Goal: Check status: Check status

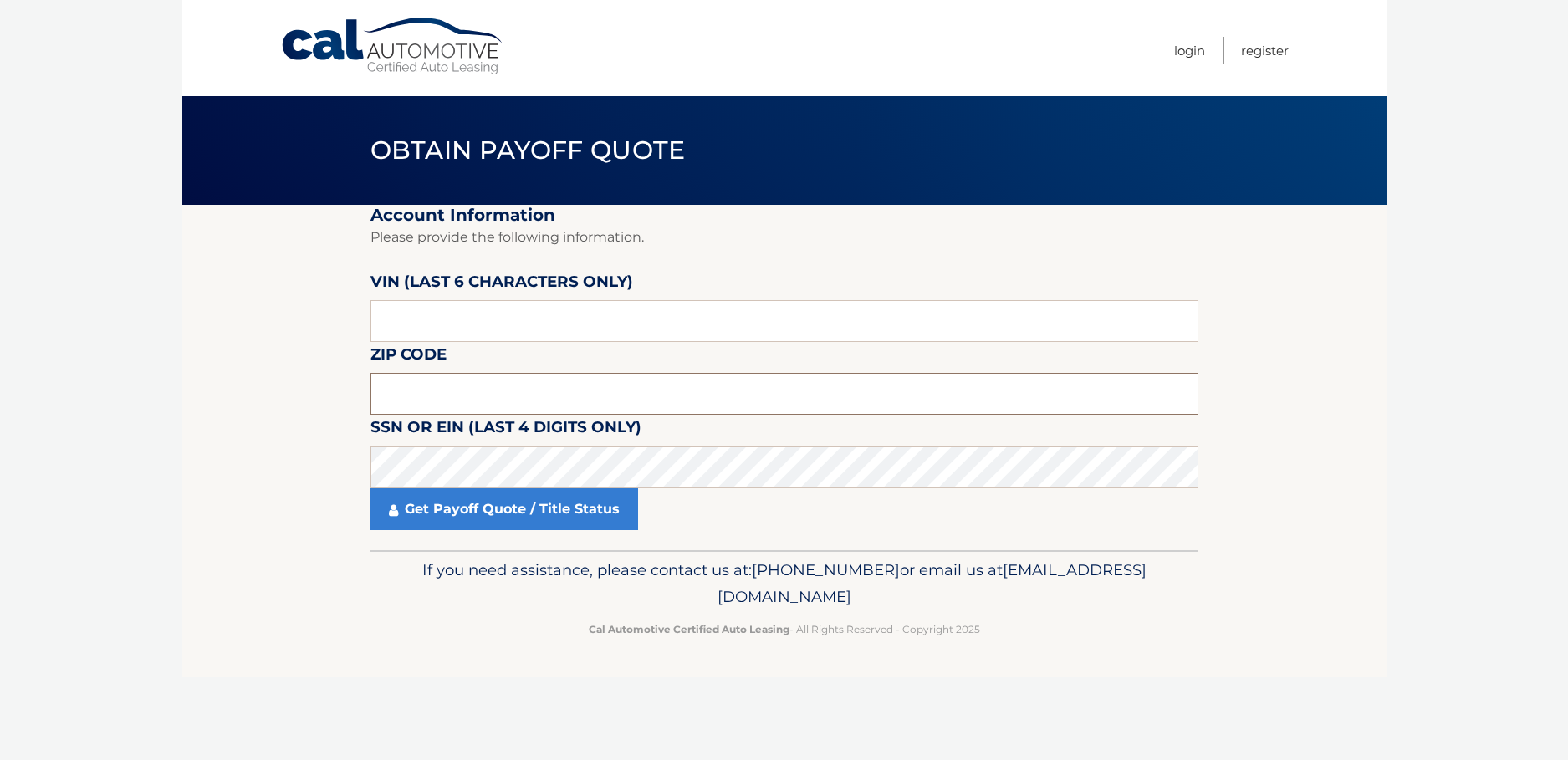
click at [393, 400] on input "text" at bounding box center [784, 393] width 828 height 42
type input "11762"
click button "For Originating Dealer" at bounding box center [0, 0] width 0 height 0
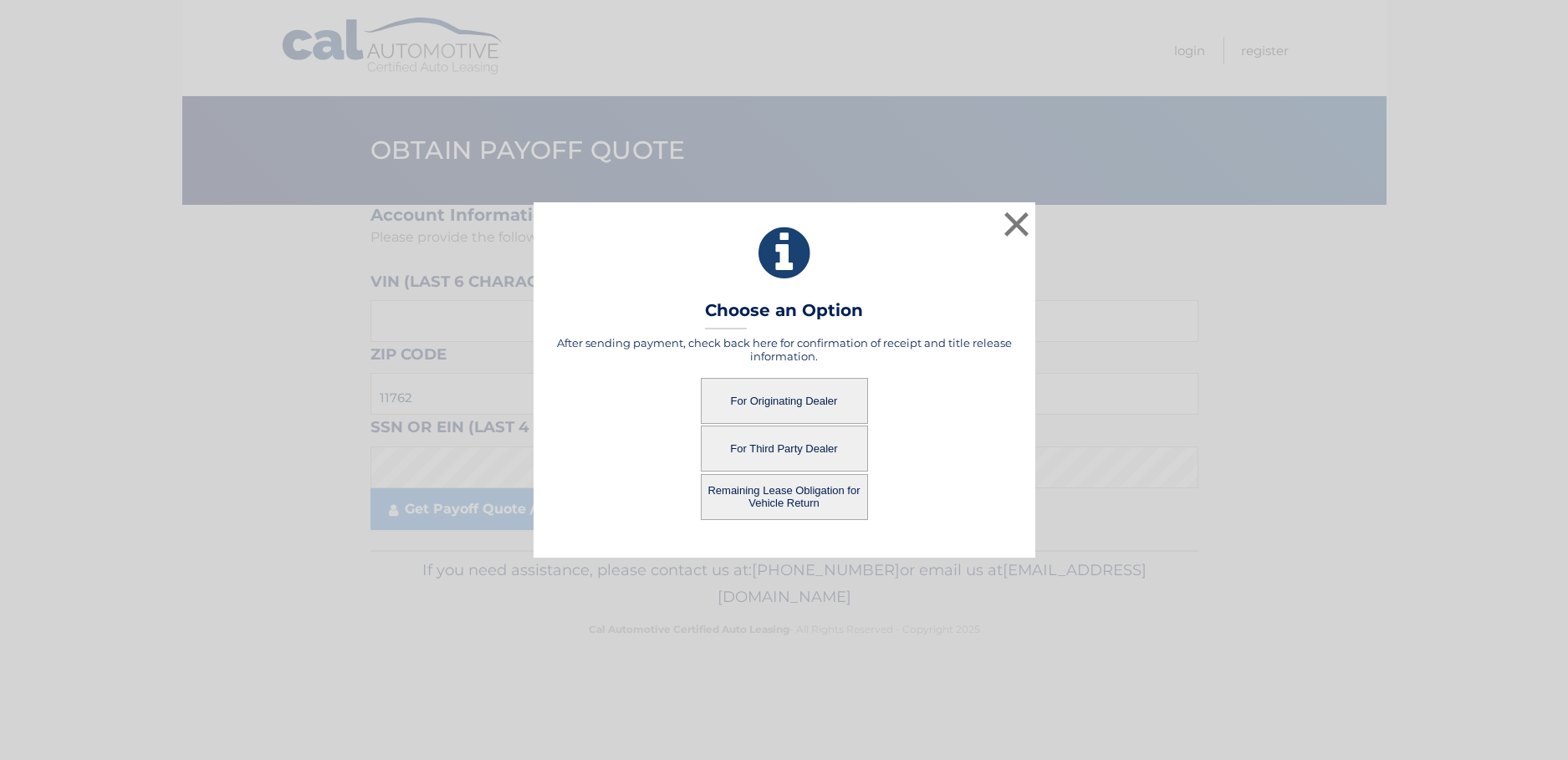
click at [787, 399] on button "For Originating Dealer" at bounding box center [784, 401] width 167 height 46
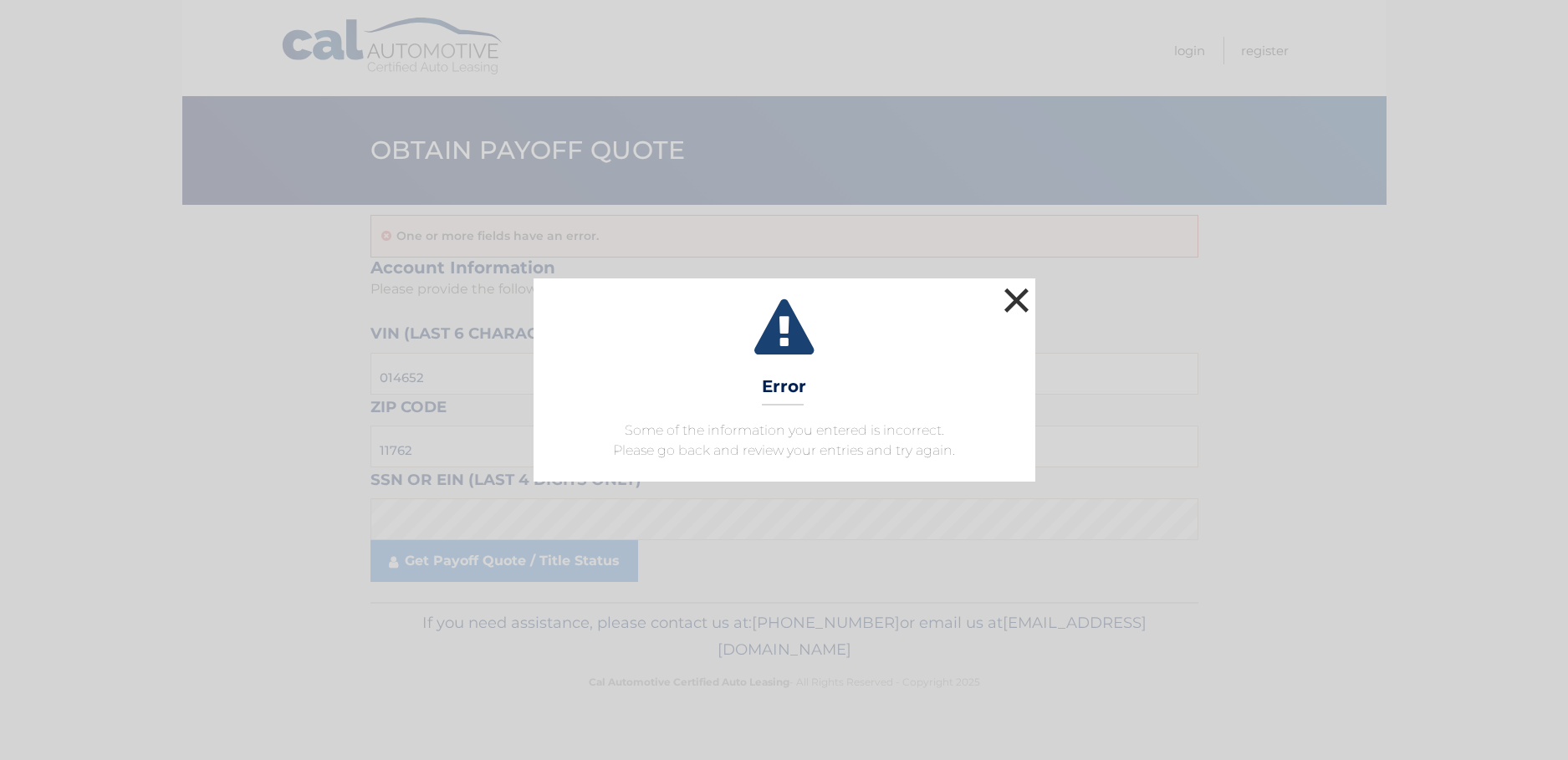
click at [1023, 301] on button "×" at bounding box center [1017, 300] width 33 height 33
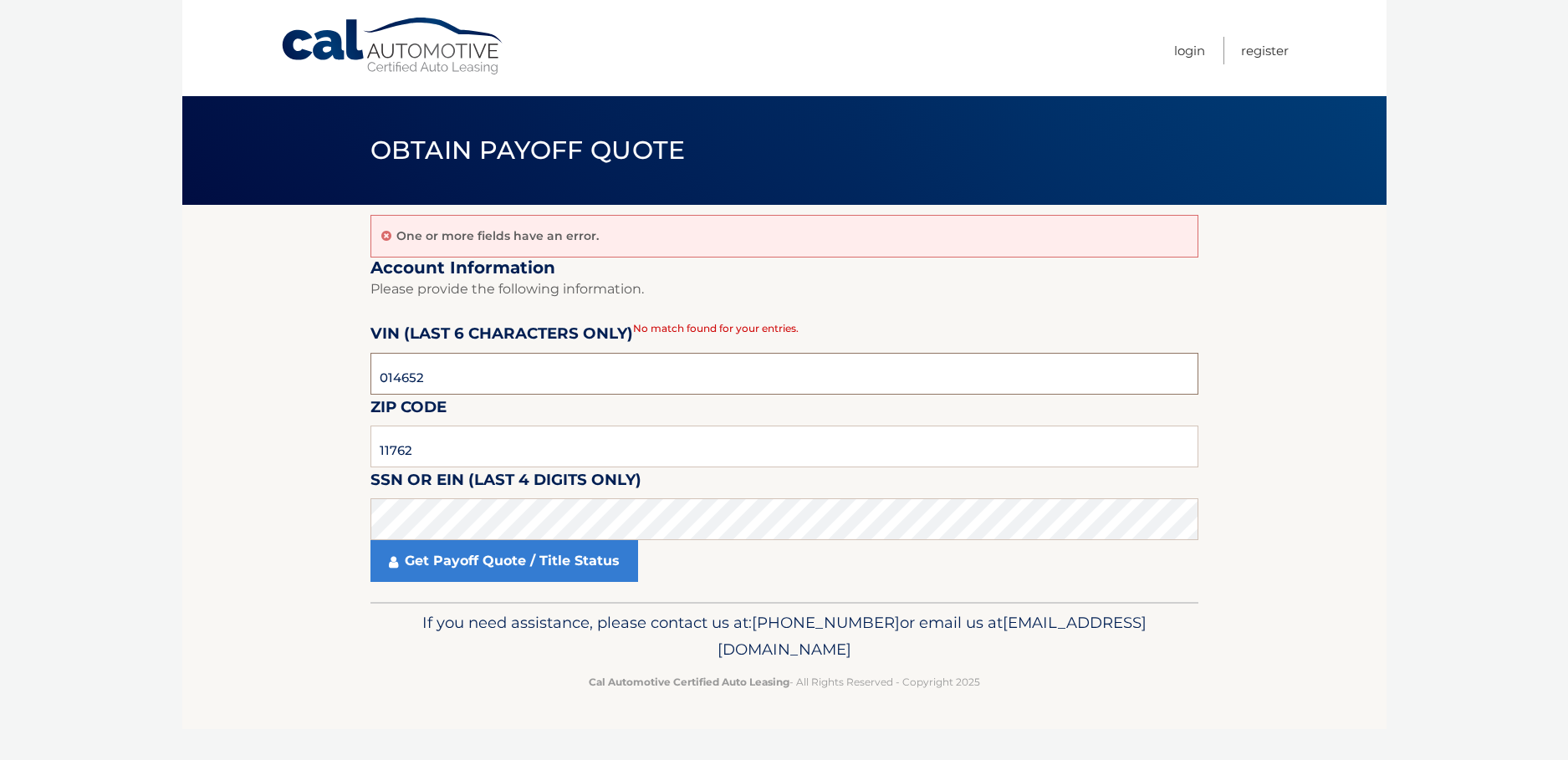
drag, startPoint x: 431, startPoint y: 378, endPoint x: 322, endPoint y: 393, distance: 110.0
click at [322, 393] on section "One or more fields have an error. Account Information Please provide the follow…" at bounding box center [784, 404] width 1204 height 397
drag, startPoint x: 322, startPoint y: 393, endPoint x: 331, endPoint y: 405, distance: 15.0
click at [331, 405] on section "One or more fields have an error. Account Information Please provide the follow…" at bounding box center [784, 404] width 1204 height 397
click at [390, 385] on input "text" at bounding box center [784, 373] width 828 height 42
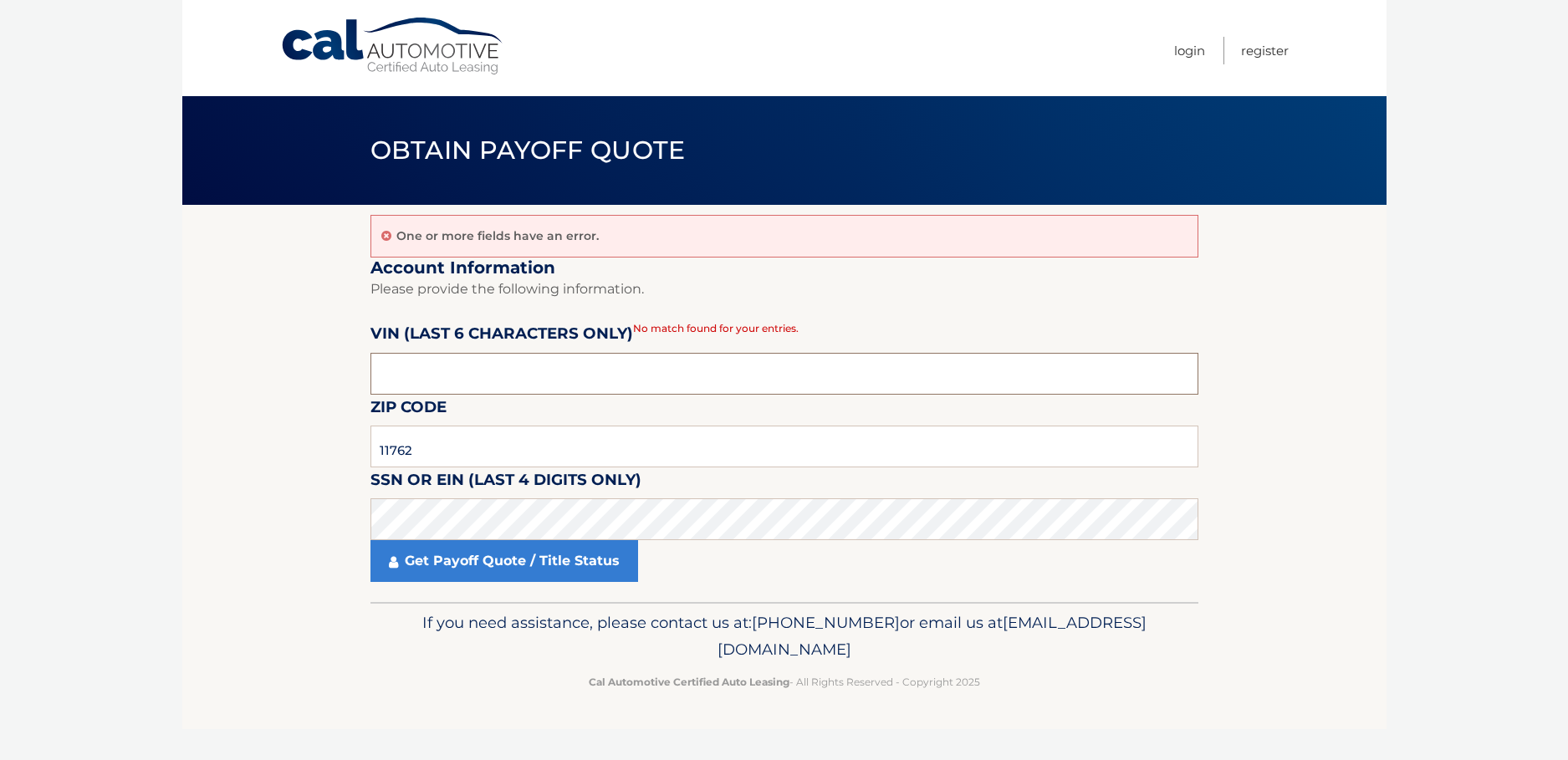
drag, startPoint x: 415, startPoint y: 376, endPoint x: 338, endPoint y: 379, distance: 77.1
click at [338, 379] on section "One or more fields have an error. Account Information Please provide the follow…" at bounding box center [784, 404] width 1204 height 397
click at [379, 372] on input "text" at bounding box center [784, 373] width 828 height 42
drag, startPoint x: 415, startPoint y: 377, endPoint x: 322, endPoint y: 381, distance: 93.1
click at [322, 381] on section "One or more fields have an error. Account Information Please provide the follow…" at bounding box center [784, 404] width 1204 height 397
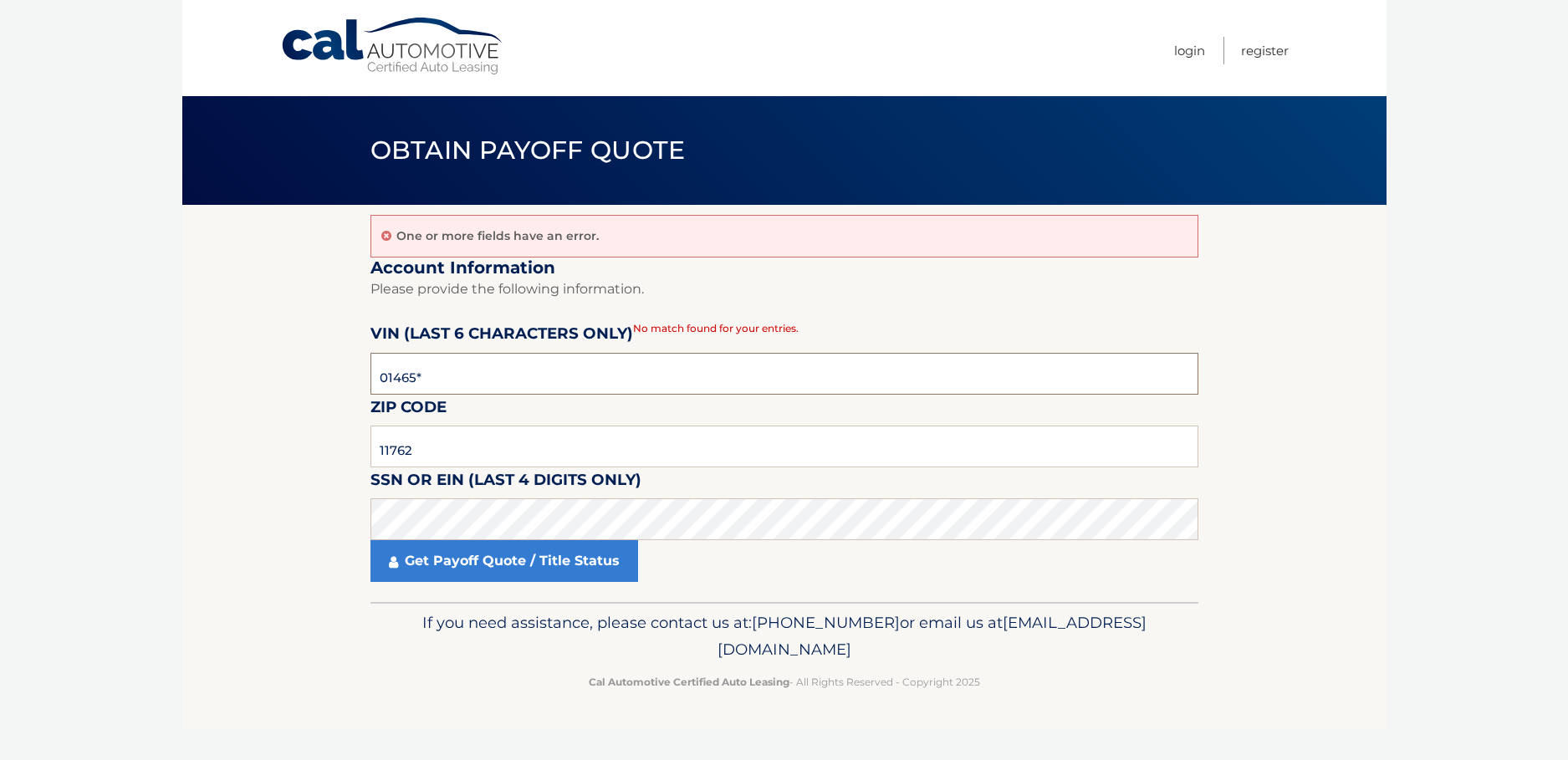
type input "014652"
click button "For Originating Dealer" at bounding box center [0, 0] width 0 height 0
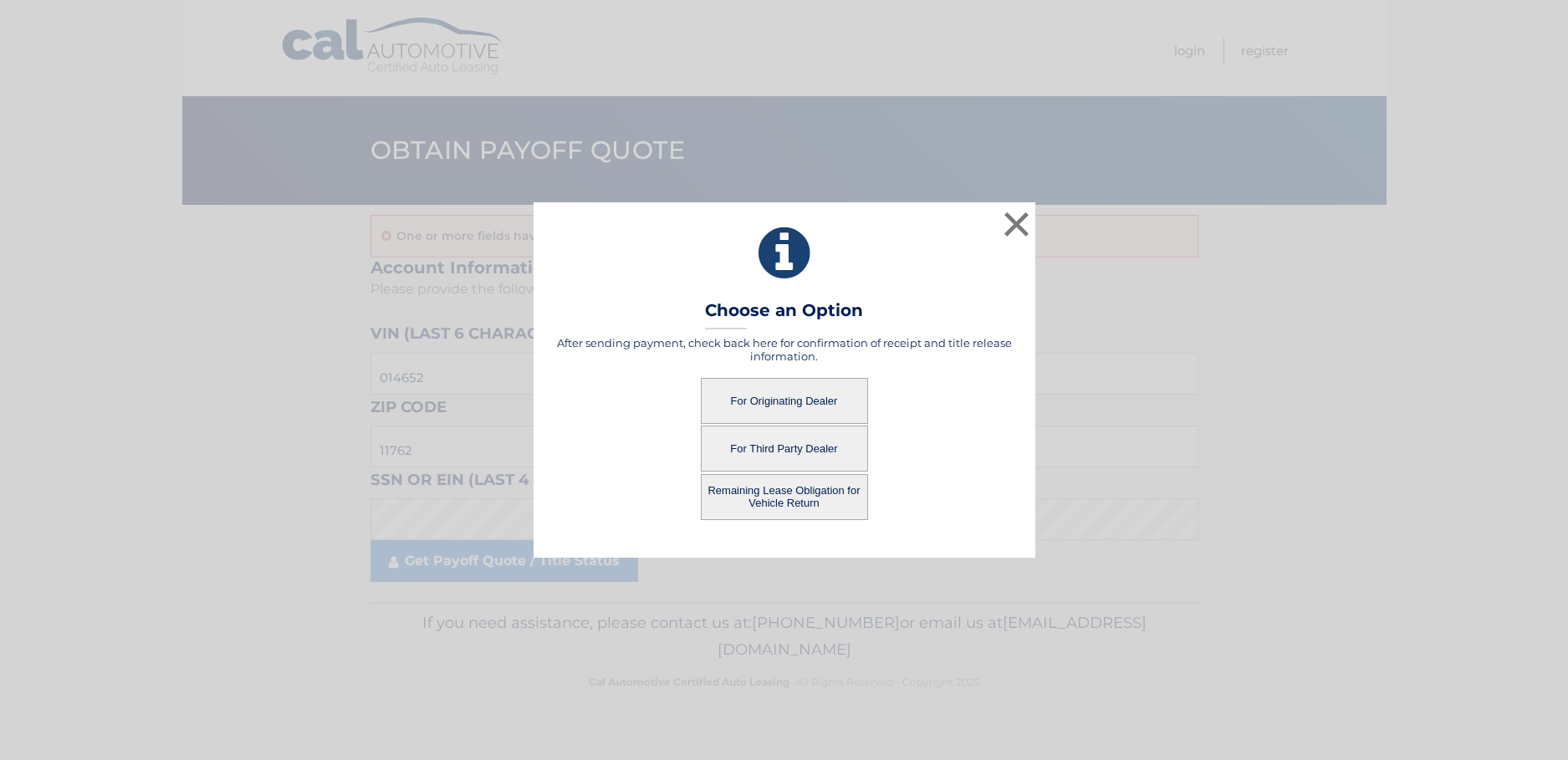
click at [799, 402] on button "For Originating Dealer" at bounding box center [784, 401] width 167 height 46
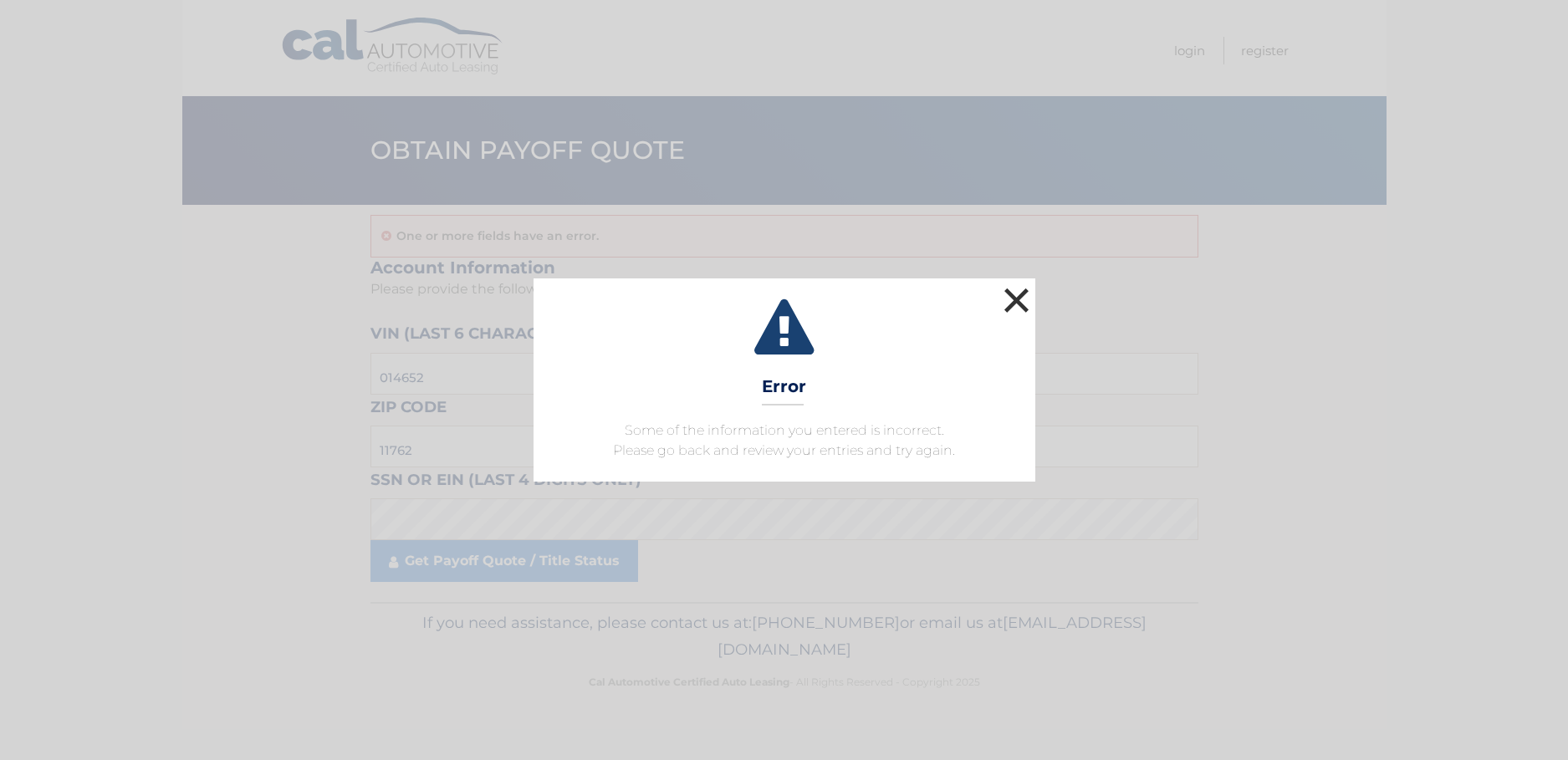
click at [1020, 293] on button "×" at bounding box center [1017, 300] width 33 height 33
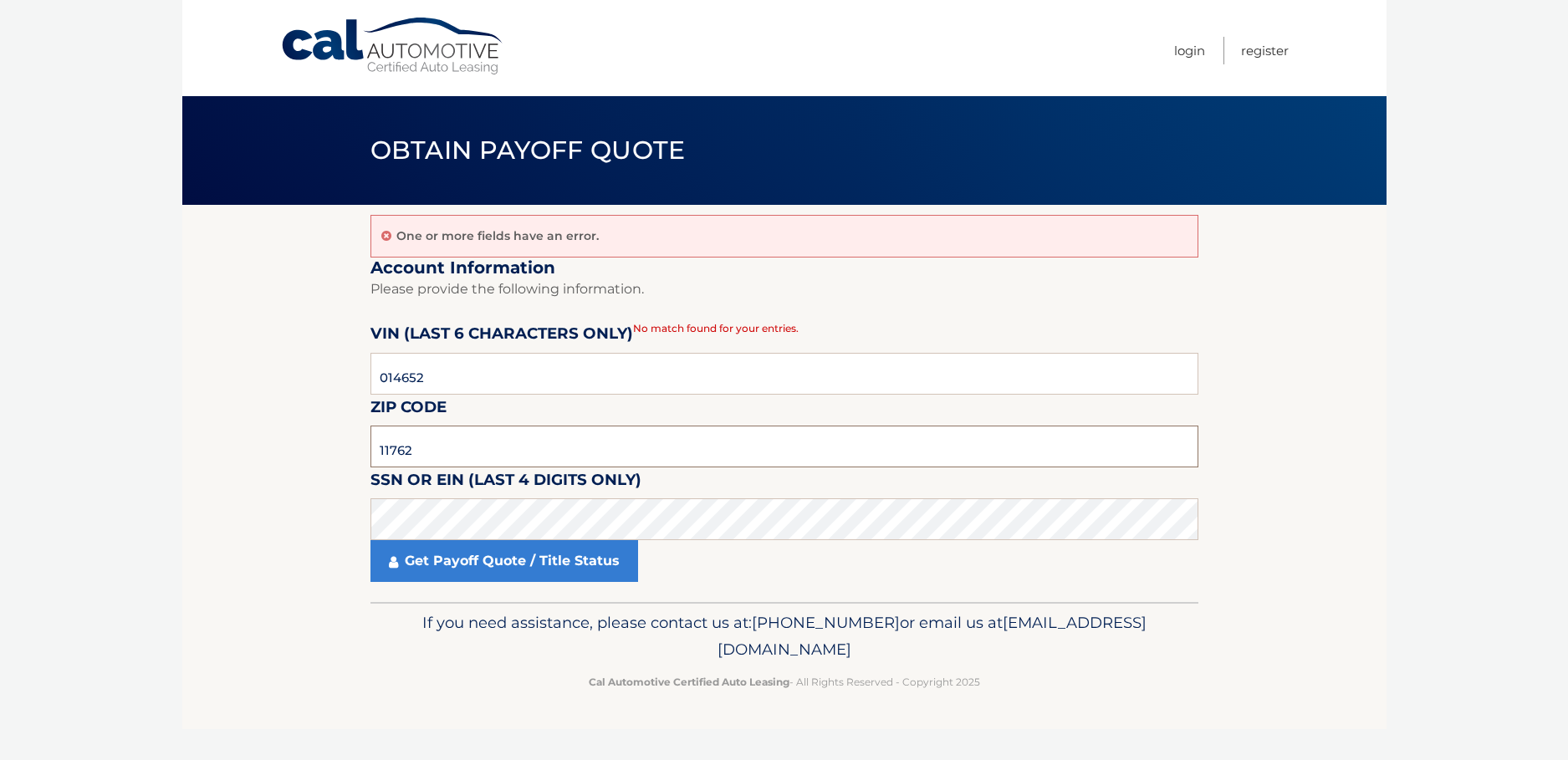
drag, startPoint x: 414, startPoint y: 448, endPoint x: 349, endPoint y: 449, distance: 65.0
click at [349, 449] on section "One or more fields have an error. Account Information Please provide the follow…" at bounding box center [784, 404] width 1204 height 397
type input "11714"
click button "For Originating Dealer" at bounding box center [0, 0] width 0 height 0
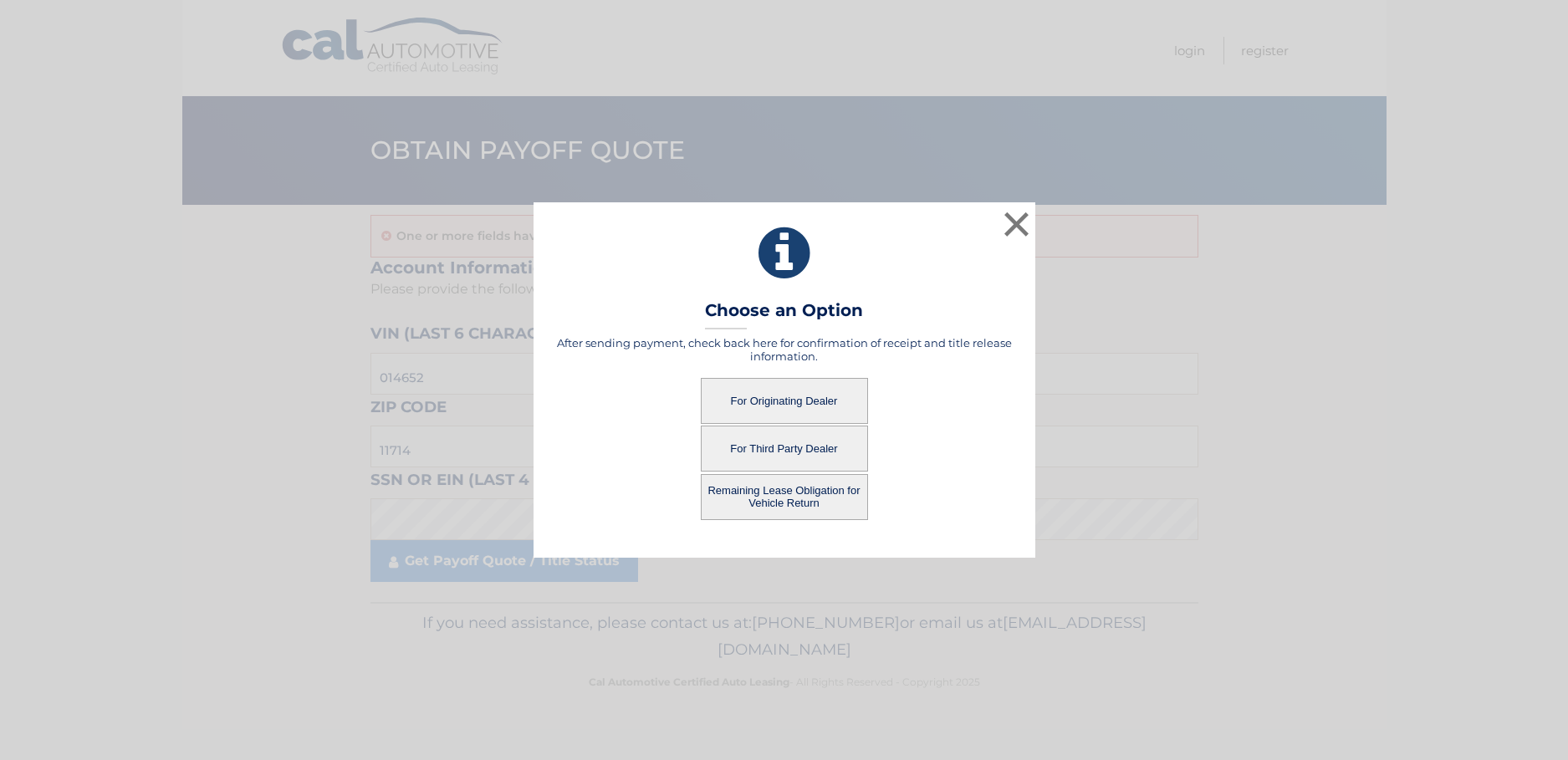
click at [787, 388] on button "For Originating Dealer" at bounding box center [784, 401] width 167 height 46
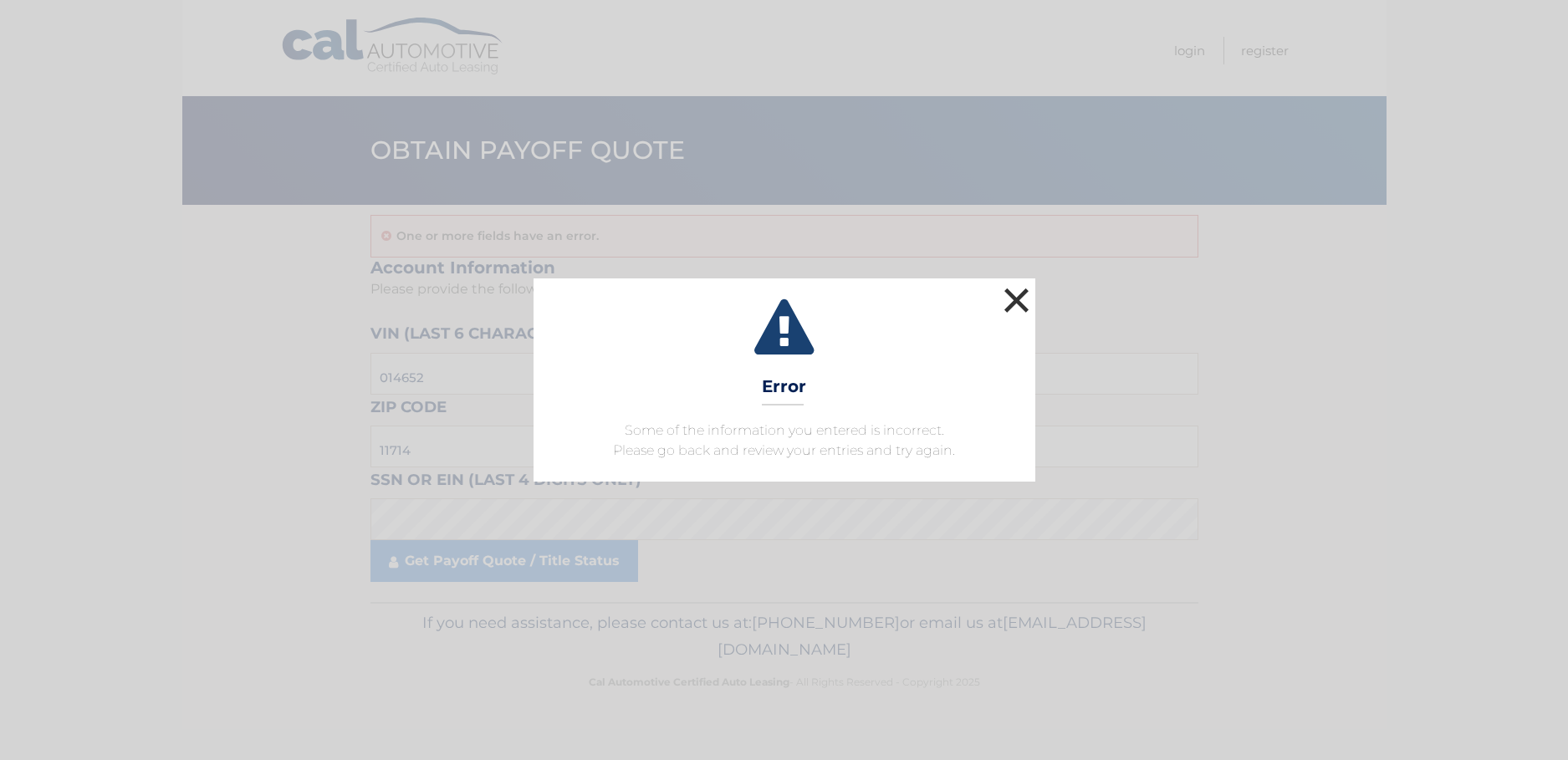
click at [1020, 292] on button "×" at bounding box center [1017, 300] width 33 height 33
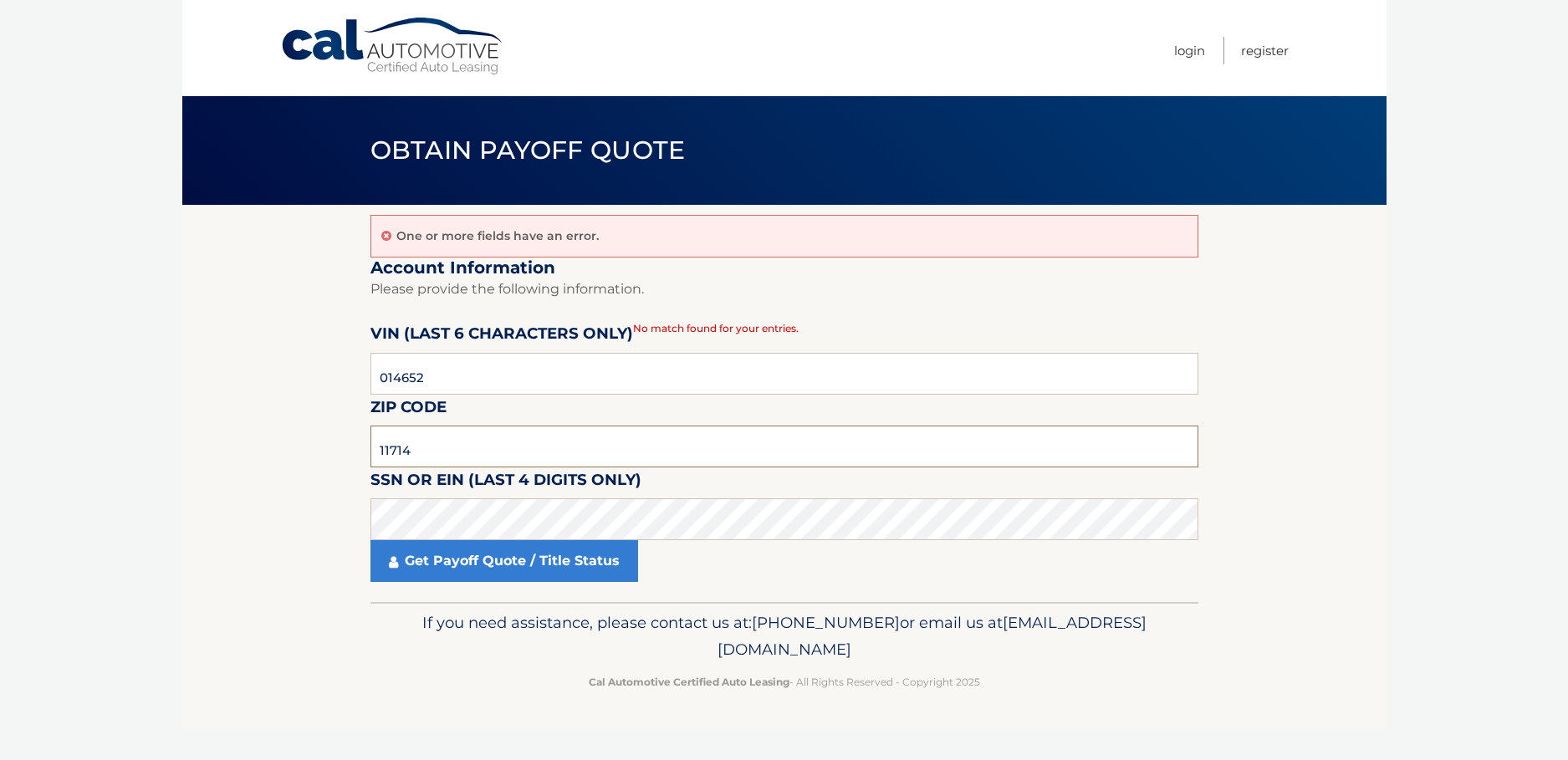
drag, startPoint x: 411, startPoint y: 448, endPoint x: 349, endPoint y: 452, distance: 62.1
click at [349, 452] on section "One or more fields have an error. Account Information Please provide the follow…" at bounding box center [784, 404] width 1204 height 397
type input "11762"
click at [308, 696] on footer "If you need assistance, please contact us at: 609-807-3200 or email us at Custo…" at bounding box center [784, 665] width 1204 height 127
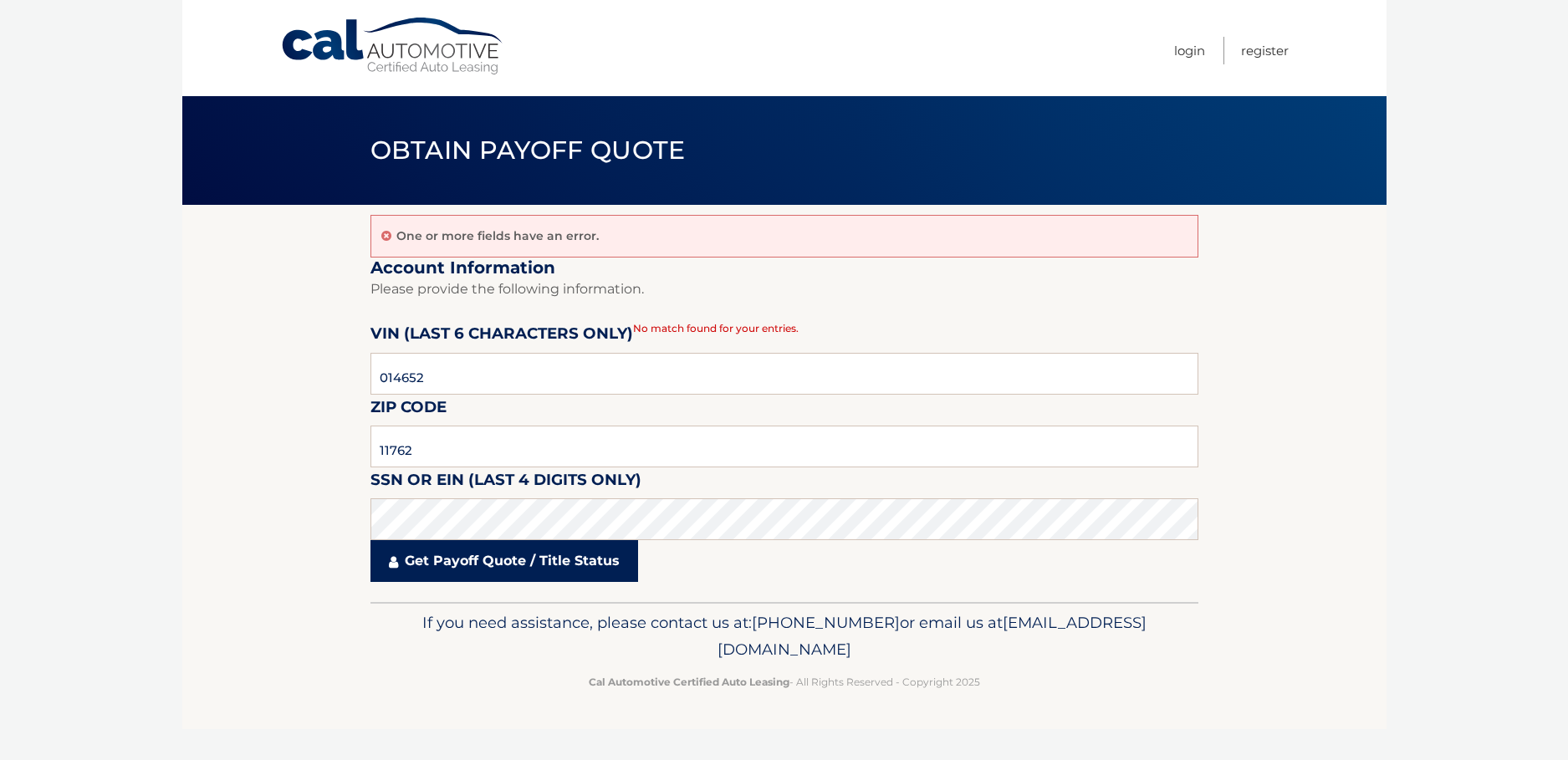
click at [444, 555] on link "Get Payoff Quote / Title Status" at bounding box center [504, 560] width 267 height 42
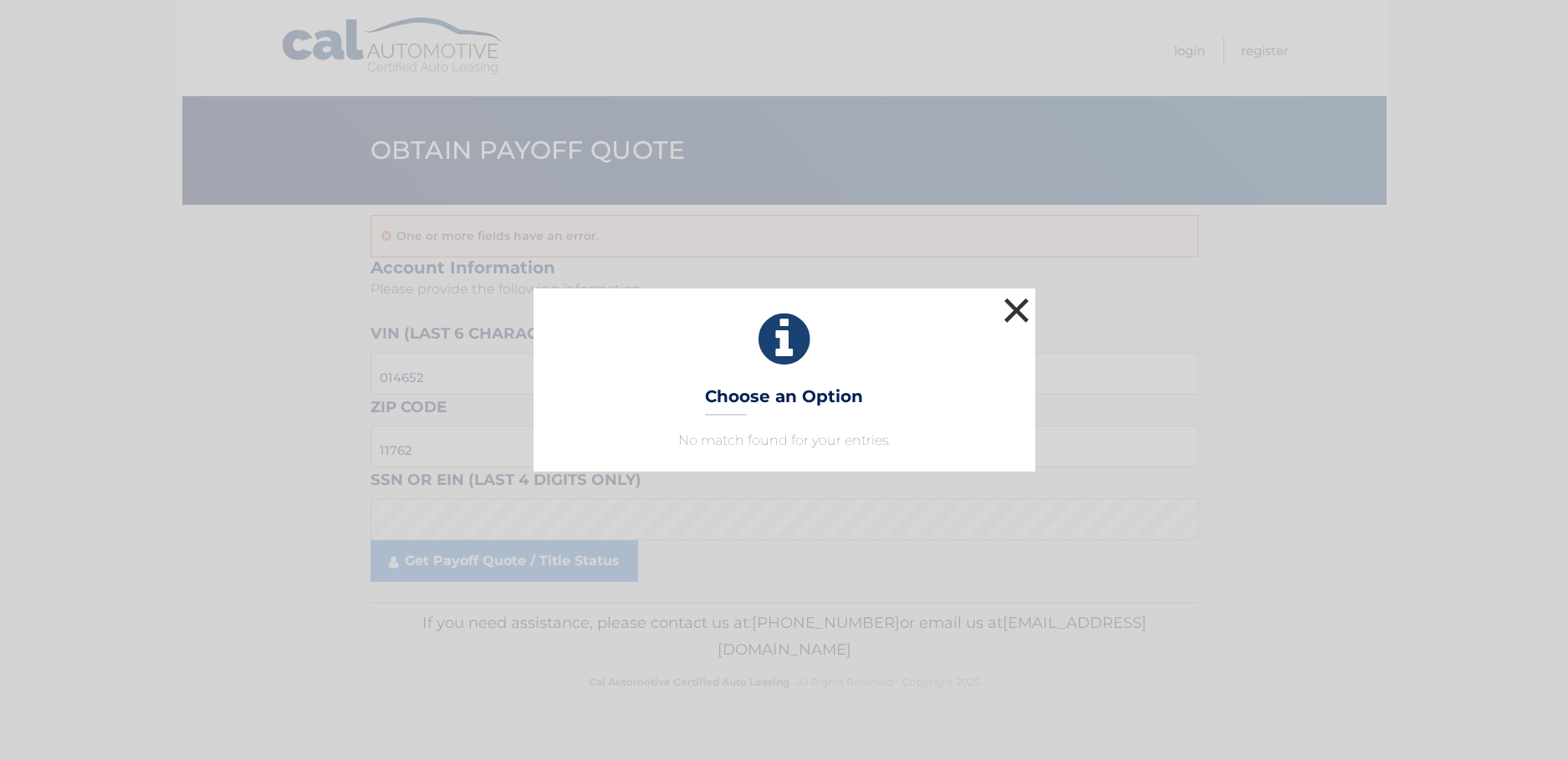
click at [1032, 303] on button "×" at bounding box center [1017, 310] width 33 height 33
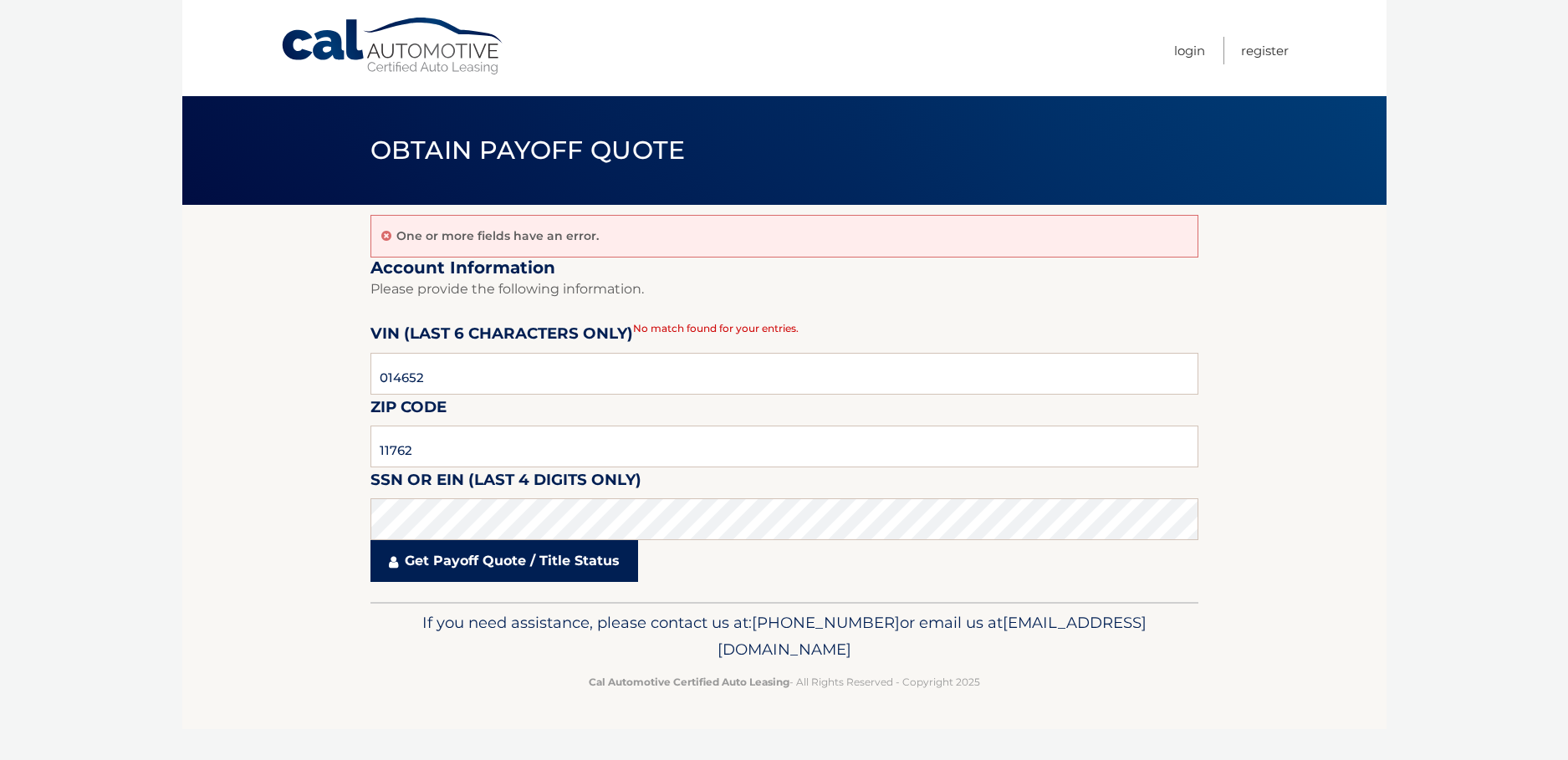
click at [488, 565] on link "Get Payoff Quote / Title Status" at bounding box center [504, 560] width 267 height 42
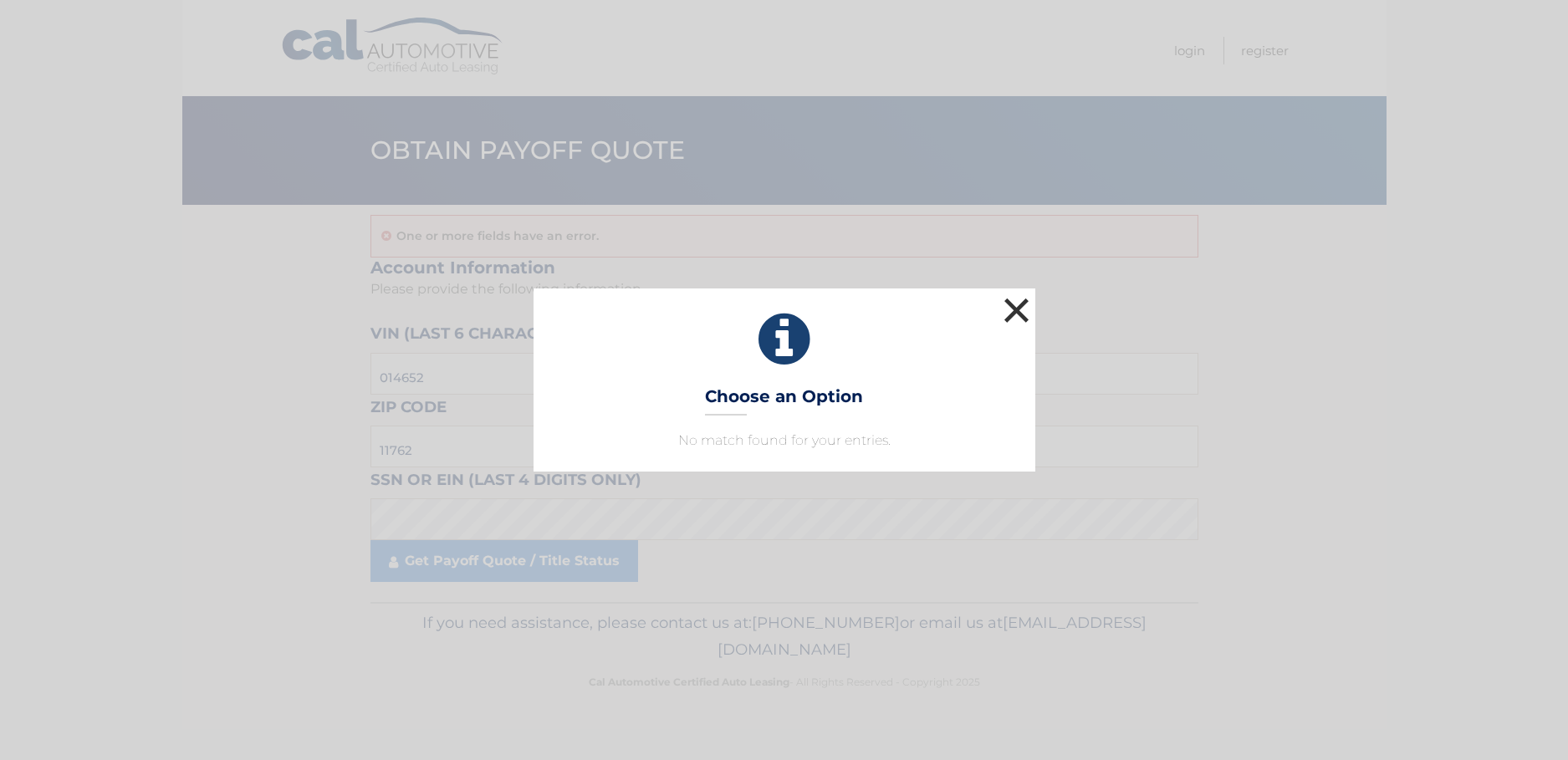
click at [1025, 300] on button "×" at bounding box center [1017, 310] width 33 height 33
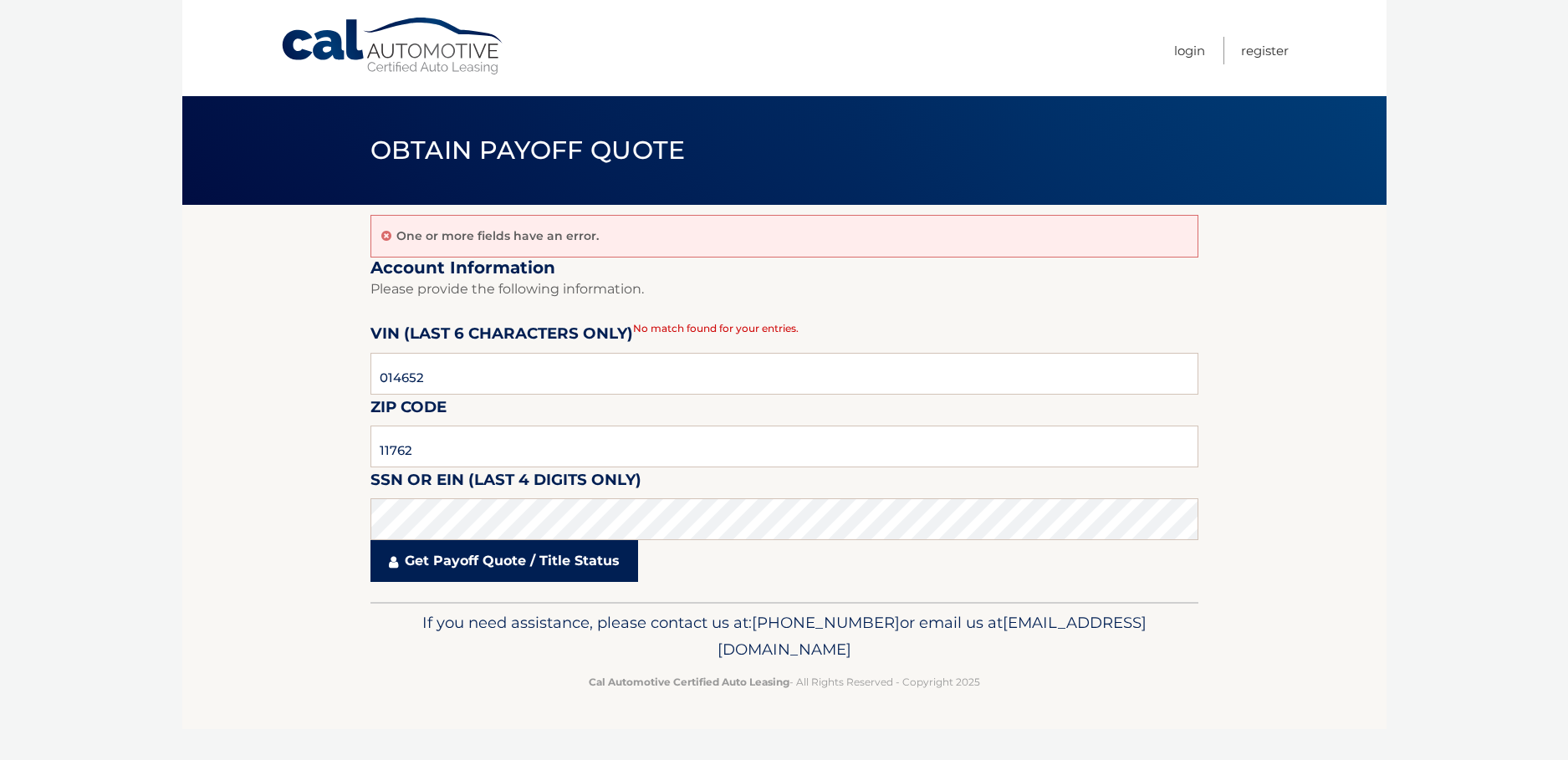
click at [528, 560] on link "Get Payoff Quote / Title Status" at bounding box center [504, 560] width 267 height 42
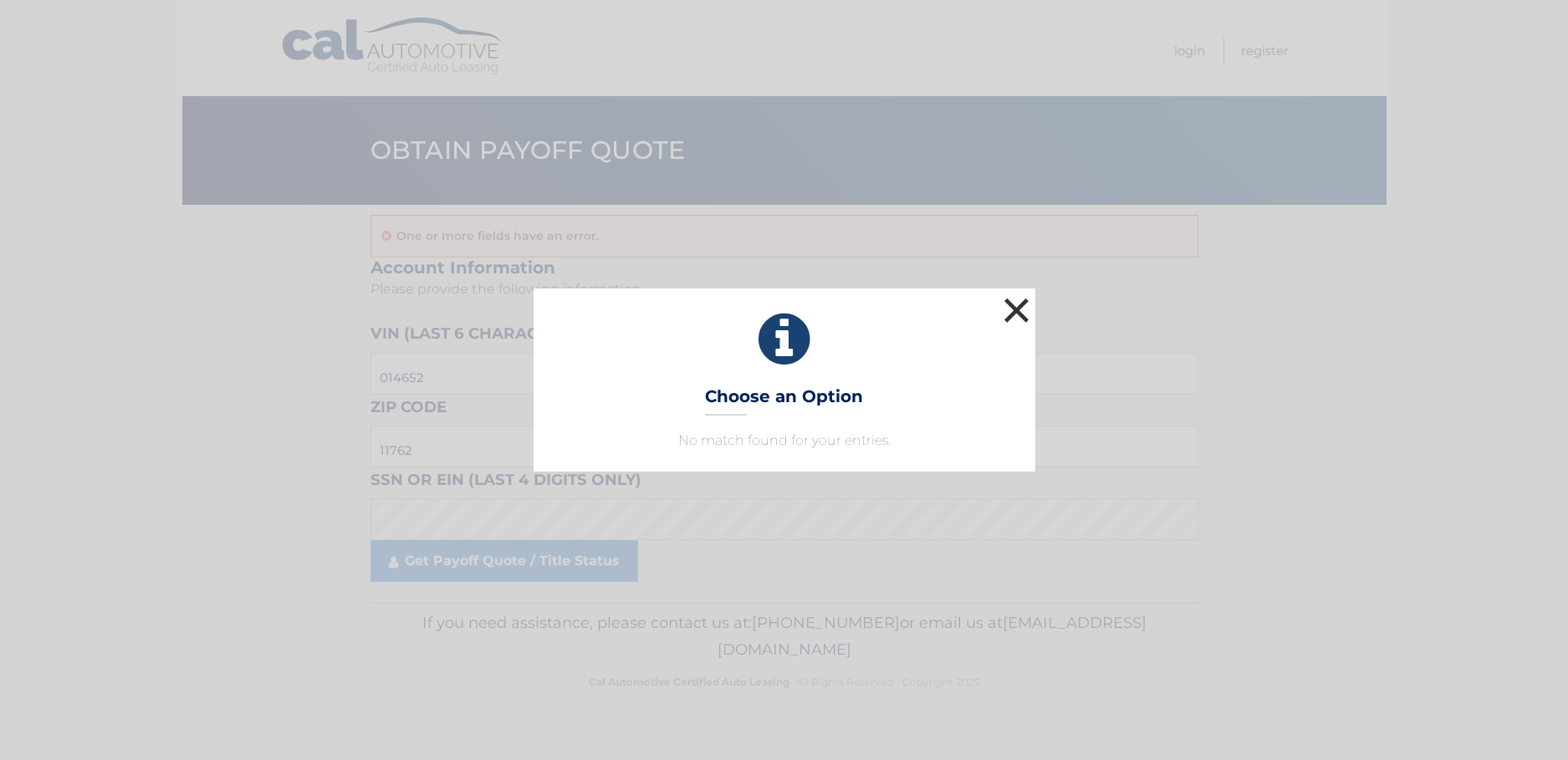
click at [1011, 304] on button "×" at bounding box center [1017, 310] width 33 height 33
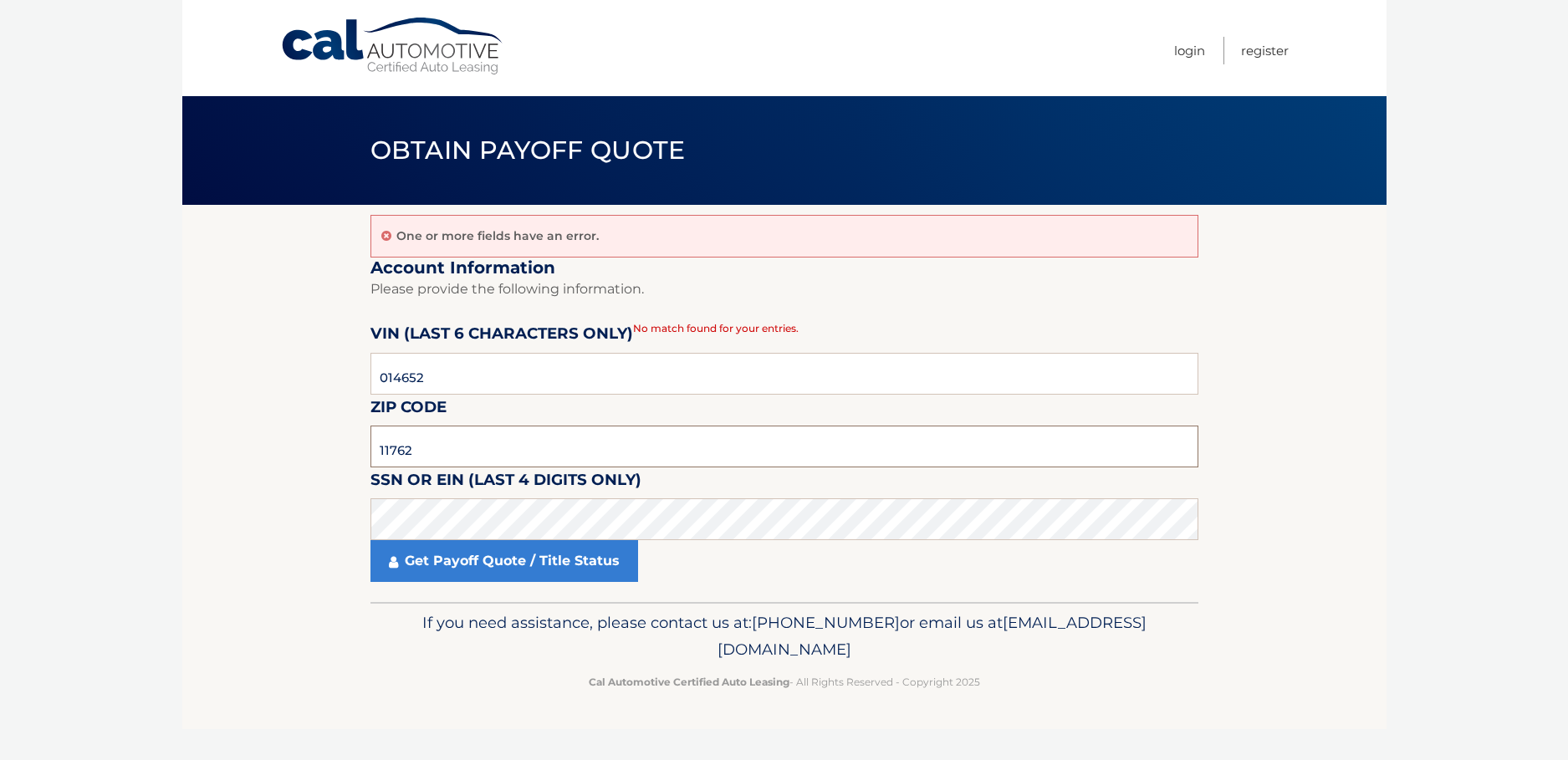
drag, startPoint x: 427, startPoint y: 447, endPoint x: 367, endPoint y: 449, distance: 60.0
click at [367, 449] on section "One or more fields have an error. Account Information Please provide the follow…" at bounding box center [784, 404] width 1204 height 397
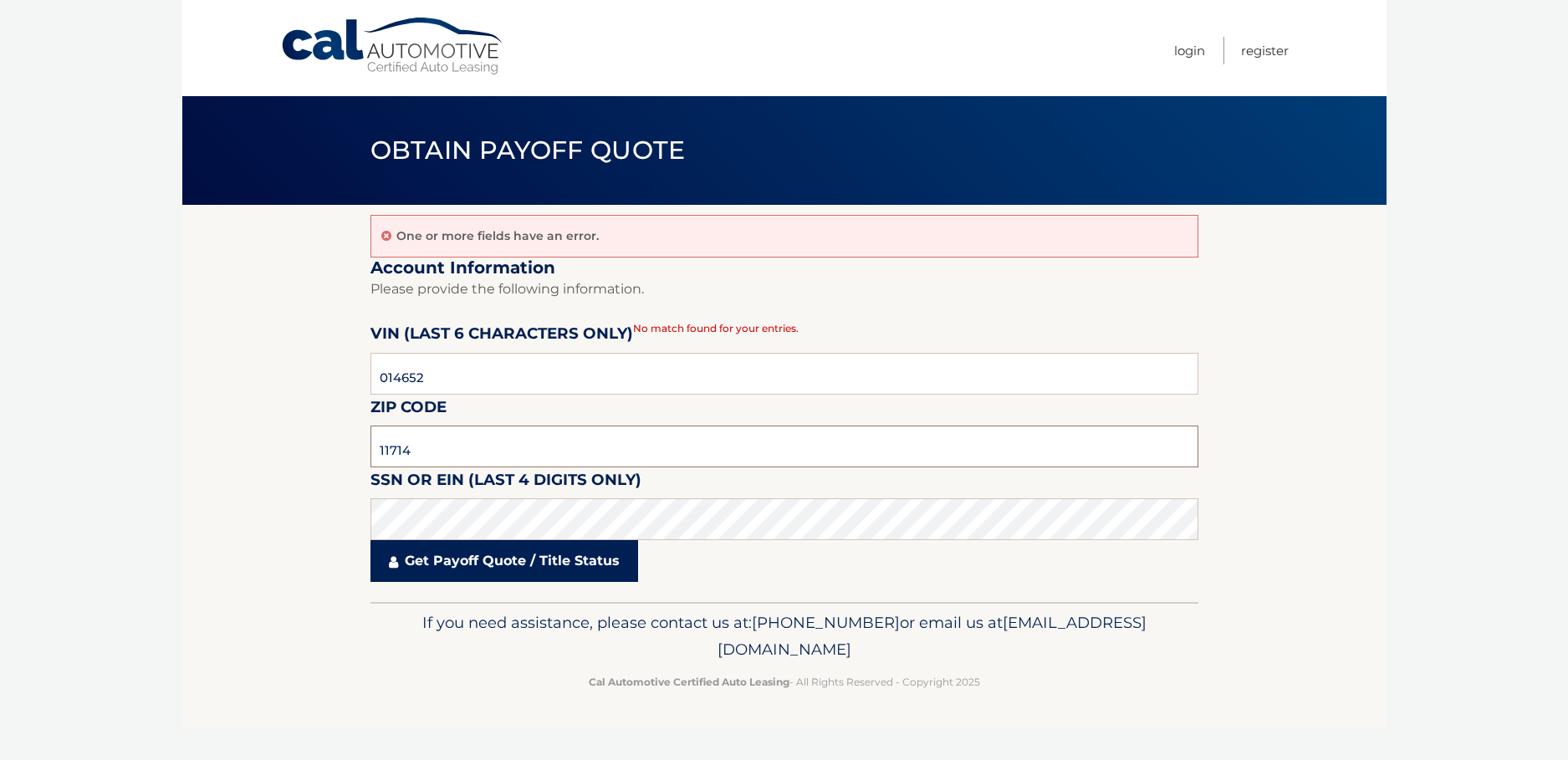
type input "11714"
click at [443, 562] on link "Get Payoff Quote / Title Status" at bounding box center [504, 560] width 267 height 42
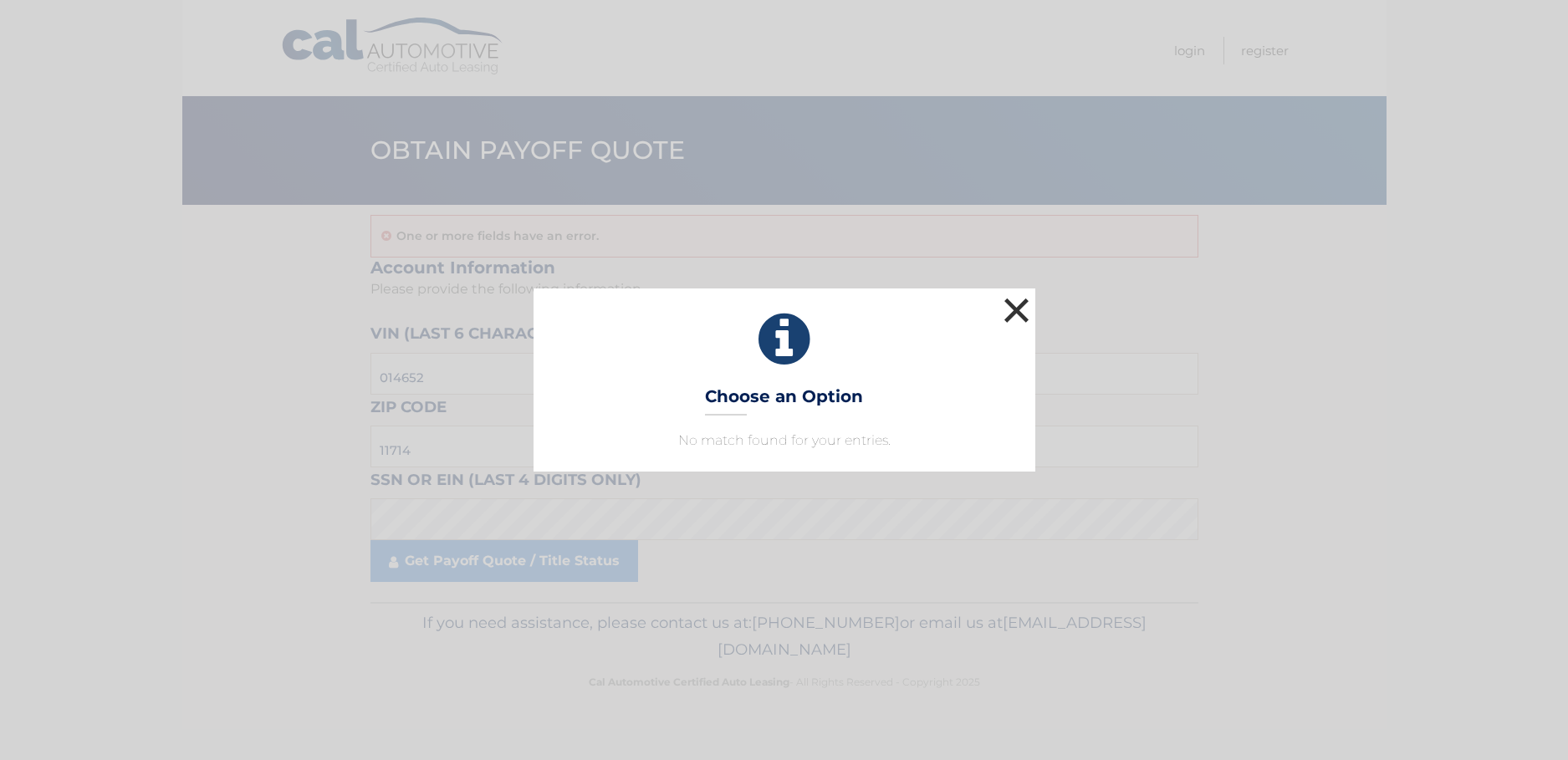
click at [1022, 304] on button "×" at bounding box center [1017, 310] width 33 height 33
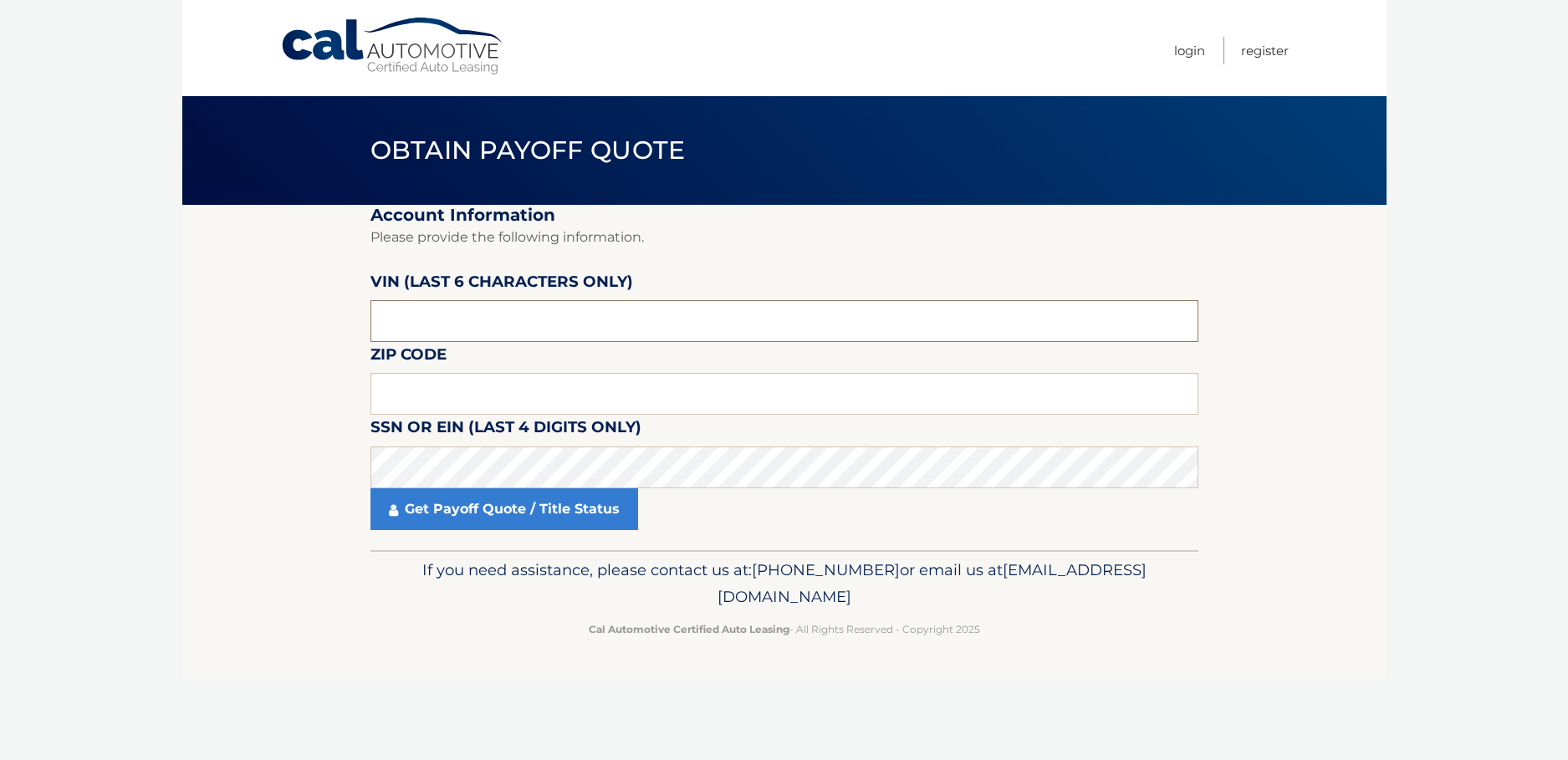
click at [380, 319] on input "text" at bounding box center [784, 321] width 828 height 42
type input "o14652"
click at [381, 393] on input "text" at bounding box center [784, 393] width 828 height 42
type input "11762"
click at [503, 705] on div "Cal Automotive Menu Login Register Obtain Payoff Quote ×" at bounding box center [784, 380] width 1204 height 760
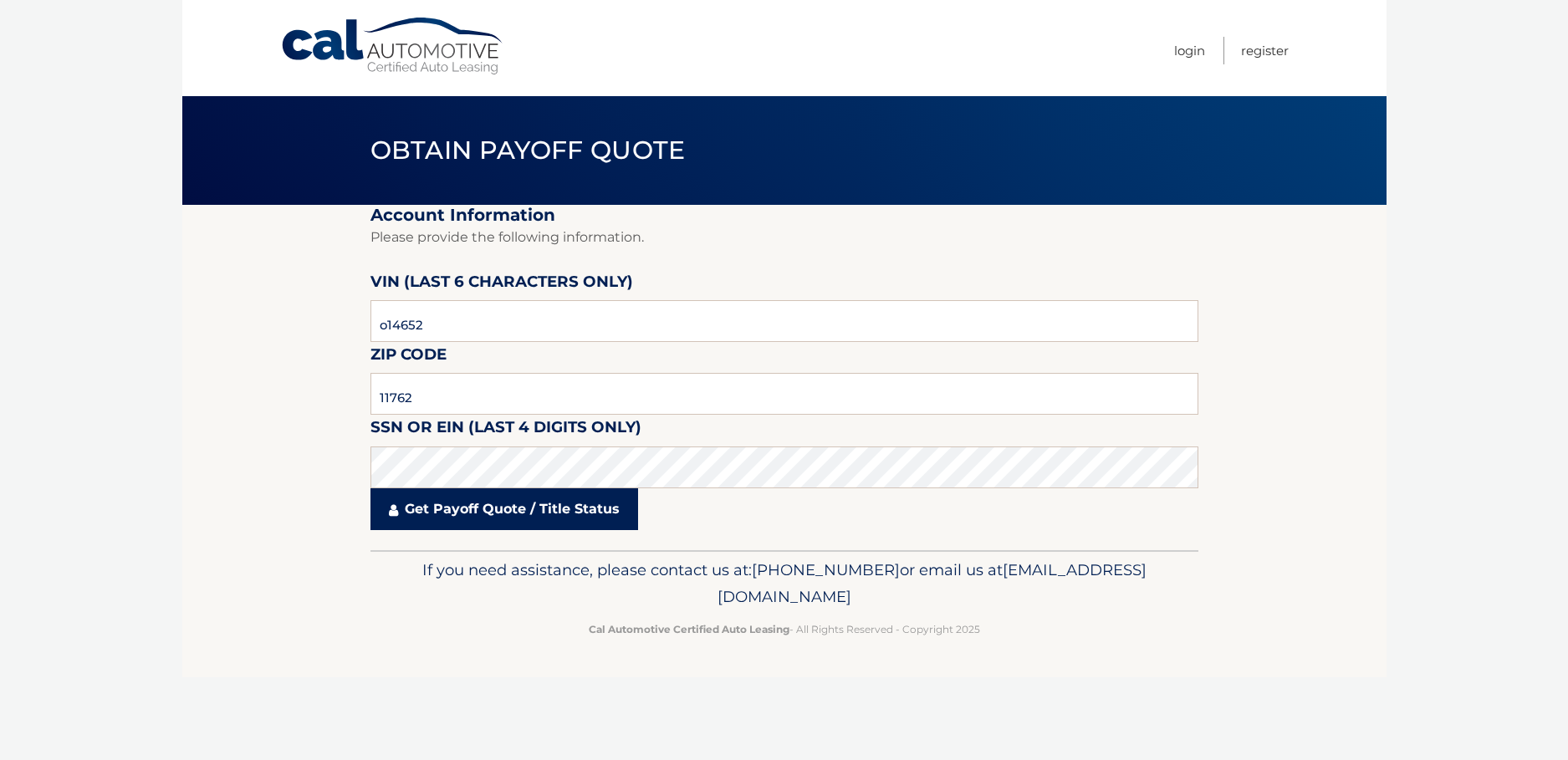
click at [469, 506] on link "Get Payoff Quote / Title Status" at bounding box center [504, 509] width 267 height 42
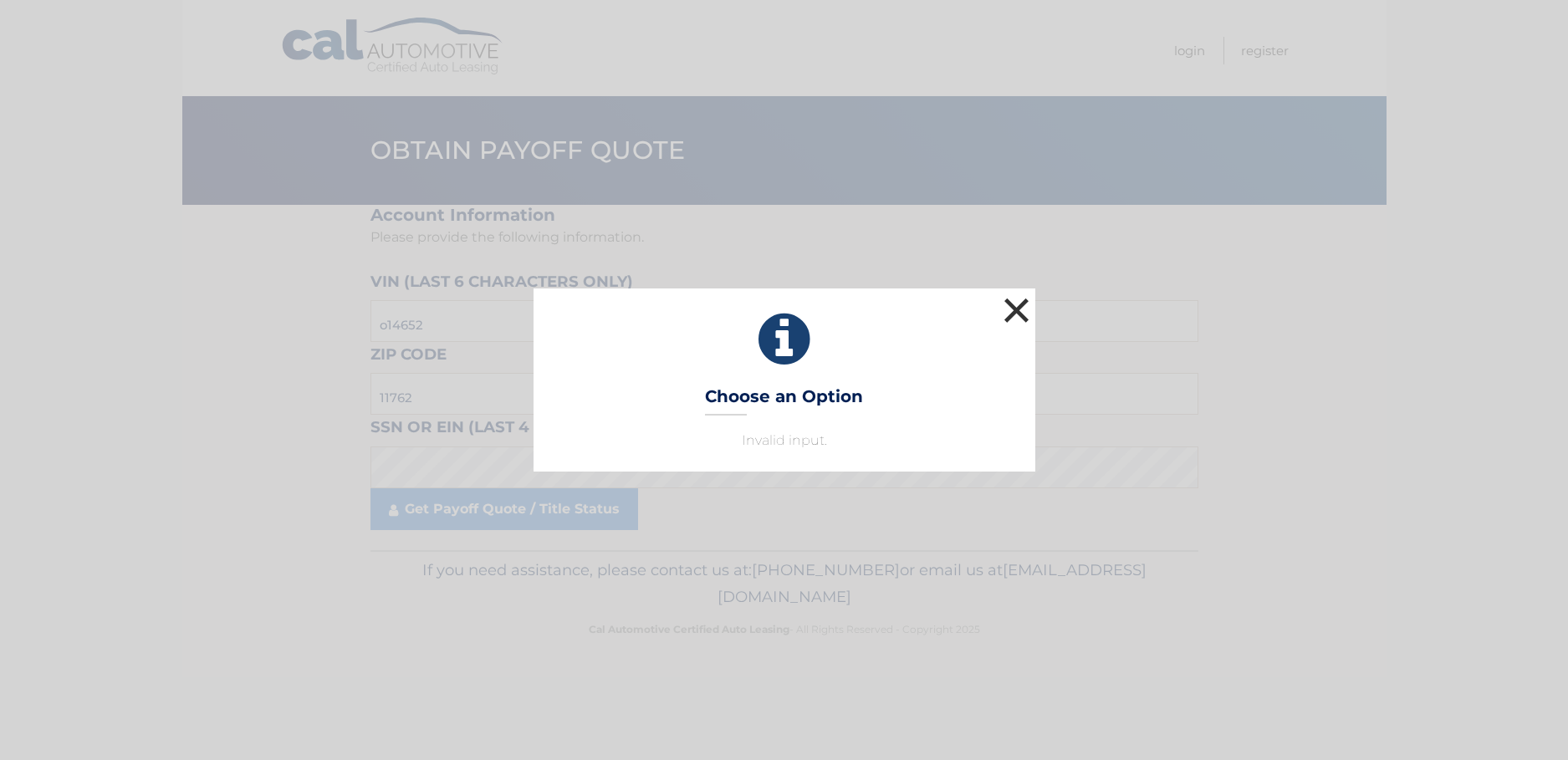
click at [1009, 303] on button "×" at bounding box center [1017, 310] width 33 height 33
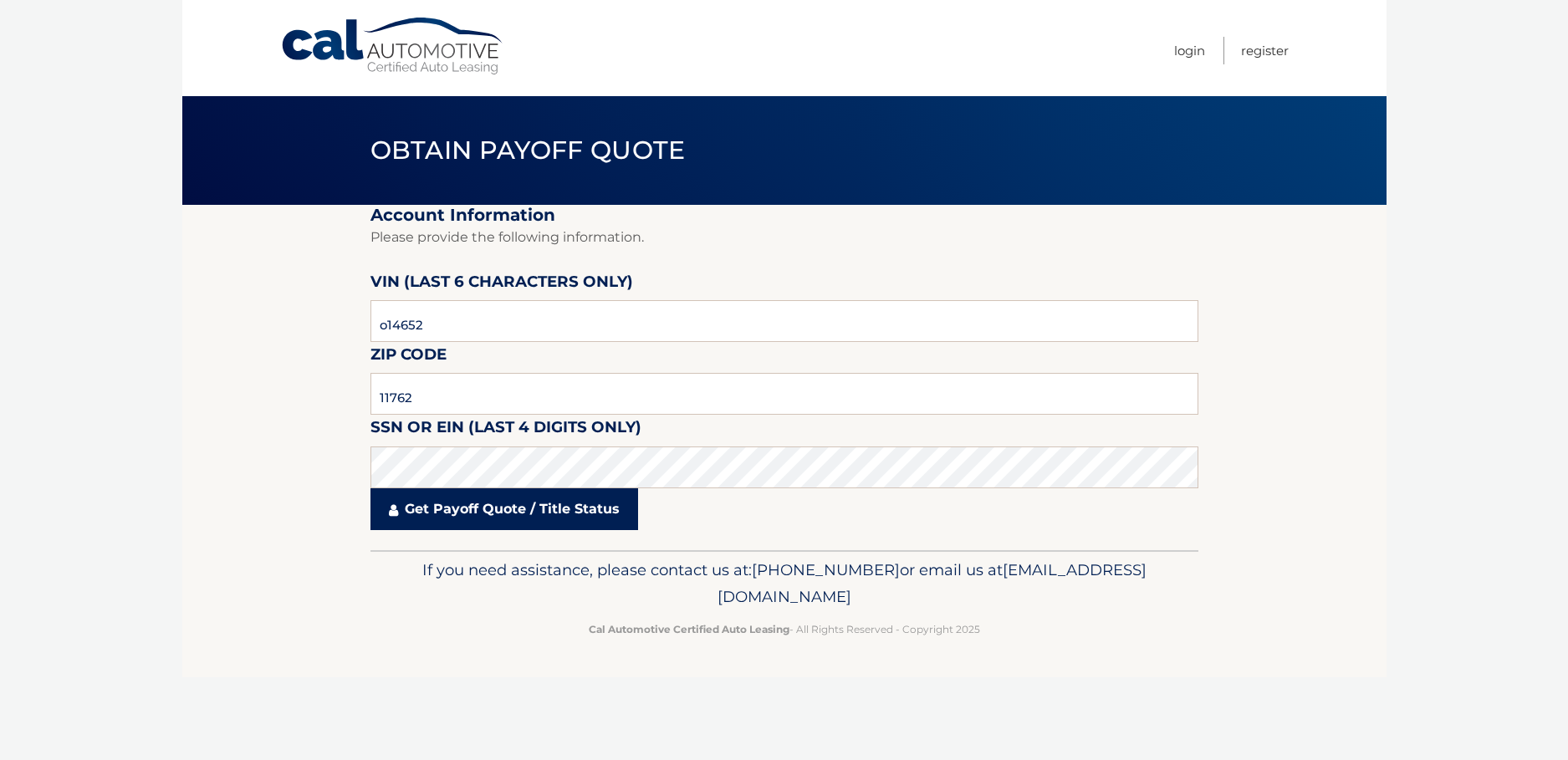
click at [431, 513] on link "Get Payoff Quote / Title Status" at bounding box center [504, 509] width 267 height 42
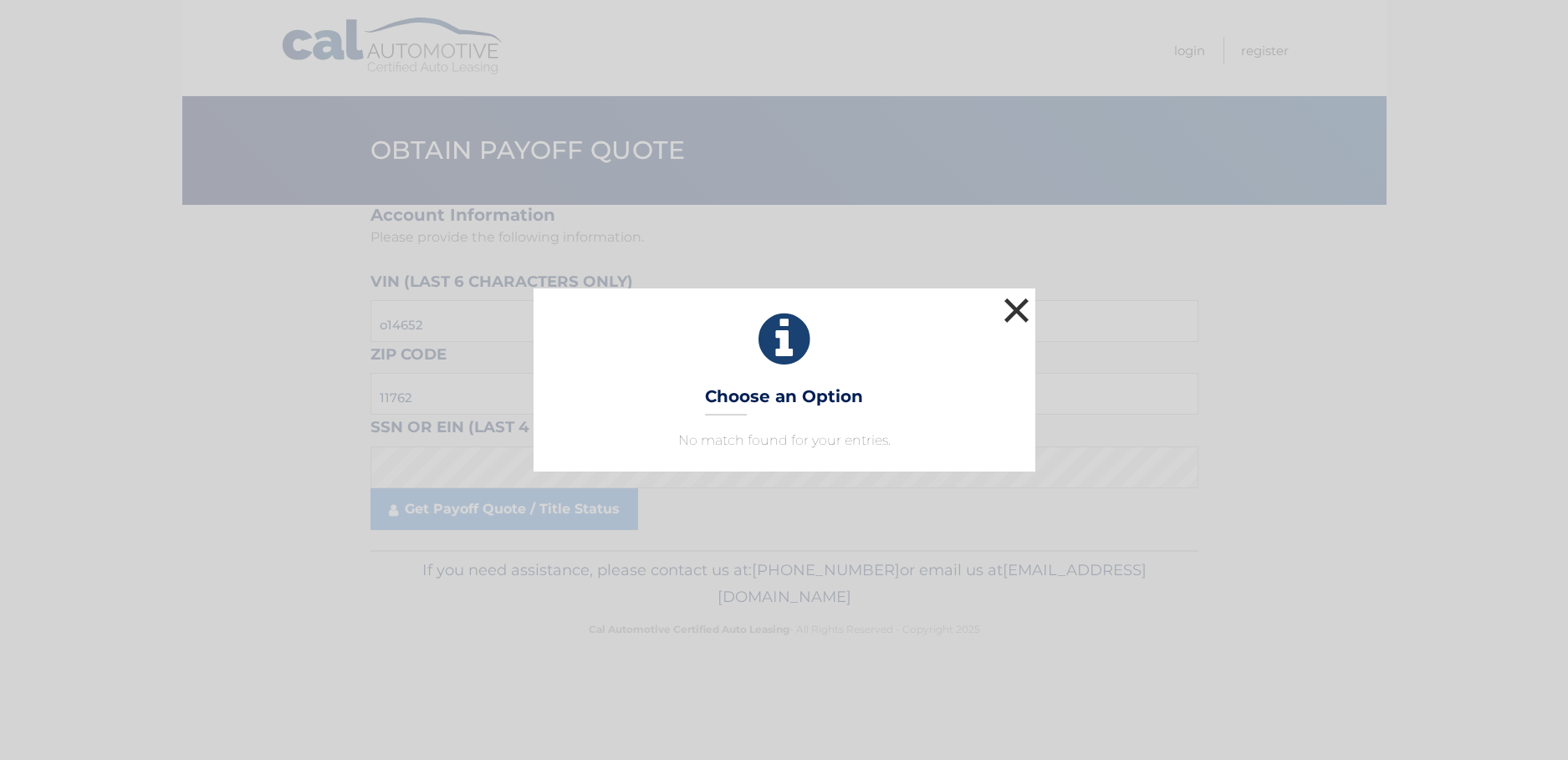
click at [1021, 303] on button "×" at bounding box center [1017, 310] width 33 height 33
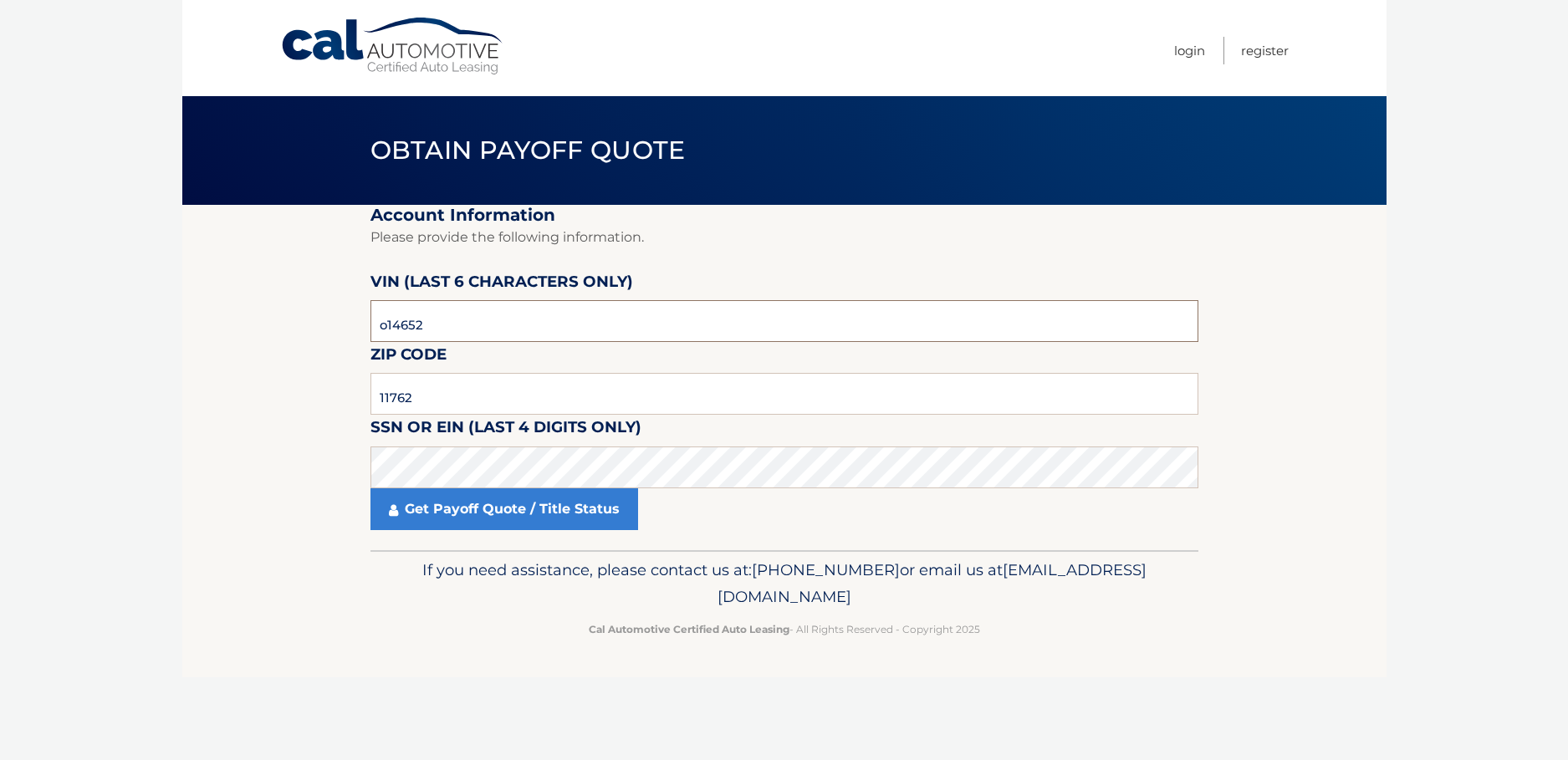
click at [379, 324] on input "o14652" at bounding box center [784, 321] width 828 height 42
type input "O14652"
click at [437, 512] on link "Get Payoff Quote / Title Status" at bounding box center [504, 509] width 267 height 42
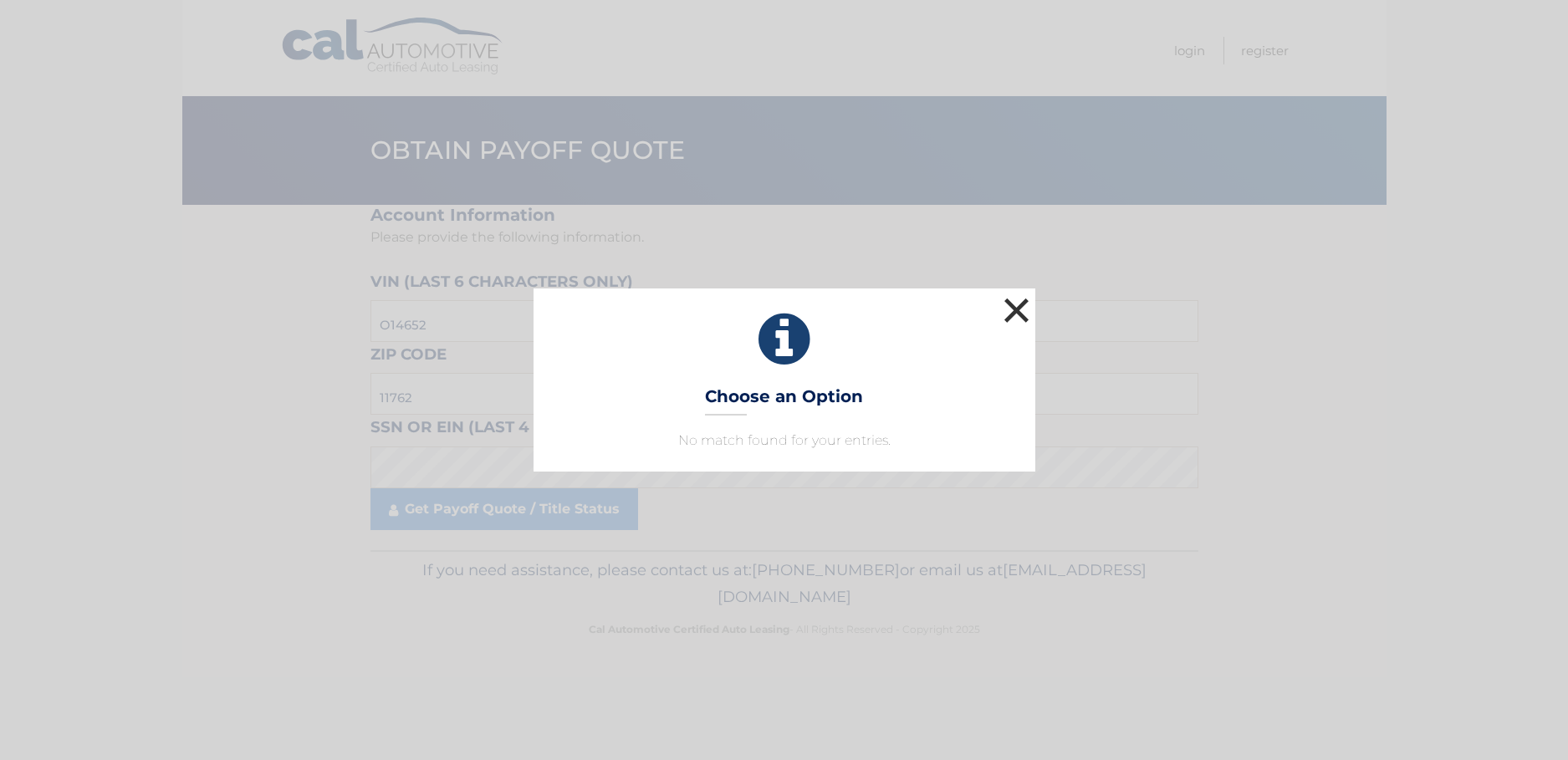
click at [1017, 309] on button "×" at bounding box center [1017, 310] width 33 height 33
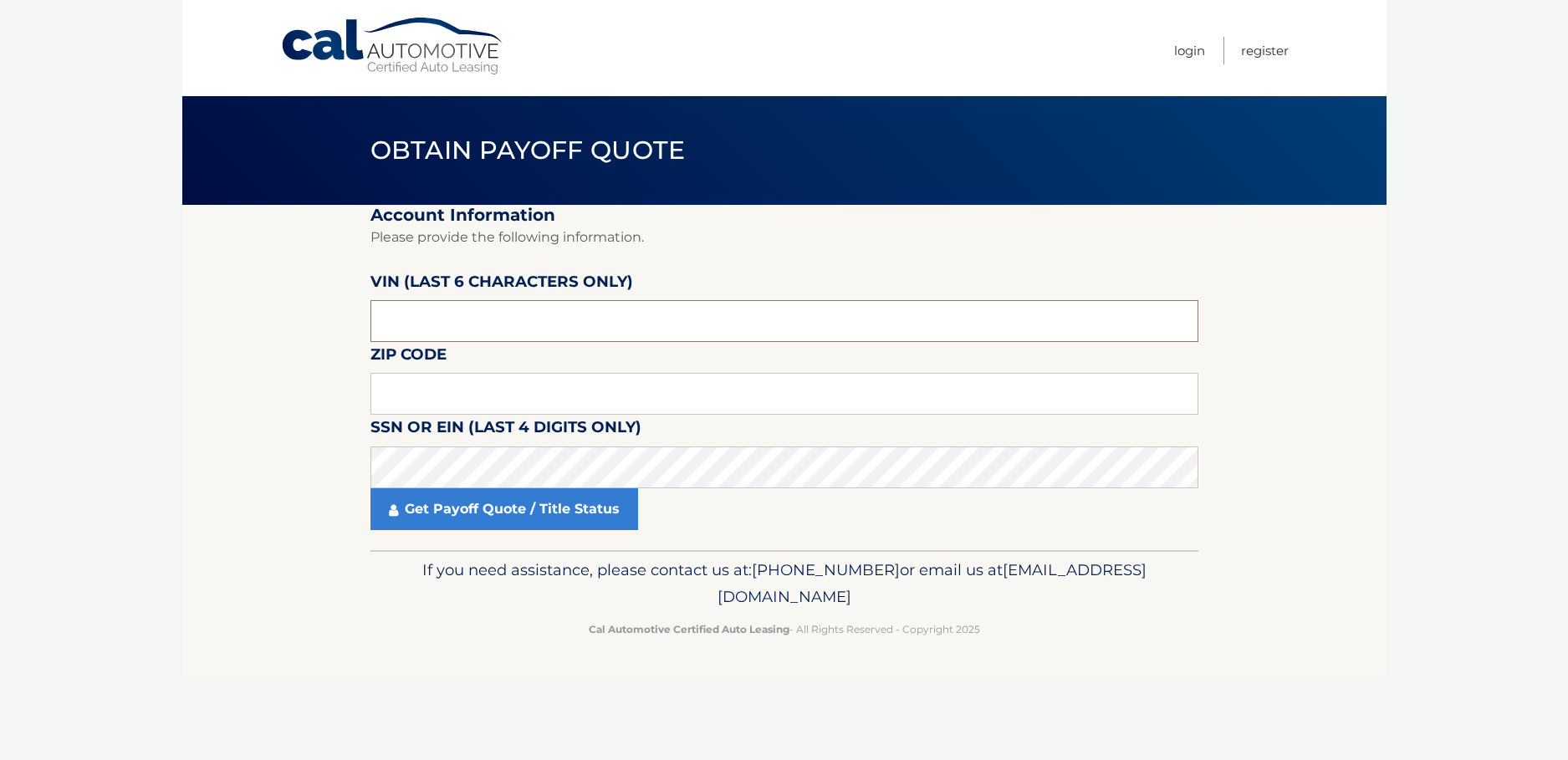
click at [397, 328] on input "text" at bounding box center [784, 321] width 828 height 42
type input "O14652"
click at [386, 398] on input "text" at bounding box center [784, 393] width 828 height 42
type input "11714"
click at [448, 508] on link "Get Payoff Quote / Title Status" at bounding box center [504, 509] width 267 height 42
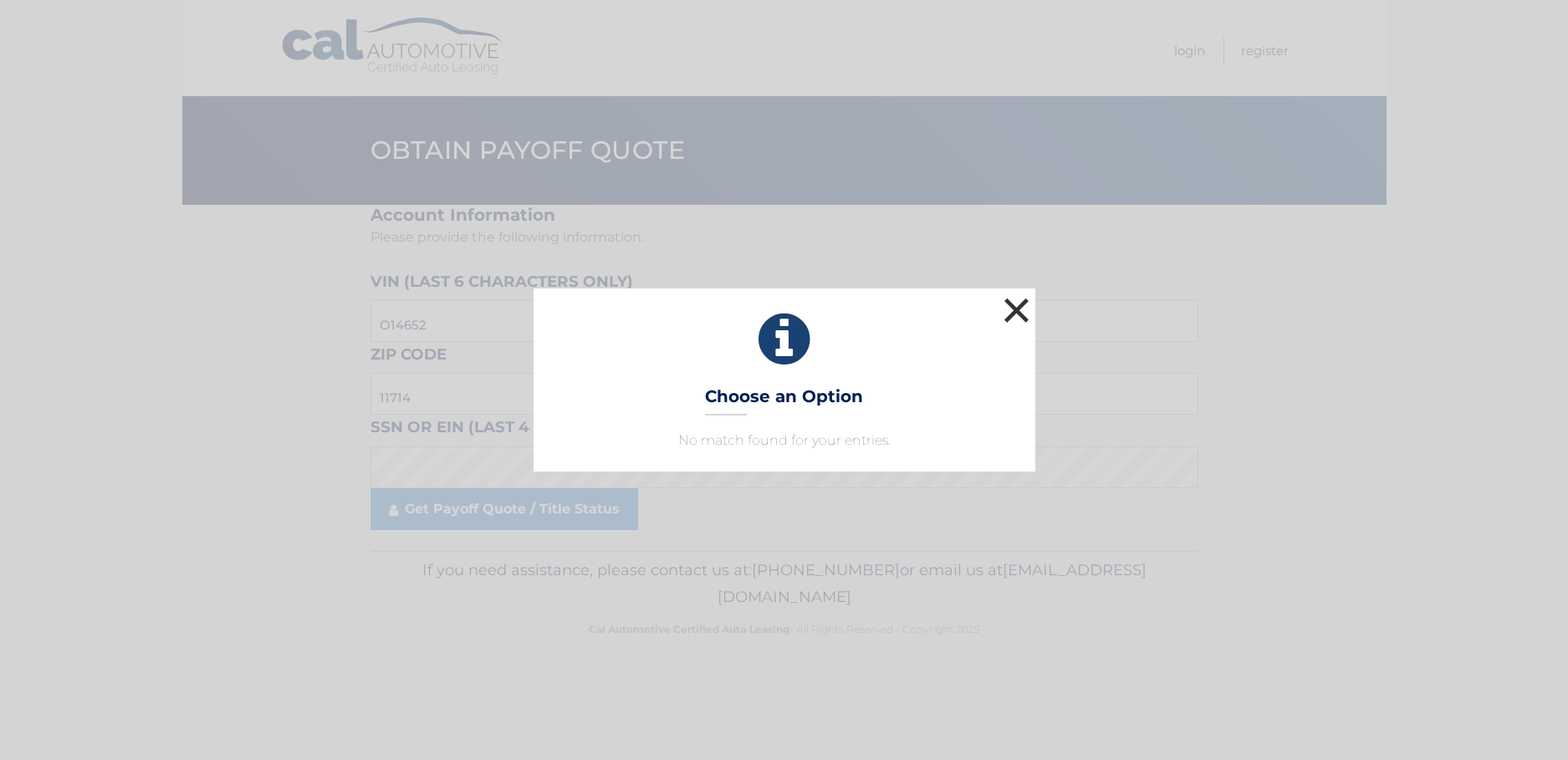
click at [1019, 316] on button "×" at bounding box center [1017, 310] width 33 height 33
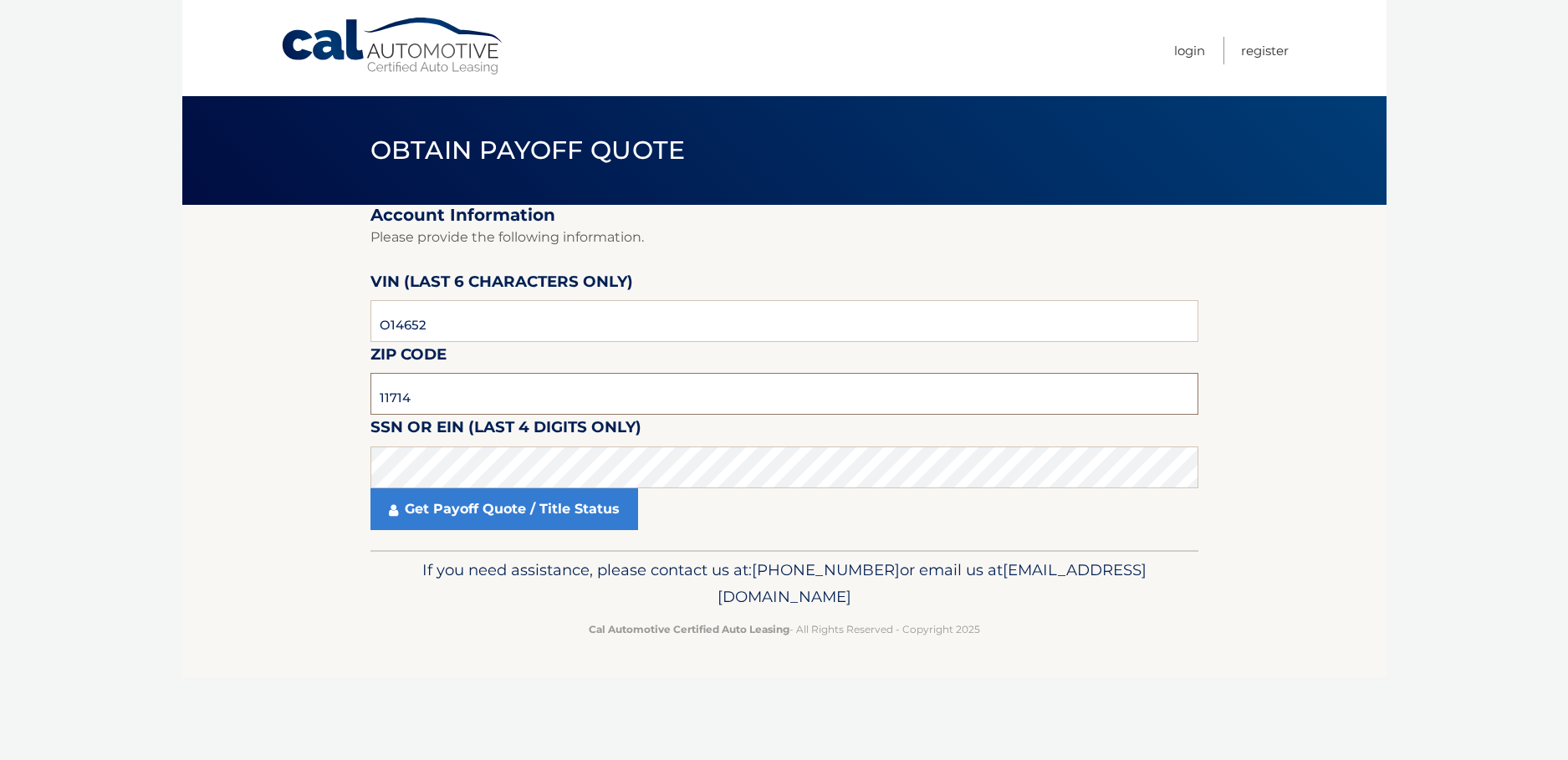
drag, startPoint x: 408, startPoint y: 398, endPoint x: 346, endPoint y: 393, distance: 62.2
click at [346, 393] on section "Account Information Please provide the following information. VIN (last 6 chara…" at bounding box center [784, 378] width 1204 height 345
type input "11762"
click at [456, 508] on link "Get Payoff Quote / Title Status" at bounding box center [504, 509] width 267 height 42
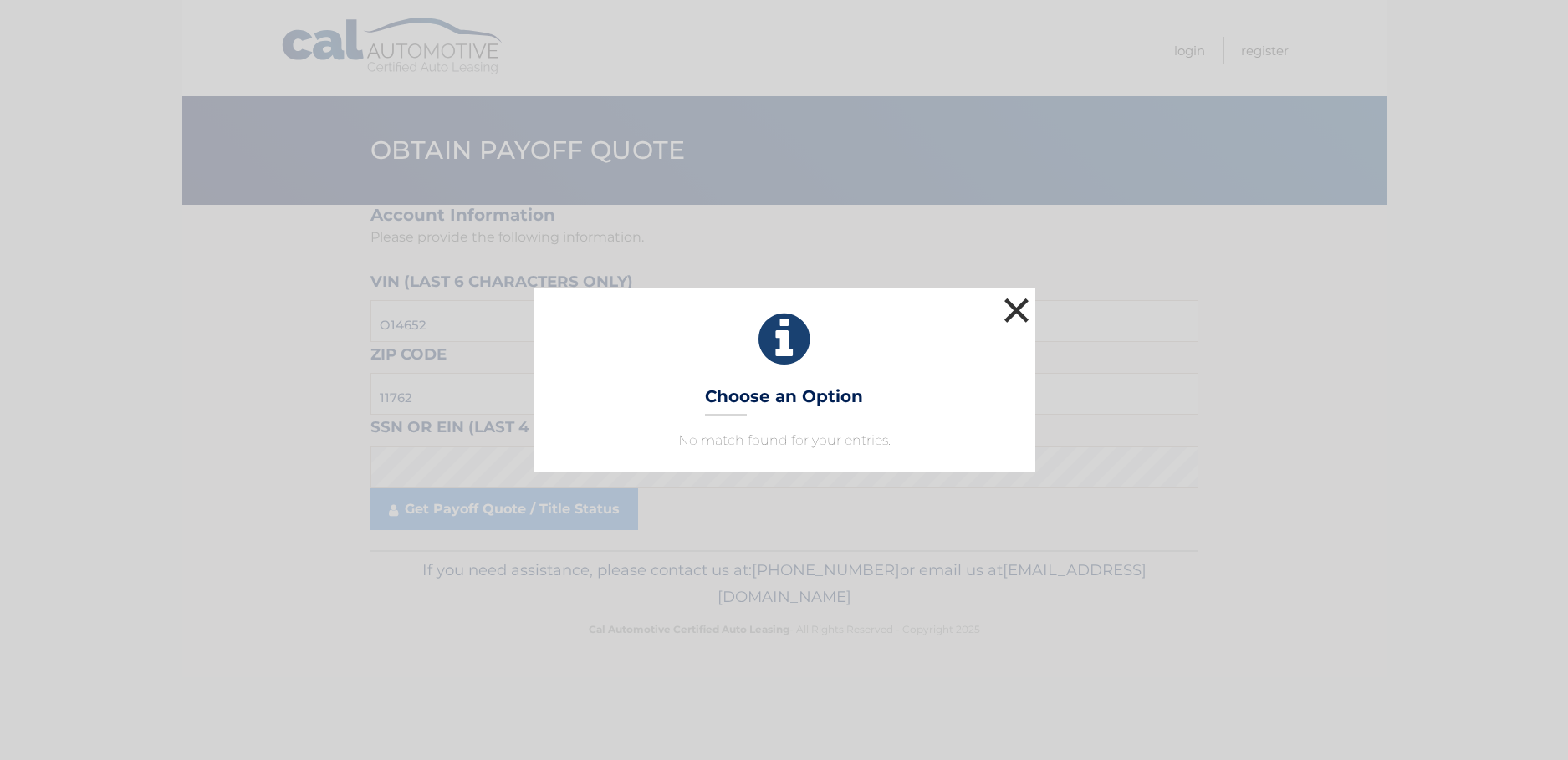
click at [1018, 303] on button "×" at bounding box center [1017, 310] width 33 height 33
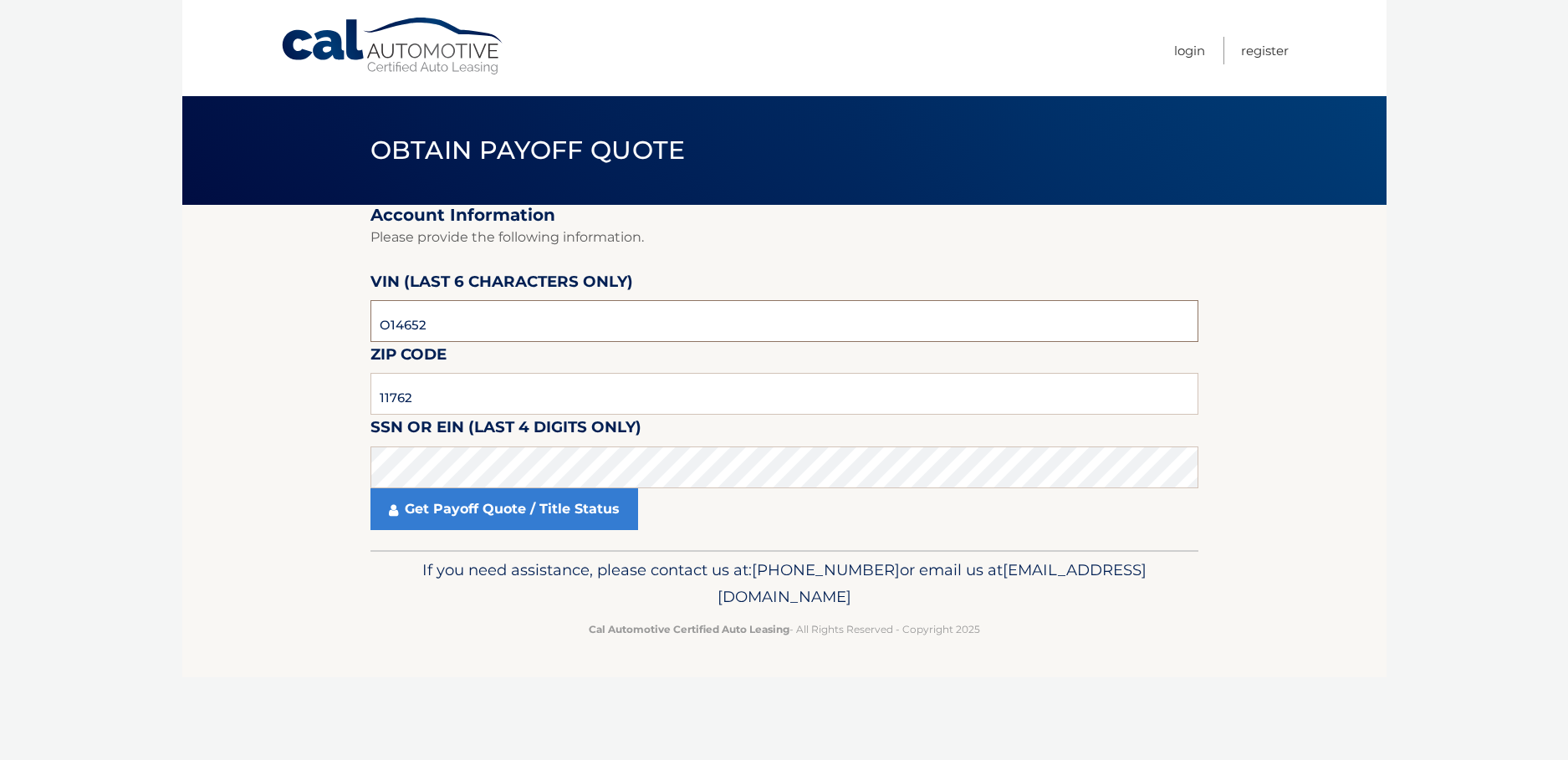
click at [380, 321] on input "O14652" at bounding box center [784, 321] width 828 height 42
click at [477, 508] on link "Get Payoff Quote / Title Status" at bounding box center [504, 509] width 267 height 42
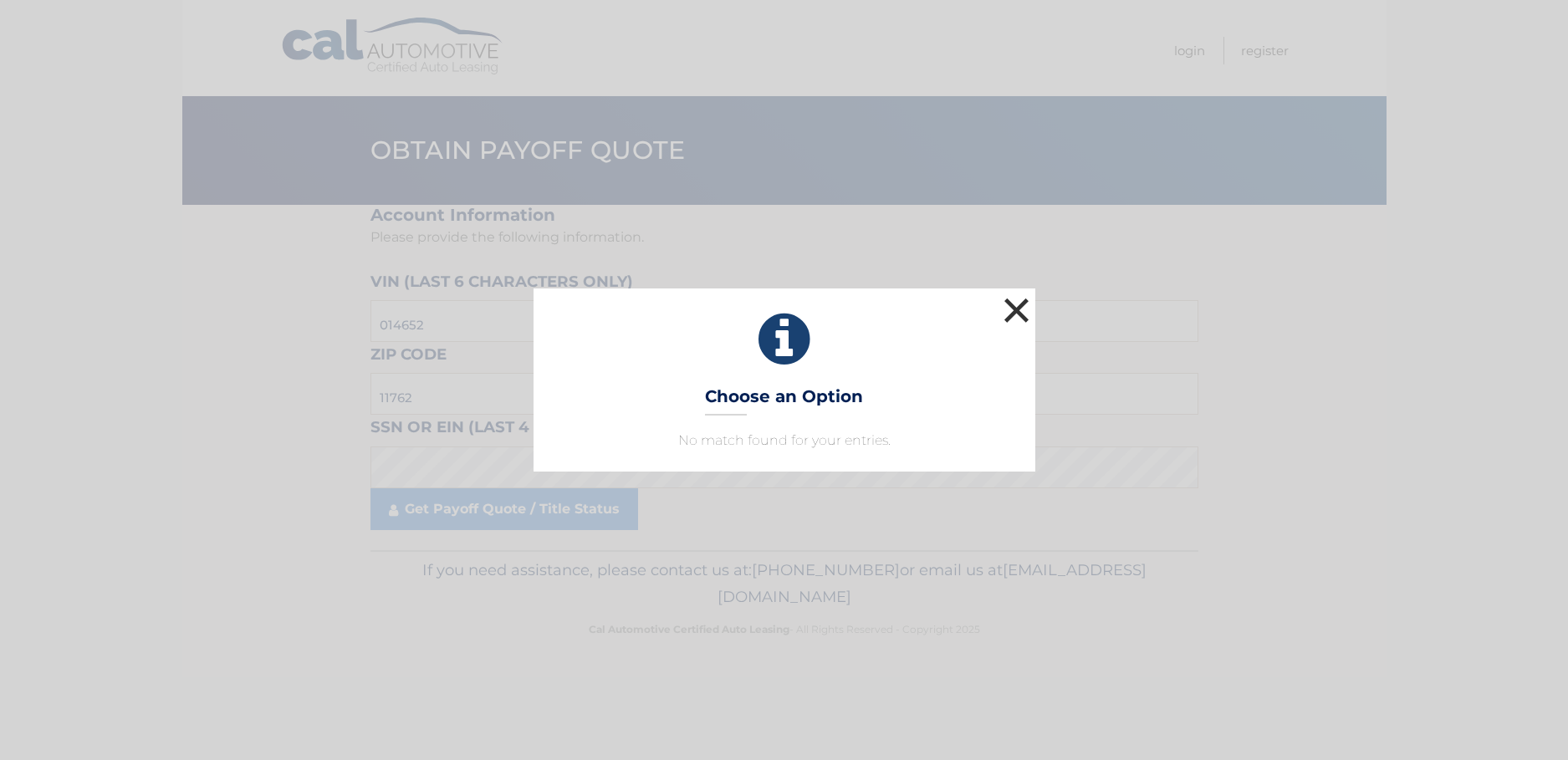
drag, startPoint x: 1013, startPoint y: 302, endPoint x: 733, endPoint y: 263, distance: 282.7
click at [1012, 301] on button "×" at bounding box center [1017, 310] width 33 height 33
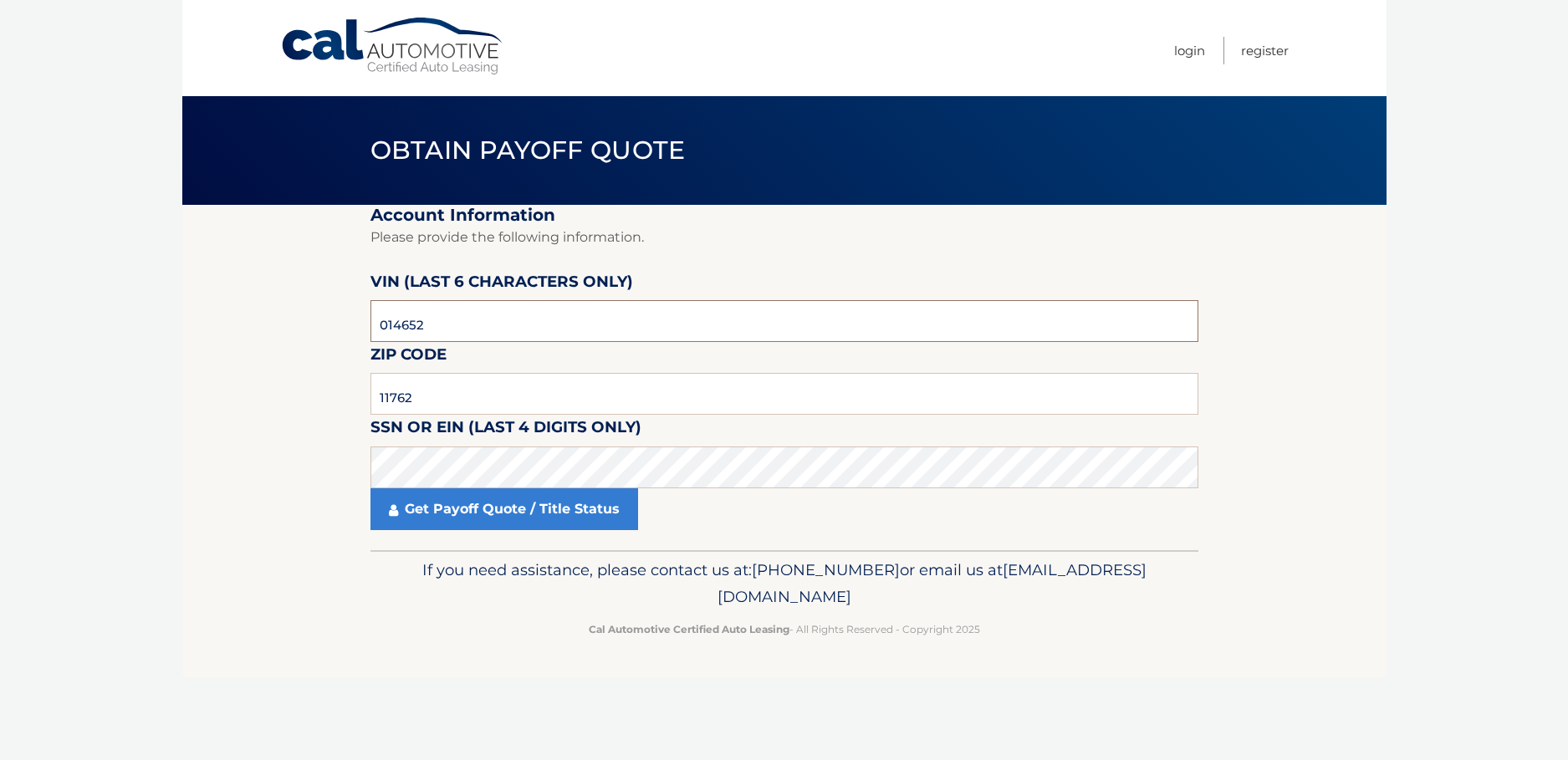
click at [374, 322] on input "014652" at bounding box center [784, 321] width 828 height 42
type input "O14652"
click at [451, 513] on link "Get Payoff Quote / Title Status" at bounding box center [504, 509] width 267 height 42
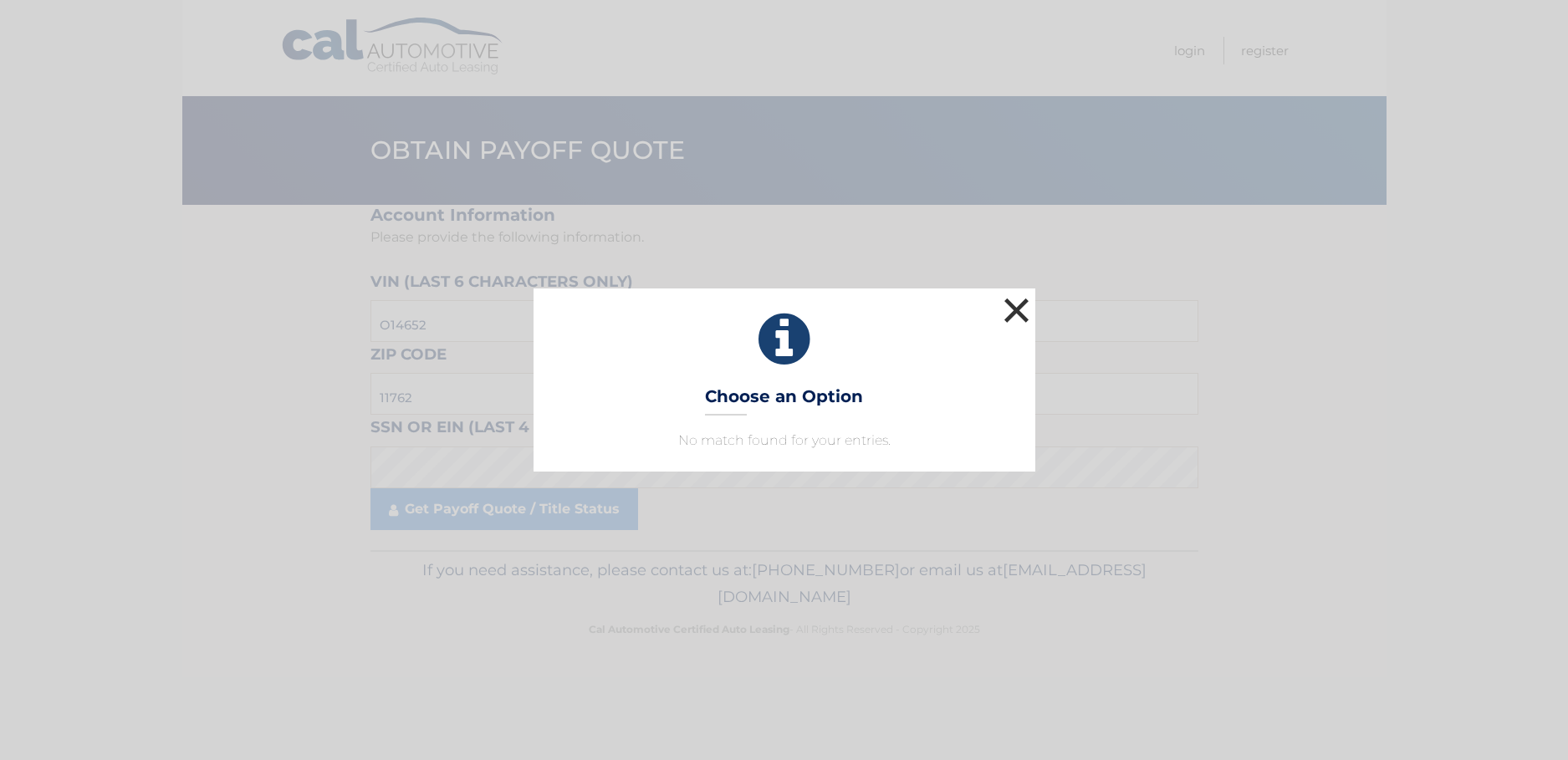
click at [1017, 309] on button "×" at bounding box center [1017, 310] width 33 height 33
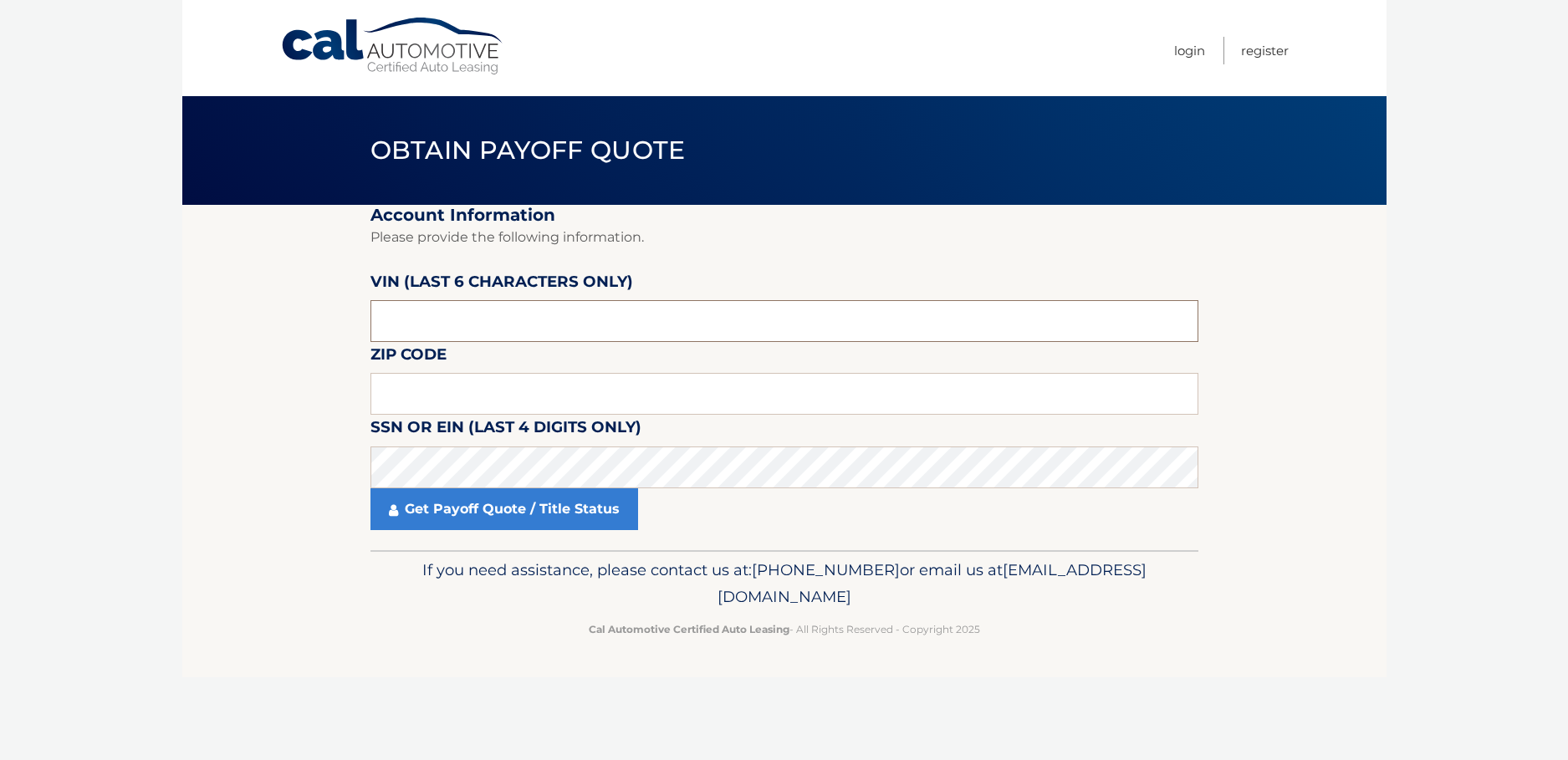
click at [397, 322] on input "text" at bounding box center [784, 321] width 828 height 42
type input "O14652"
click at [397, 388] on input "text" at bounding box center [784, 393] width 828 height 42
type input "11714"
click at [433, 512] on link "Get Payoff Quote / Title Status" at bounding box center [504, 509] width 267 height 42
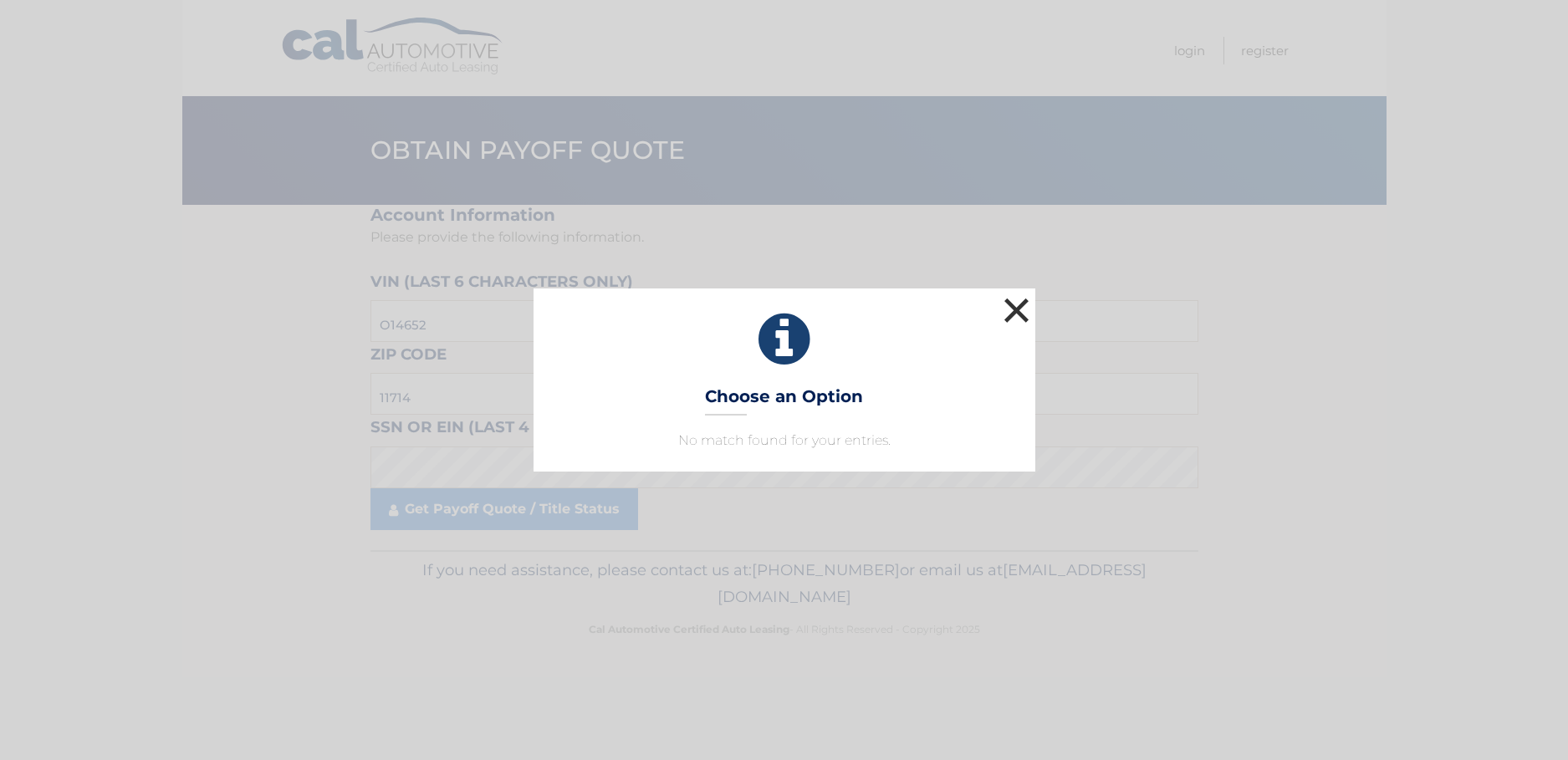
click at [1019, 311] on button "×" at bounding box center [1017, 310] width 33 height 33
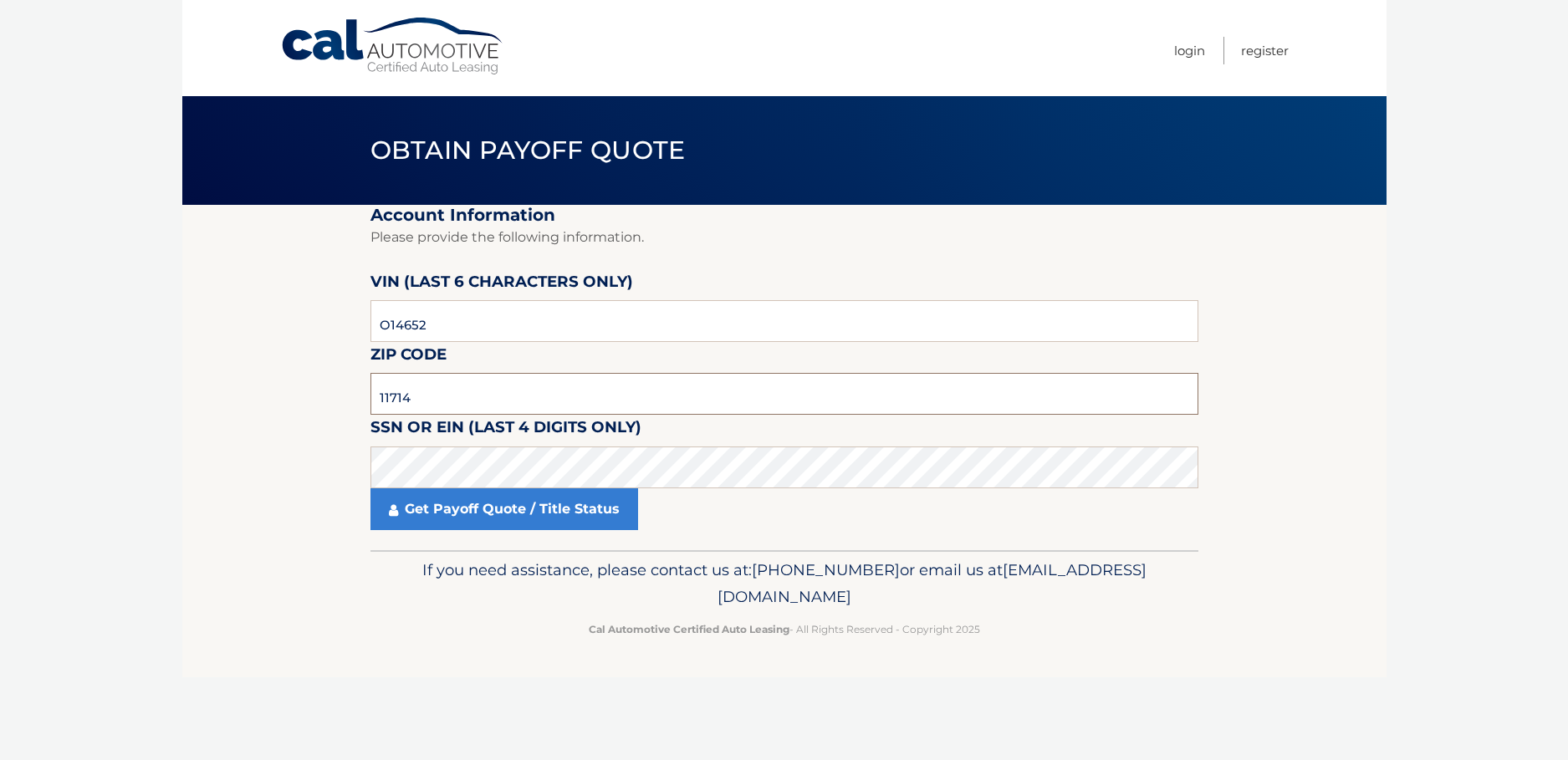
drag, startPoint x: 413, startPoint y: 396, endPoint x: 359, endPoint y: 389, distance: 54.5
click at [359, 389] on section "Account Information Please provide the following information. [PERSON_NAME] (la…" at bounding box center [784, 378] width 1204 height 345
type input "11762"
click at [450, 510] on link "Get Payoff Quote / Title Status" at bounding box center [504, 509] width 267 height 42
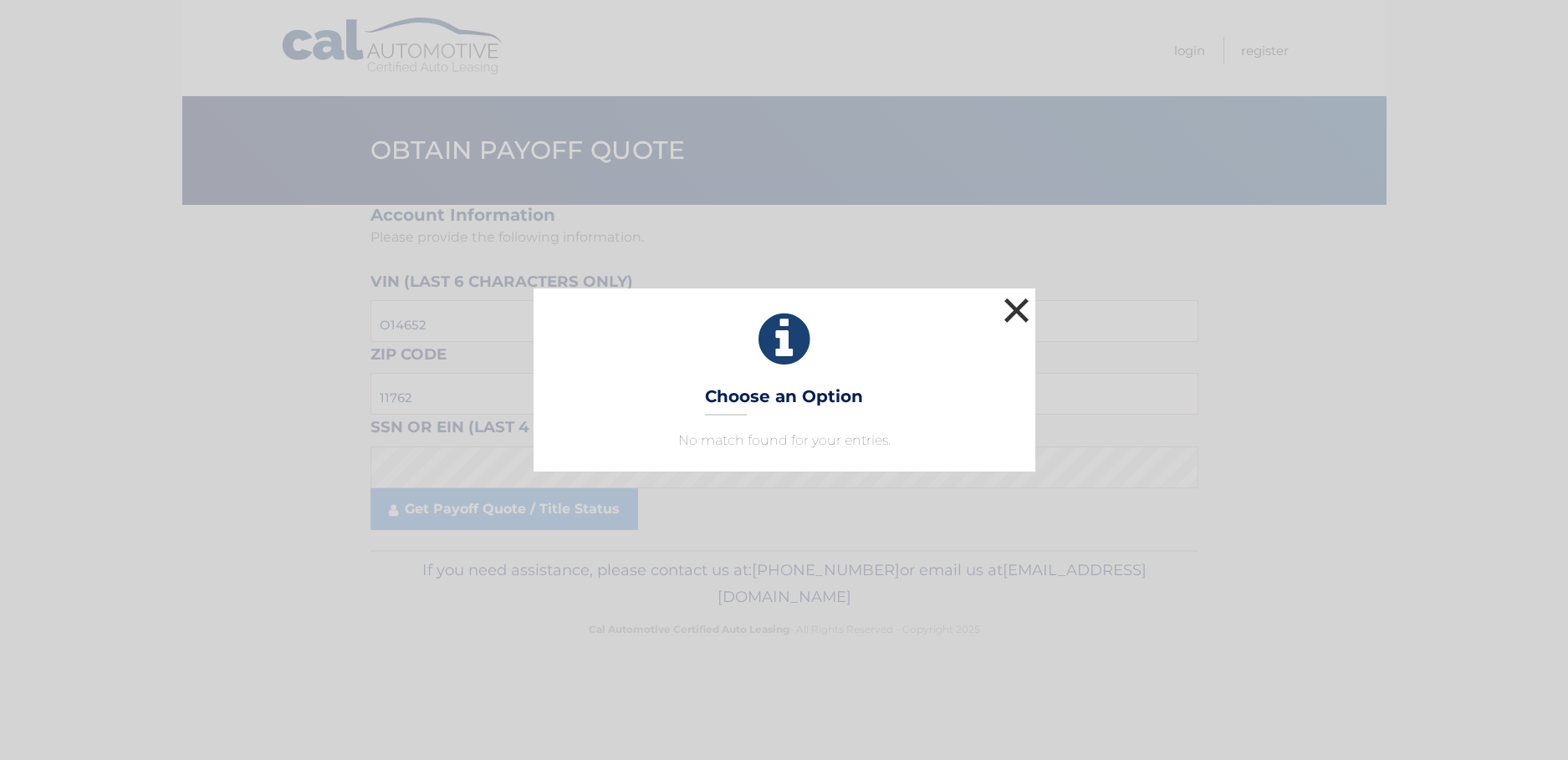
click at [1019, 302] on button "×" at bounding box center [1017, 310] width 33 height 33
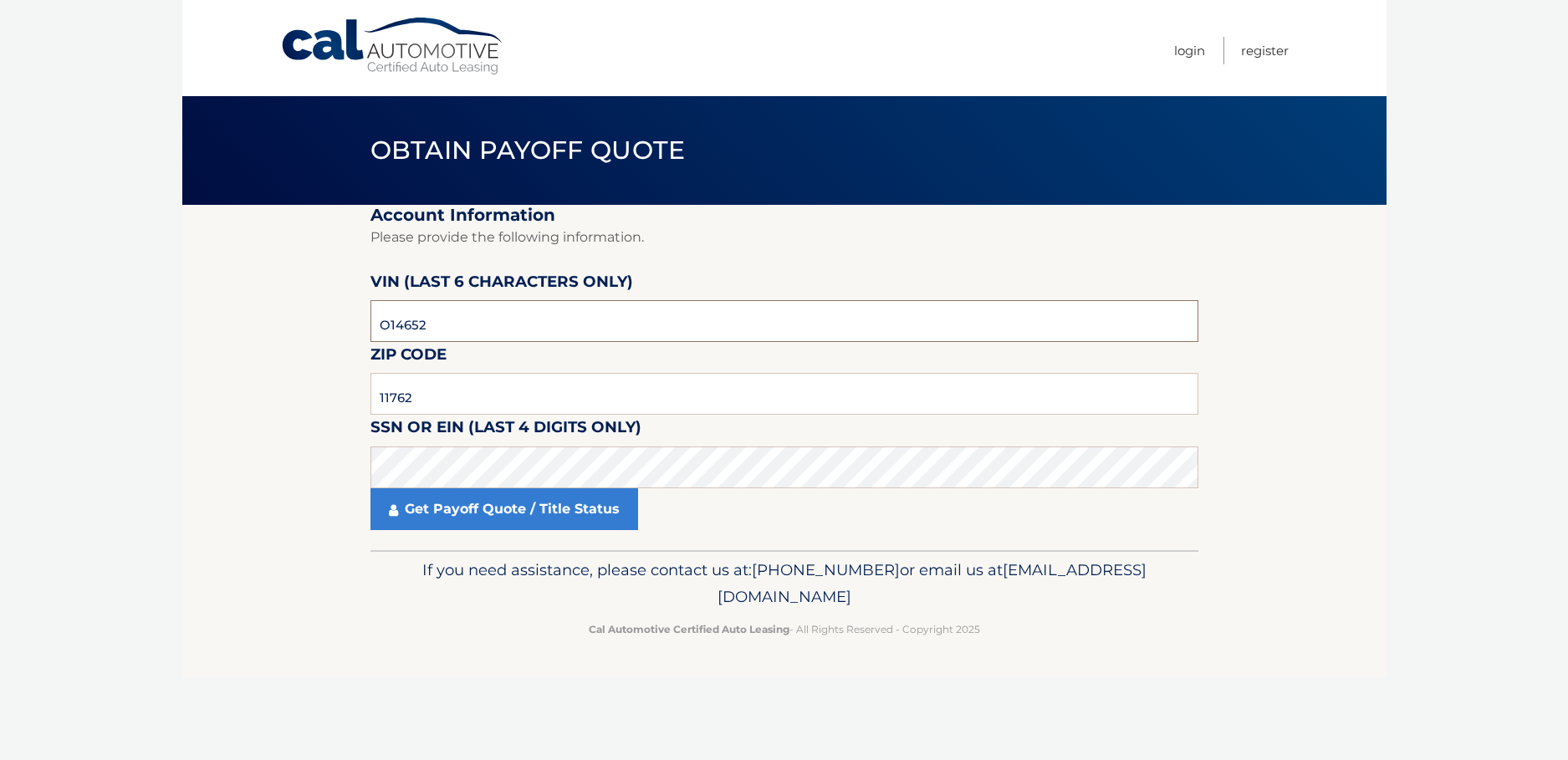
click at [378, 321] on input "O14652" at bounding box center [784, 321] width 828 height 42
type input "014652"
click at [468, 518] on link "Get Payoff Quote / Title Status" at bounding box center [504, 509] width 267 height 42
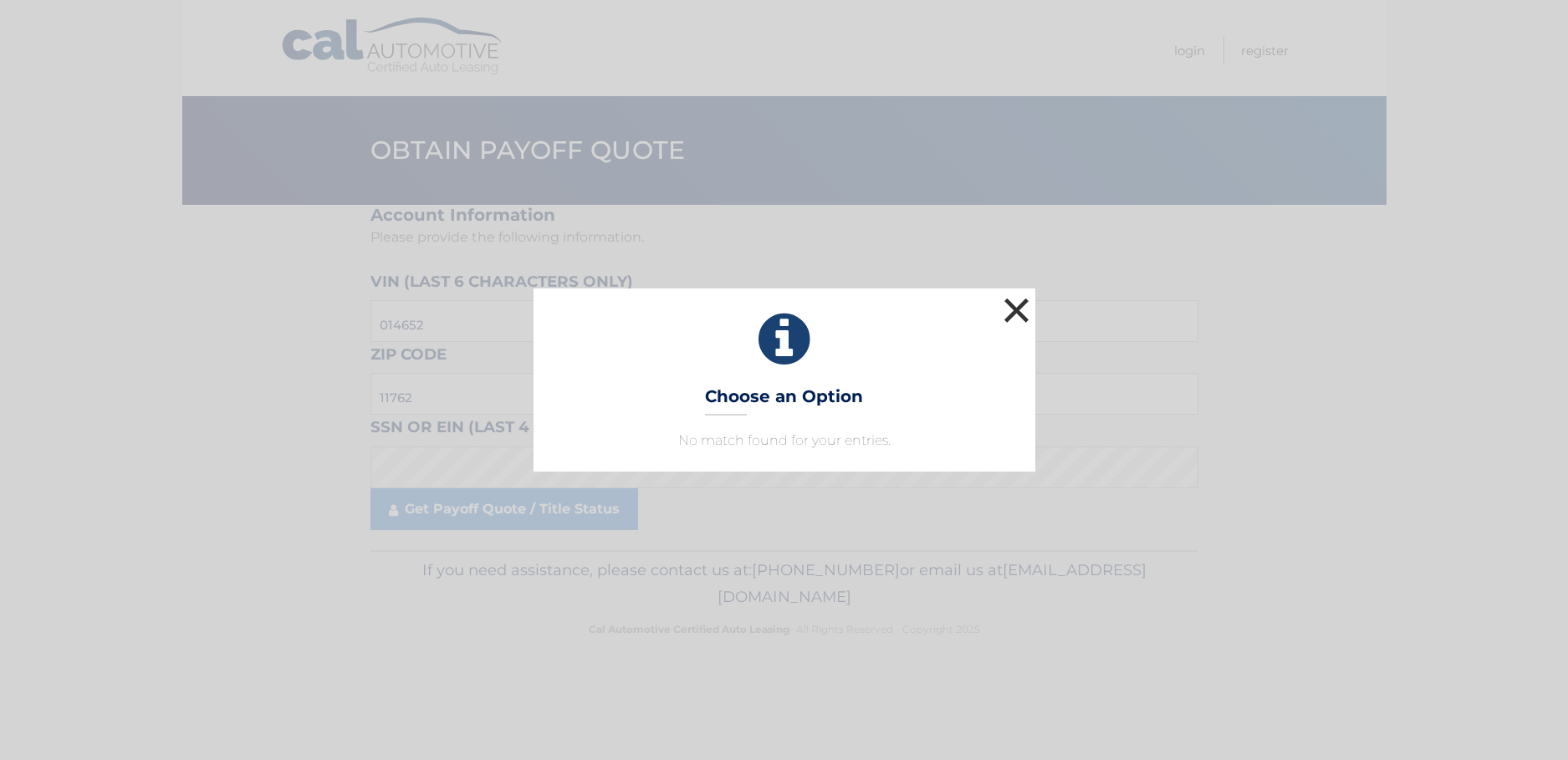
click at [1014, 305] on button "×" at bounding box center [1017, 310] width 33 height 33
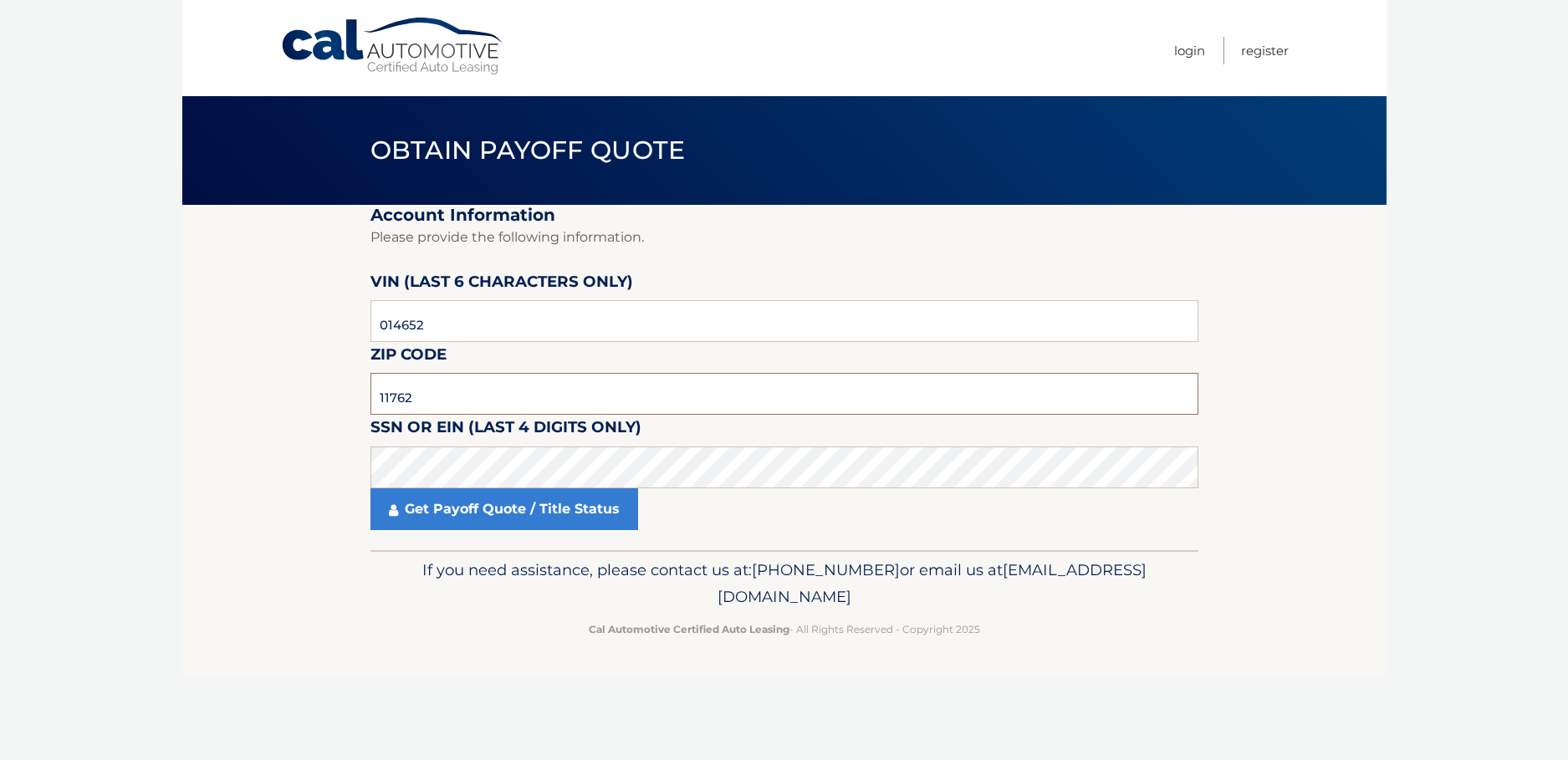
click at [430, 395] on input "11762" at bounding box center [784, 393] width 828 height 42
type input "1"
type input "11714"
click button "For Originating Dealer" at bounding box center [0, 0] width 0 height 0
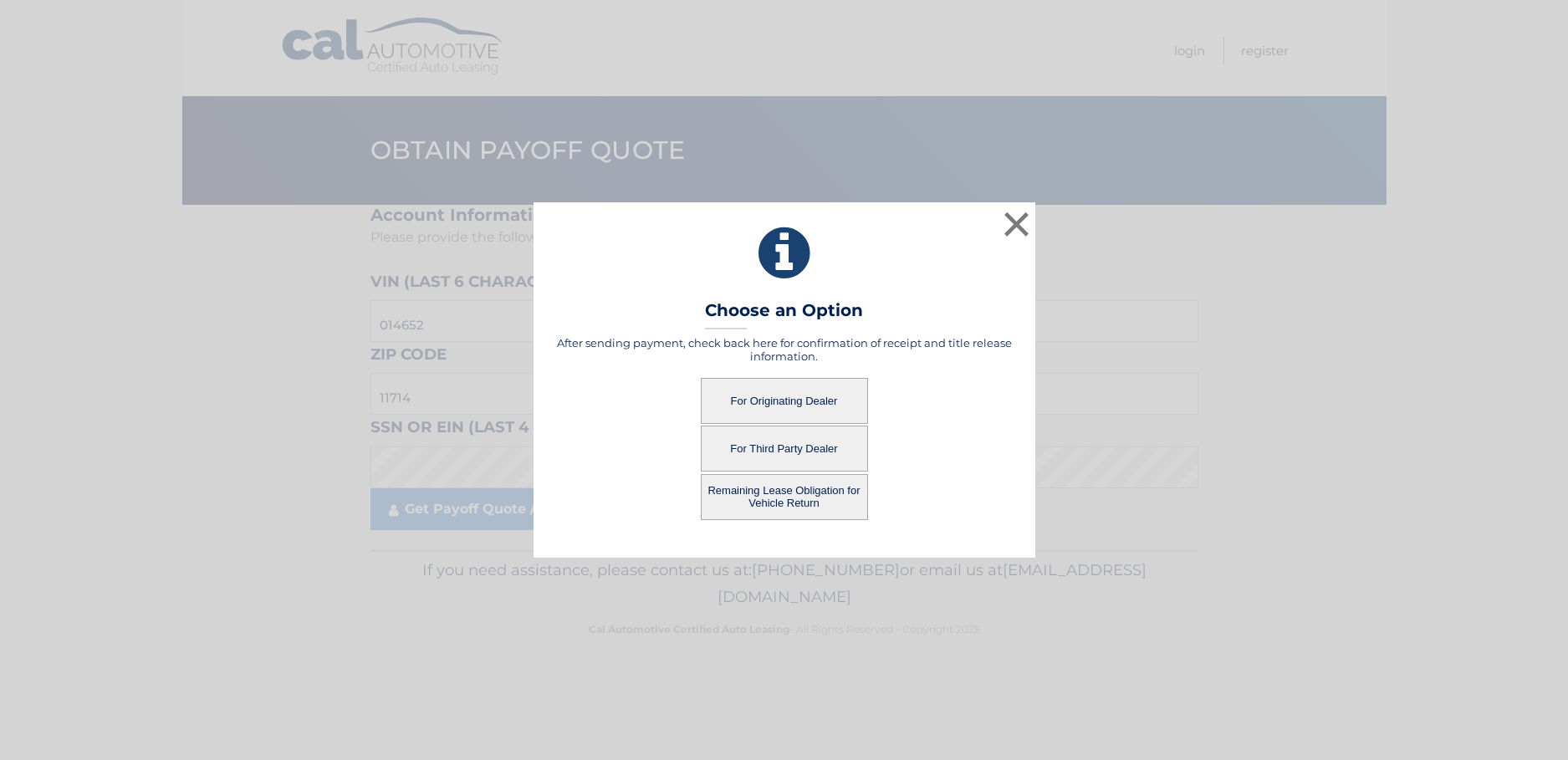
click at [787, 410] on button "For Originating Dealer" at bounding box center [784, 401] width 167 height 46
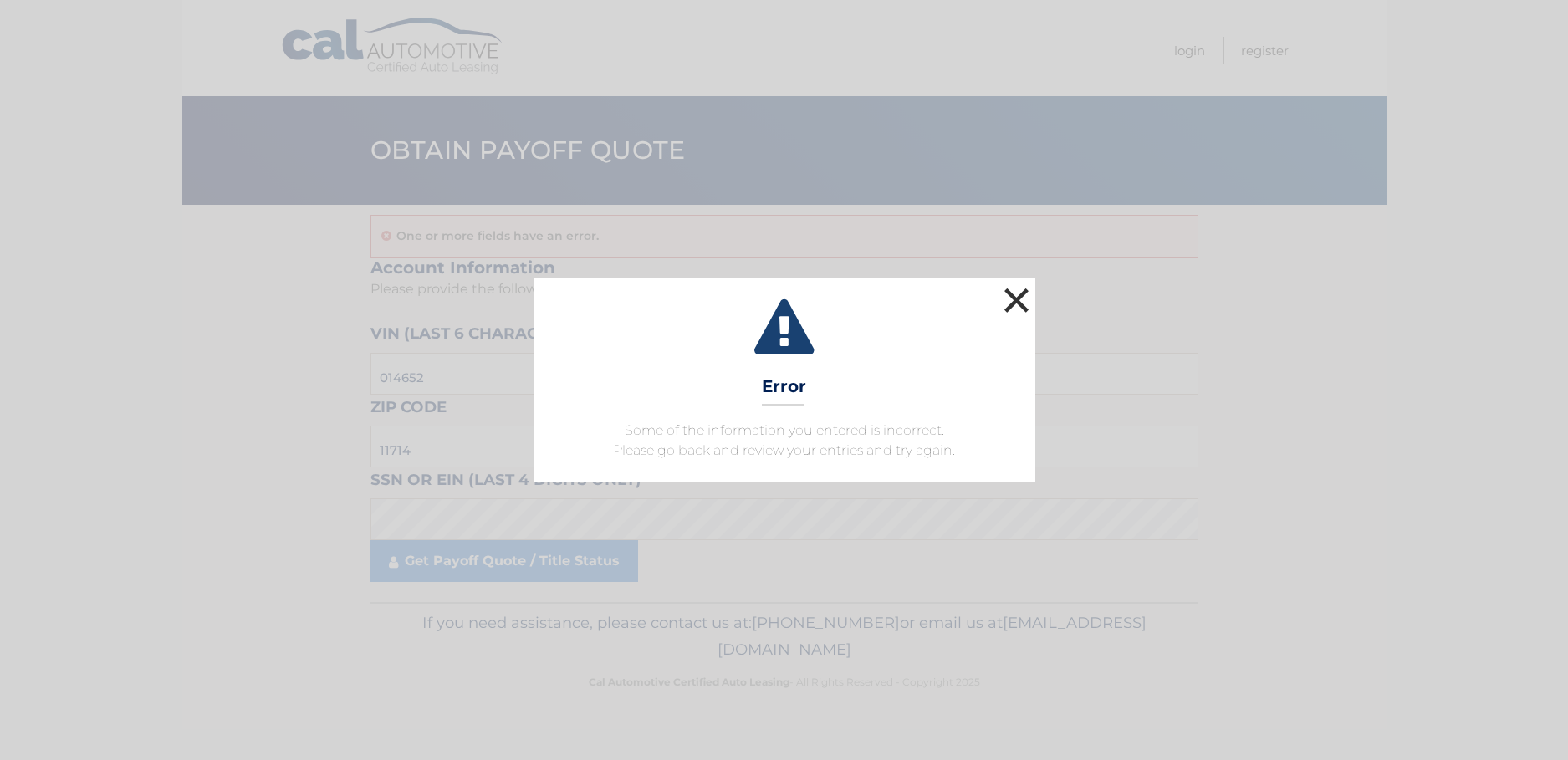
click at [1014, 301] on button "×" at bounding box center [1017, 300] width 33 height 33
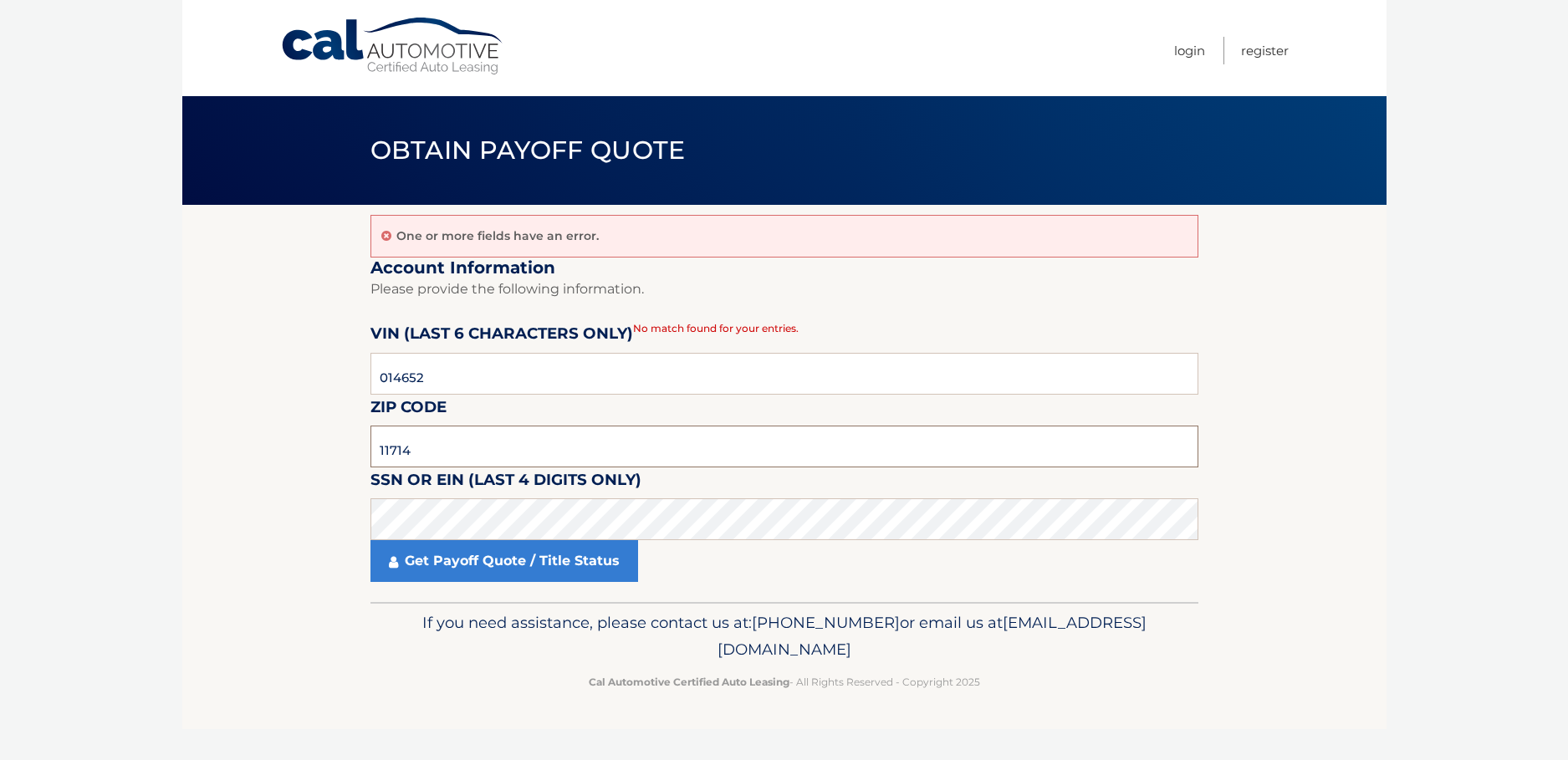
drag, startPoint x: 431, startPoint y: 449, endPoint x: 331, endPoint y: 431, distance: 101.6
click at [331, 431] on section "One or more fields have an error. Account Information Please provide the follow…" at bounding box center [784, 404] width 1204 height 397
type input "11762"
click at [384, 633] on p "If you need assistance, please contact us at: 609-807-3200 or email us at Custo…" at bounding box center [784, 637] width 806 height 54
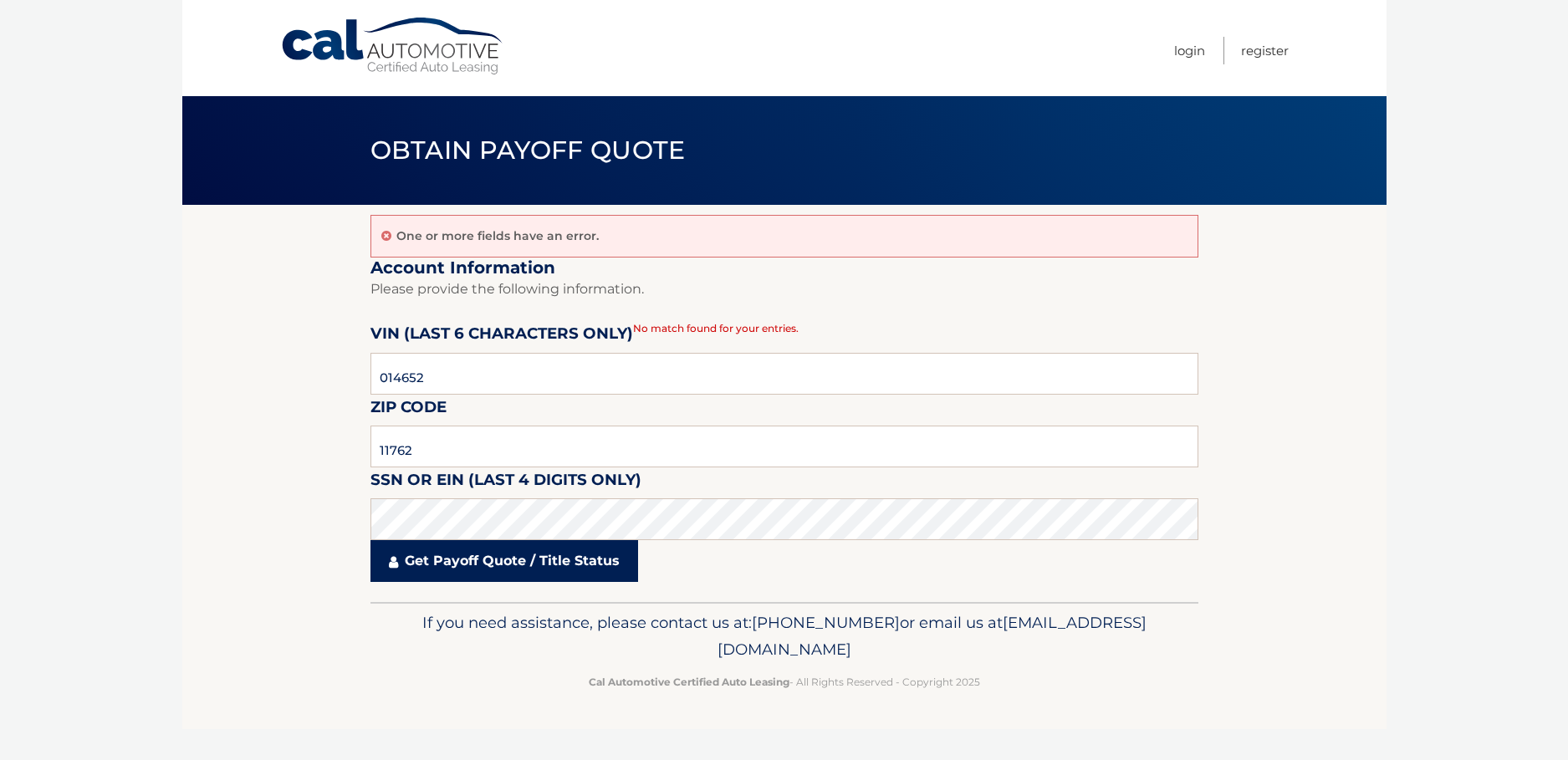
click at [443, 564] on link "Get Payoff Quote / Title Status" at bounding box center [504, 560] width 267 height 42
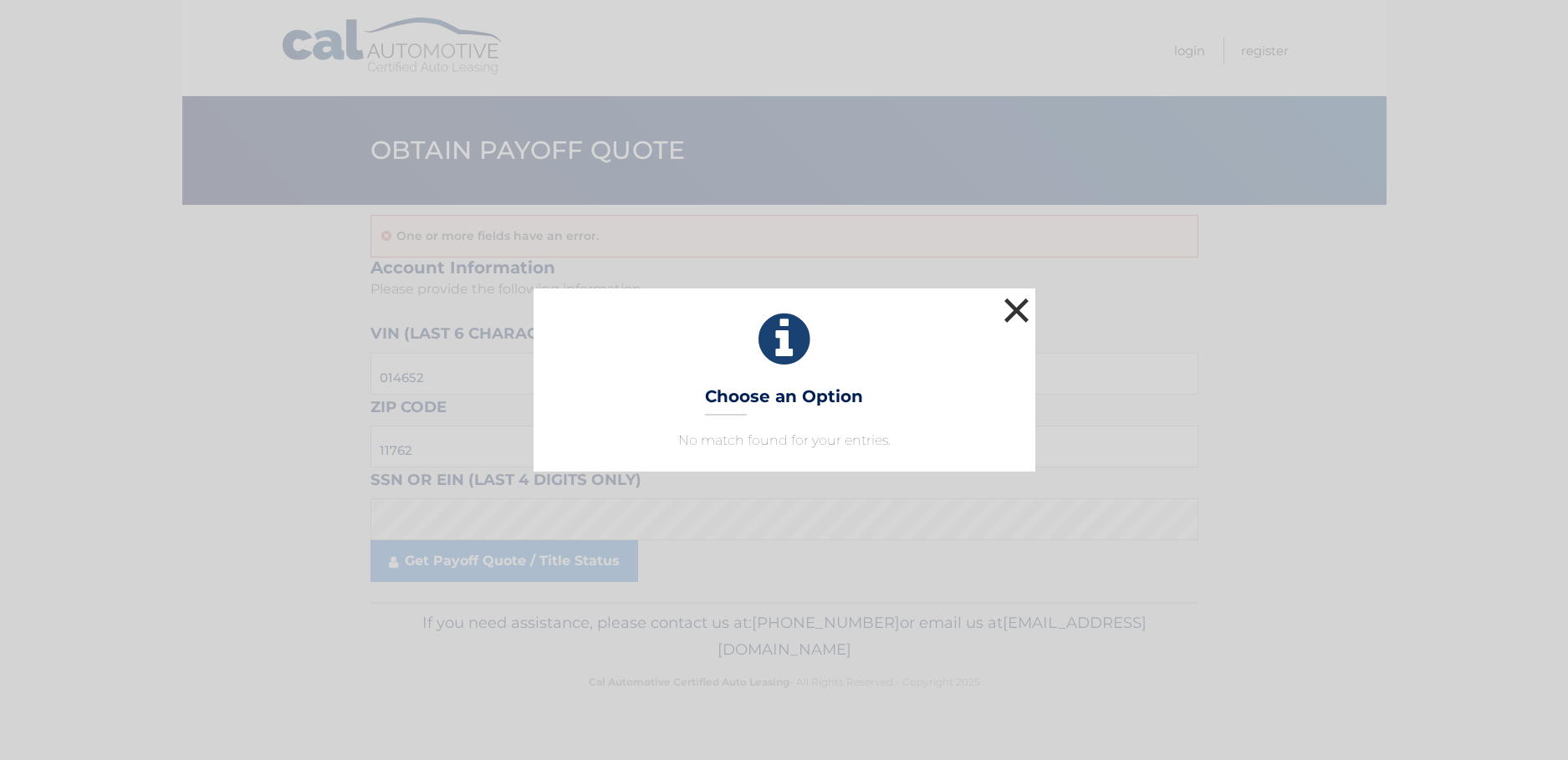
click at [1011, 308] on button "×" at bounding box center [1017, 310] width 33 height 33
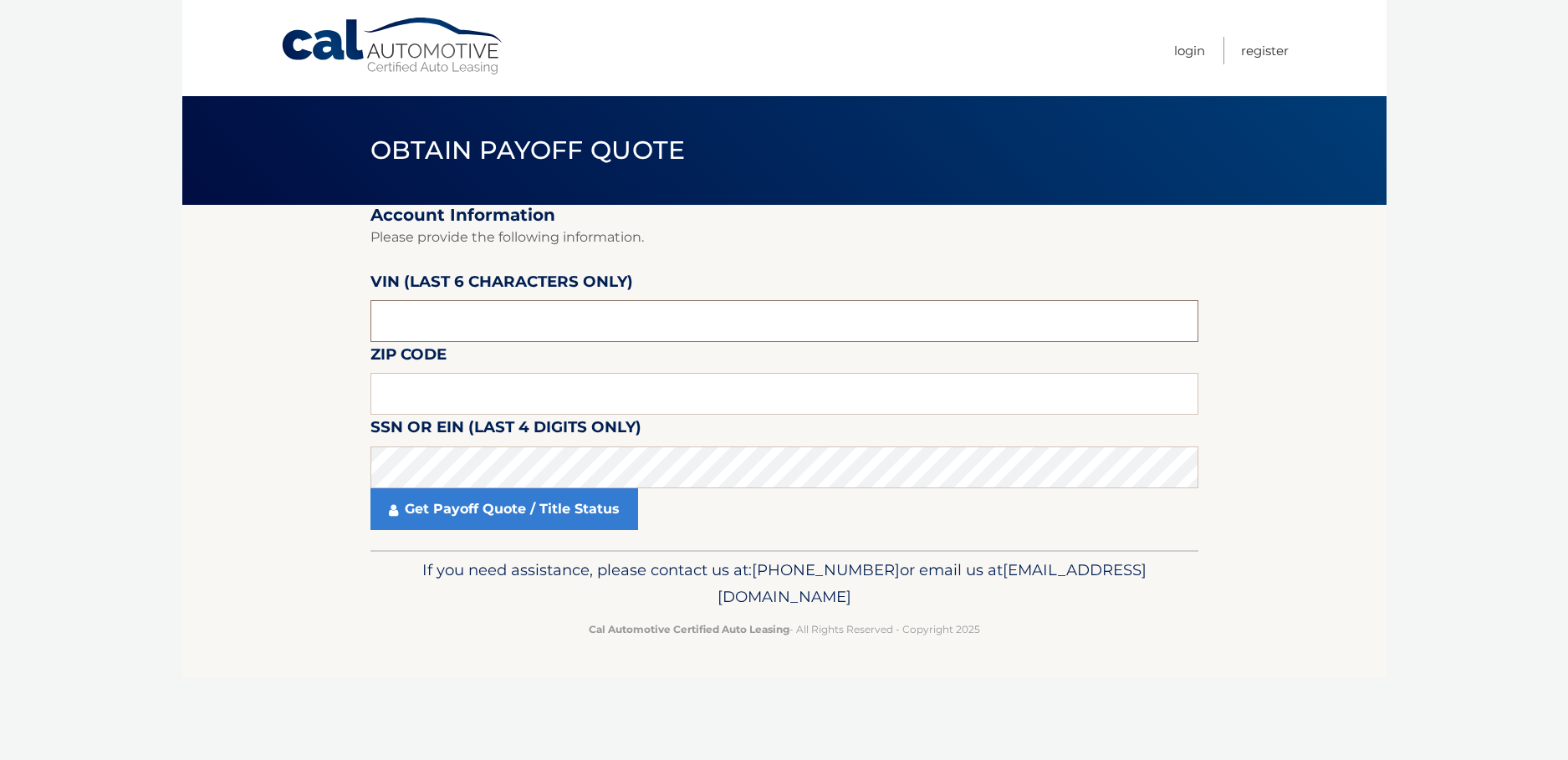
click at [376, 323] on input "text" at bounding box center [784, 321] width 828 height 42
type input "014652"
click at [396, 392] on input "text" at bounding box center [784, 393] width 828 height 42
type input "11762"
drag, startPoint x: 423, startPoint y: 394, endPoint x: 350, endPoint y: 387, distance: 73.3
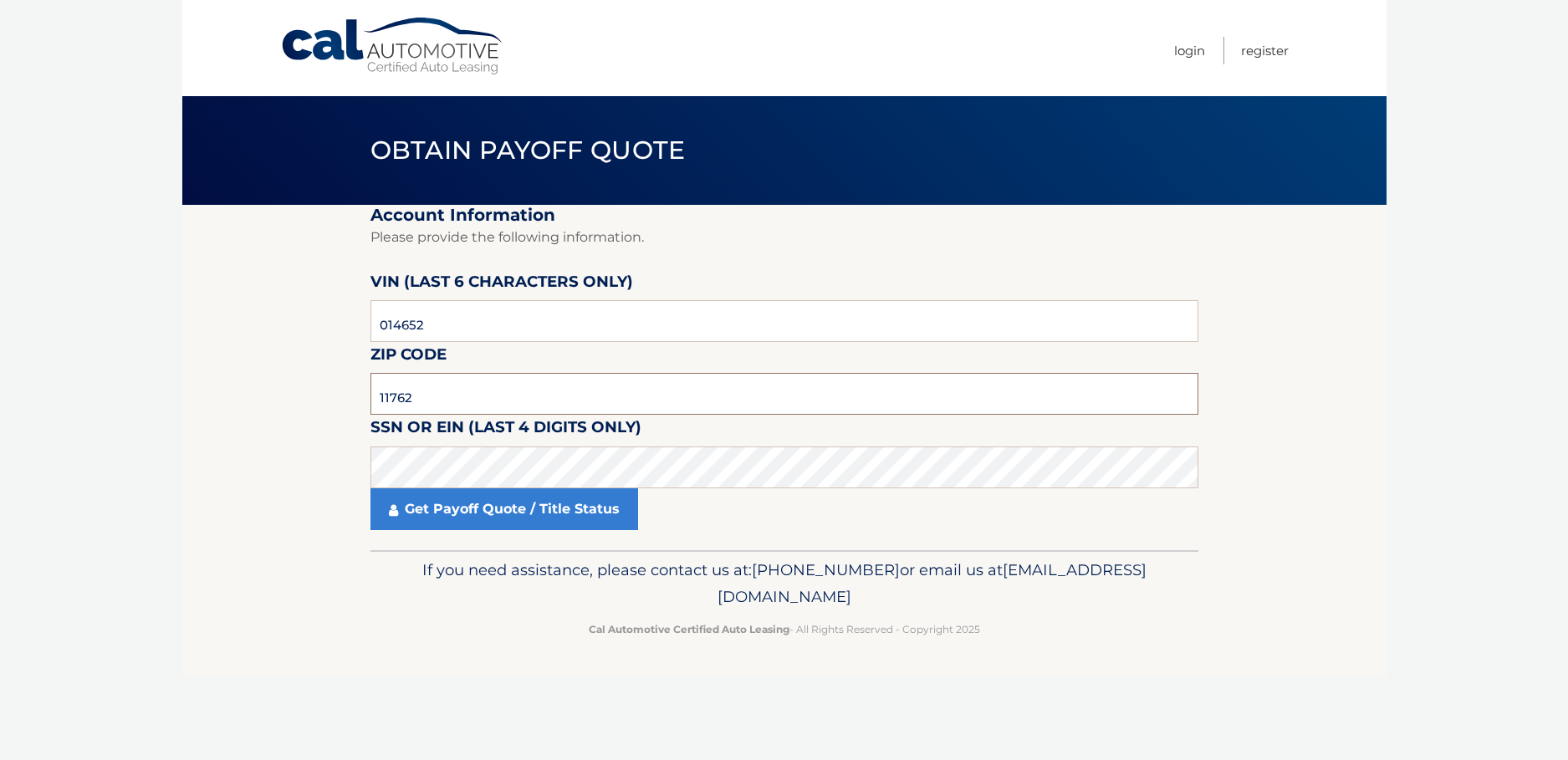
click at [353, 389] on section "Account Information Please provide the following information. VIN (last 6 chara…" at bounding box center [784, 378] width 1204 height 345
type input "11714"
click button "For Originating Dealer" at bounding box center [0, 0] width 0 height 0
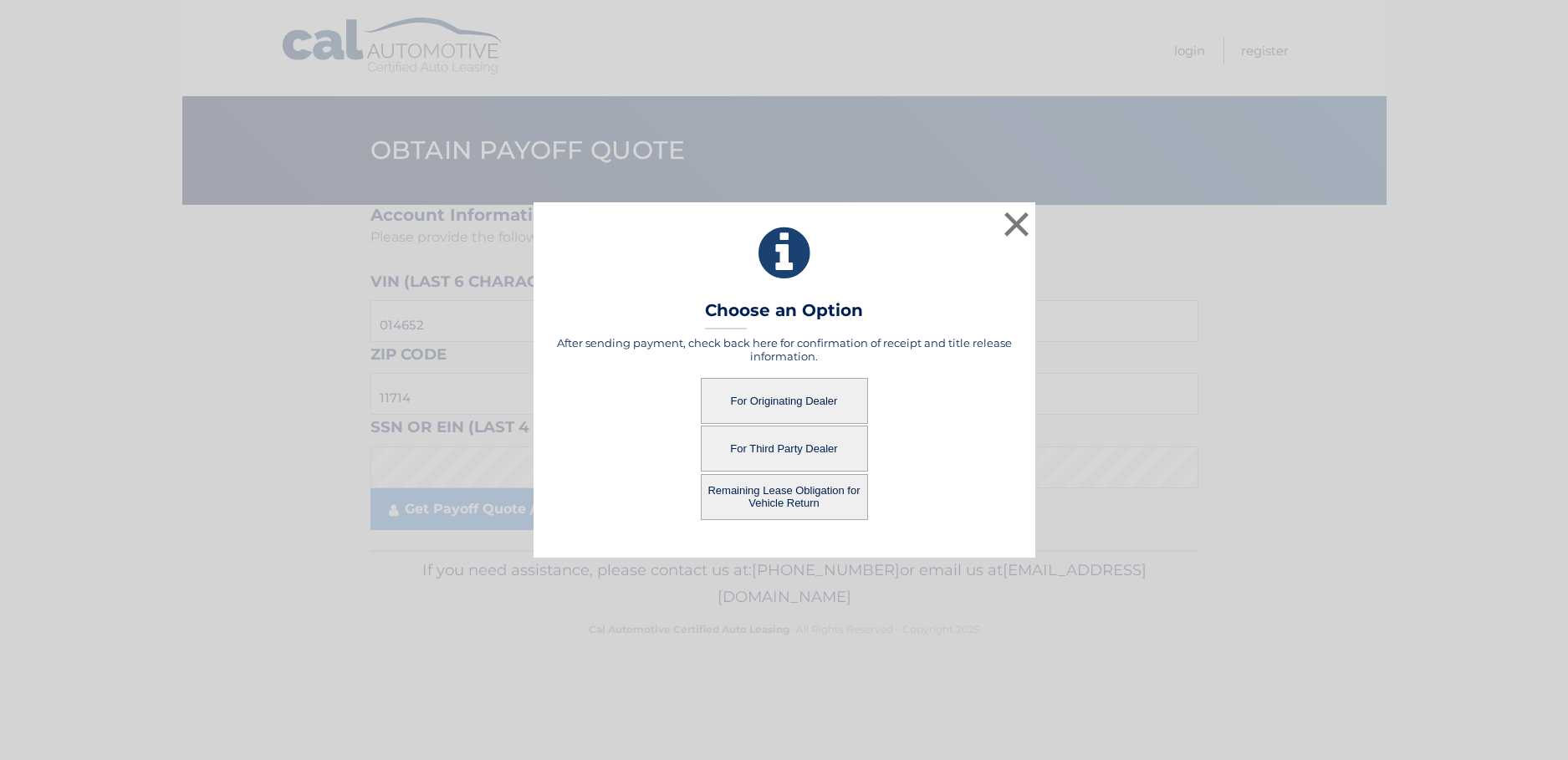
click at [755, 398] on button "For Originating Dealer" at bounding box center [784, 401] width 167 height 46
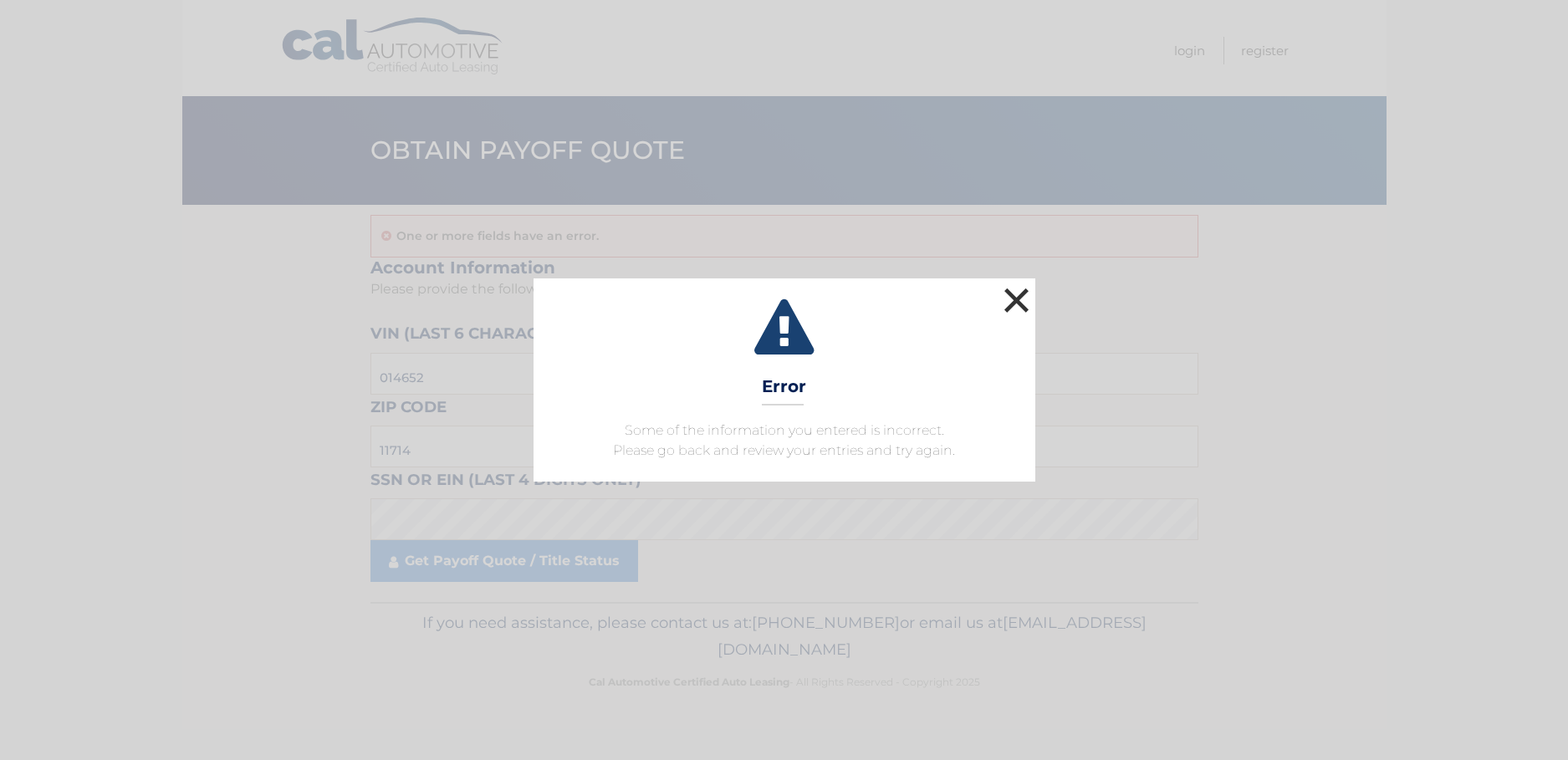
click at [1014, 299] on button "×" at bounding box center [1017, 300] width 33 height 33
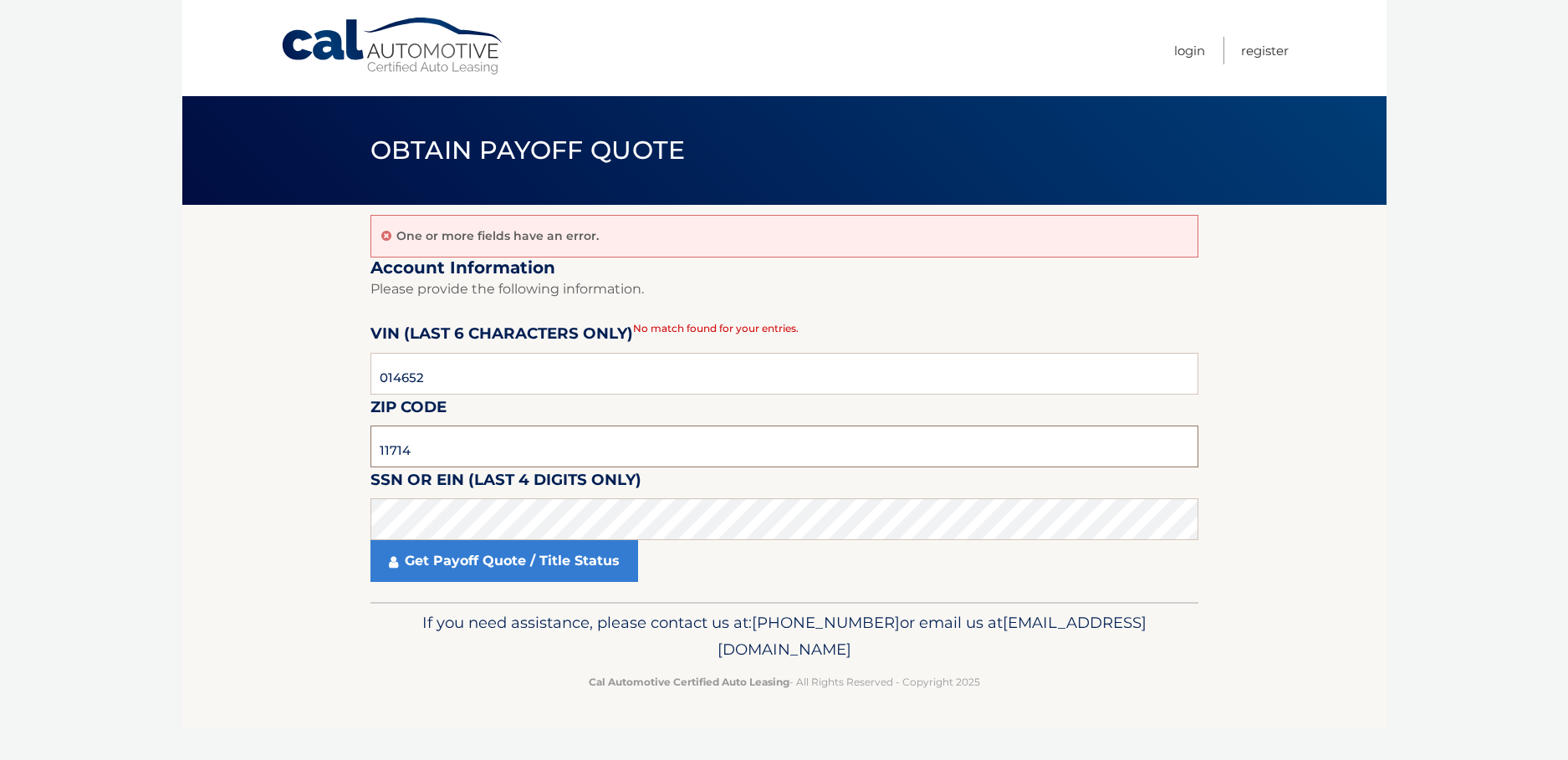
drag, startPoint x: 420, startPoint y: 452, endPoint x: 314, endPoint y: 447, distance: 106.1
click at [314, 447] on section "One or more fields have an error. Account Information Please provide the follow…" at bounding box center [784, 404] width 1204 height 397
type input "11762"
click button "For Originating Dealer" at bounding box center [0, 0] width 0 height 0
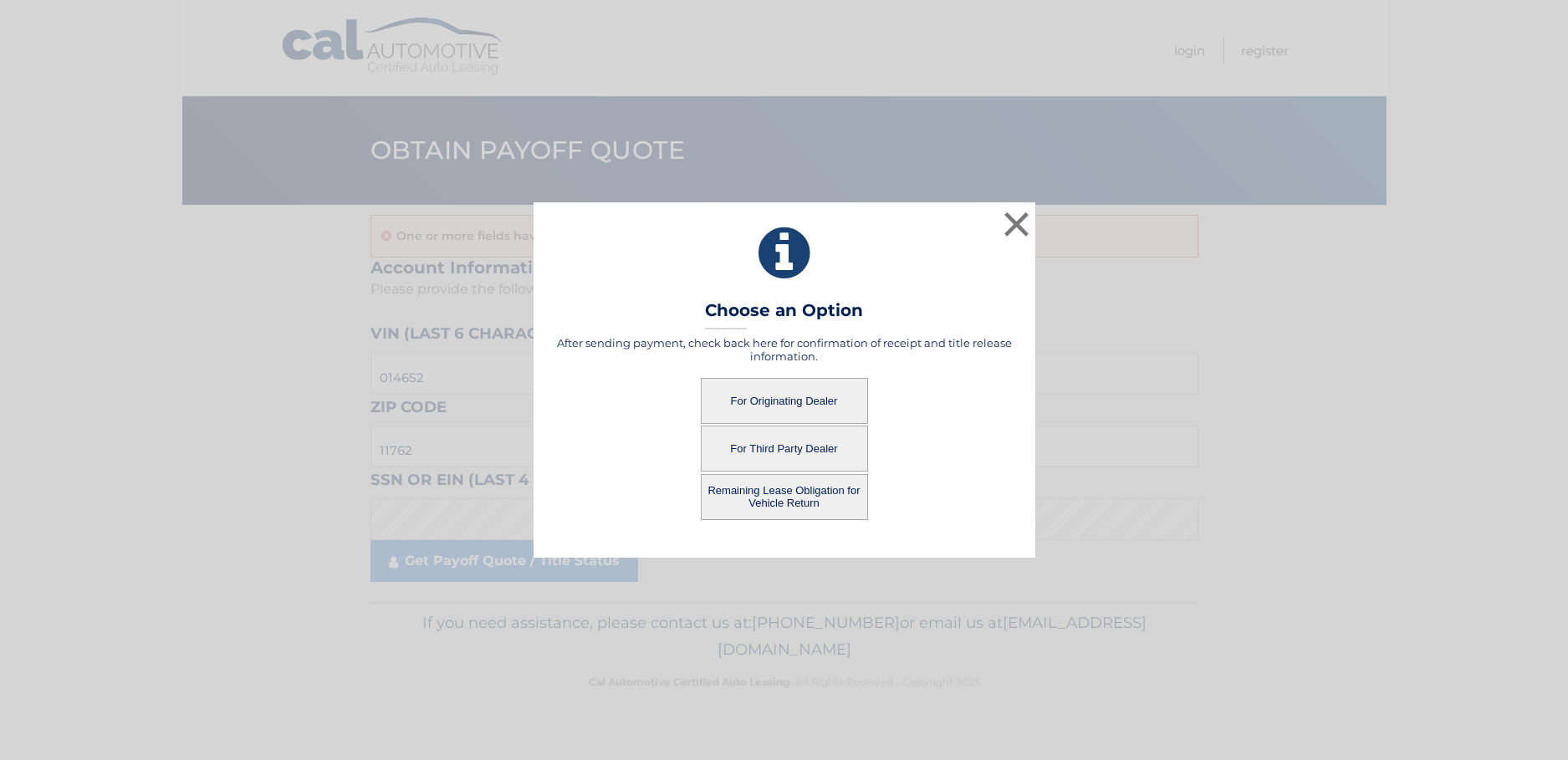
click at [802, 401] on button "For Originating Dealer" at bounding box center [784, 401] width 167 height 46
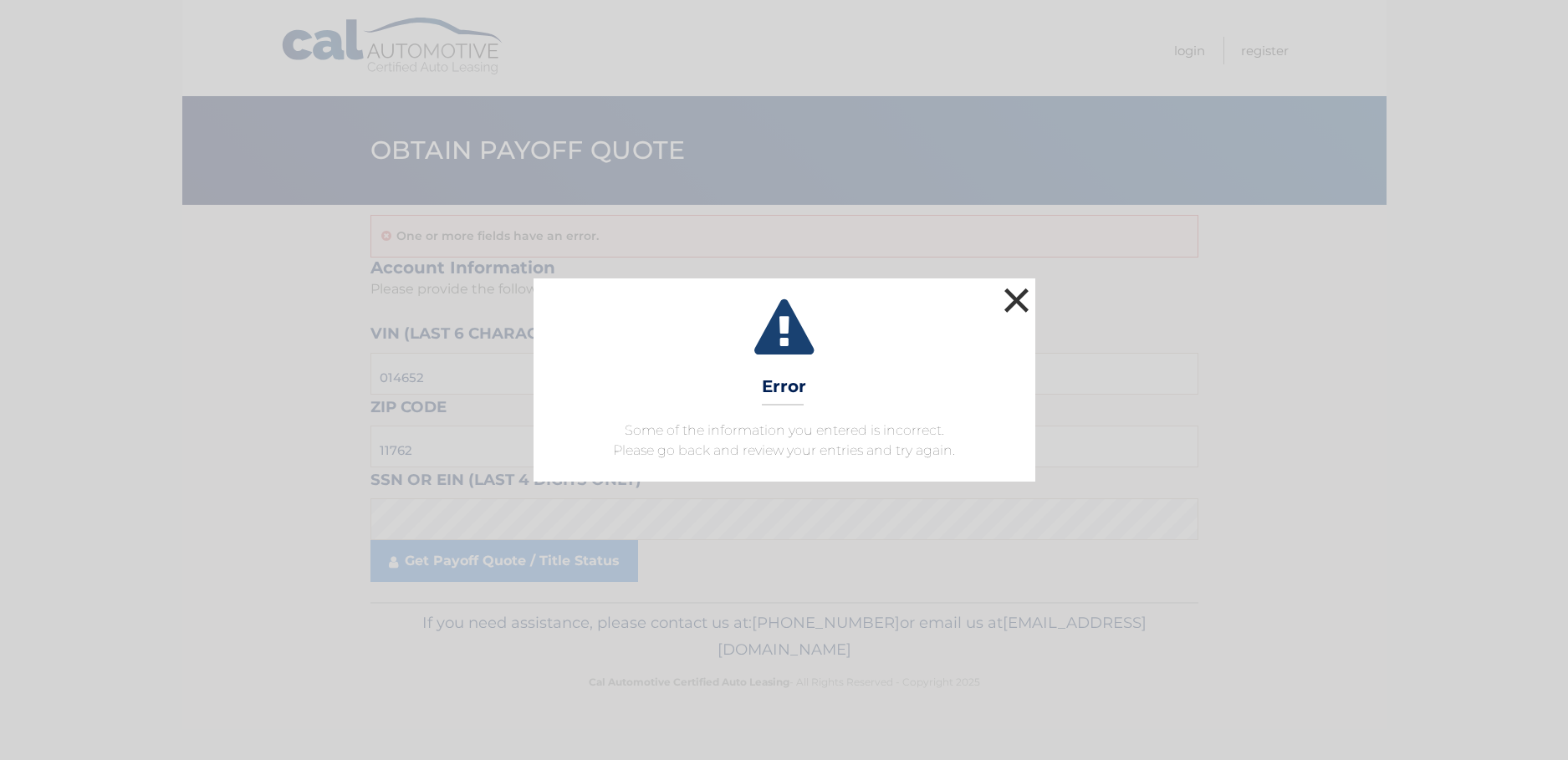
click at [1012, 301] on button "×" at bounding box center [1017, 300] width 33 height 33
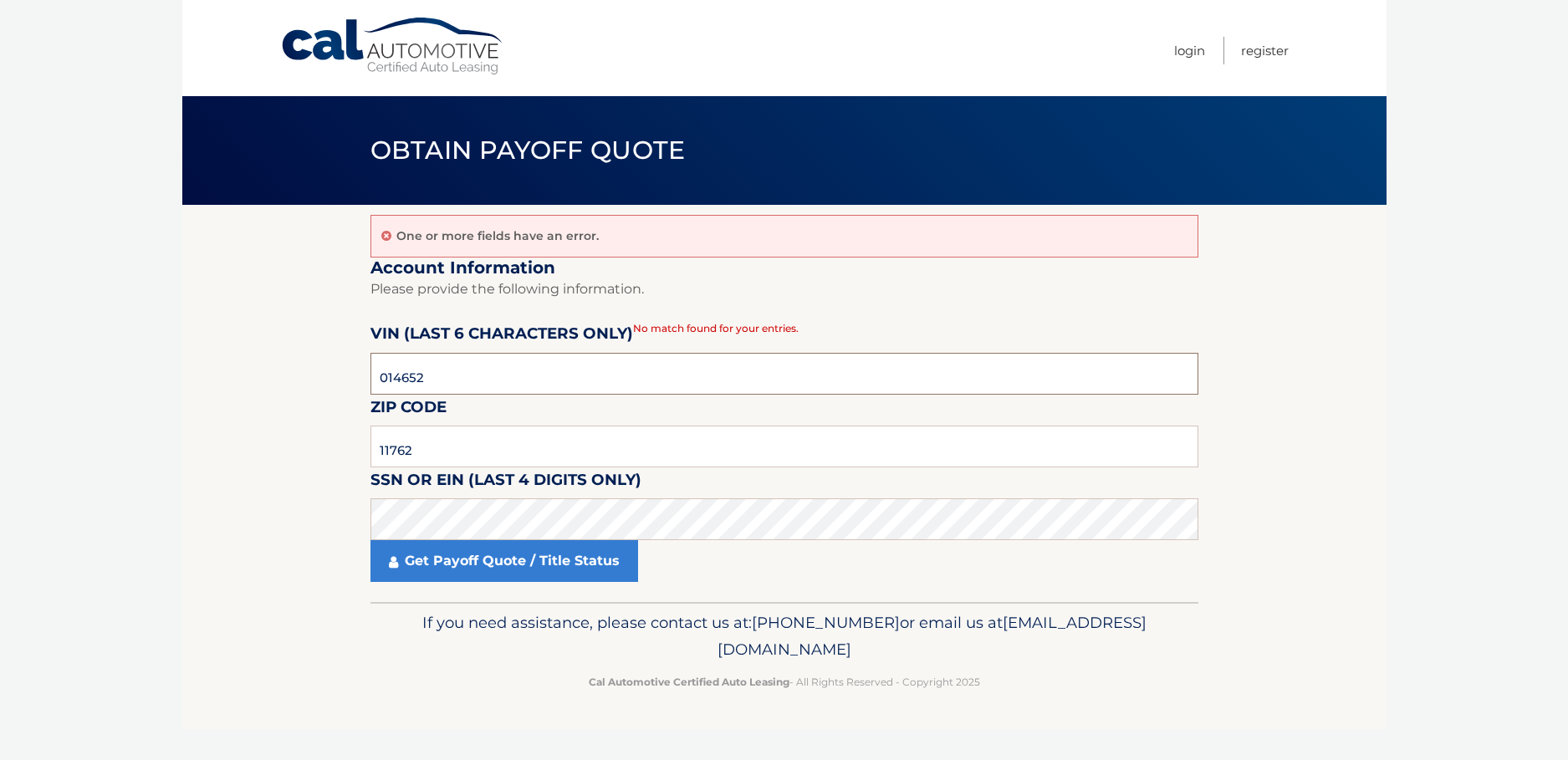
click at [377, 377] on input "014652" at bounding box center [784, 373] width 828 height 42
type input "O14652"
click at [1506, 562] on body "Cal Automotive Menu Login Register Obtain Payoff Quote" at bounding box center [784, 380] width 1568 height 760
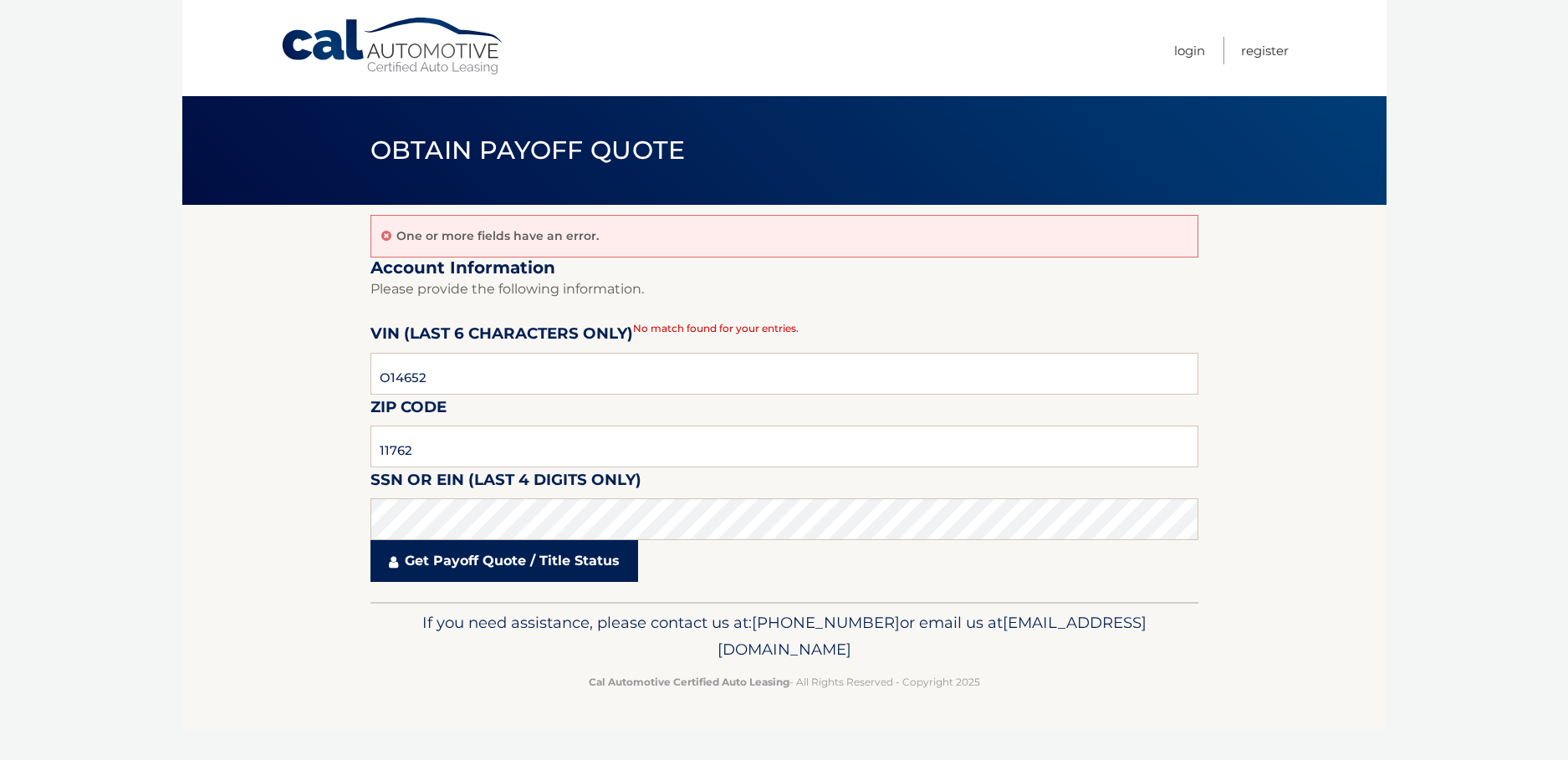
click at [453, 559] on link "Get Payoff Quote / Title Status" at bounding box center [504, 560] width 267 height 42
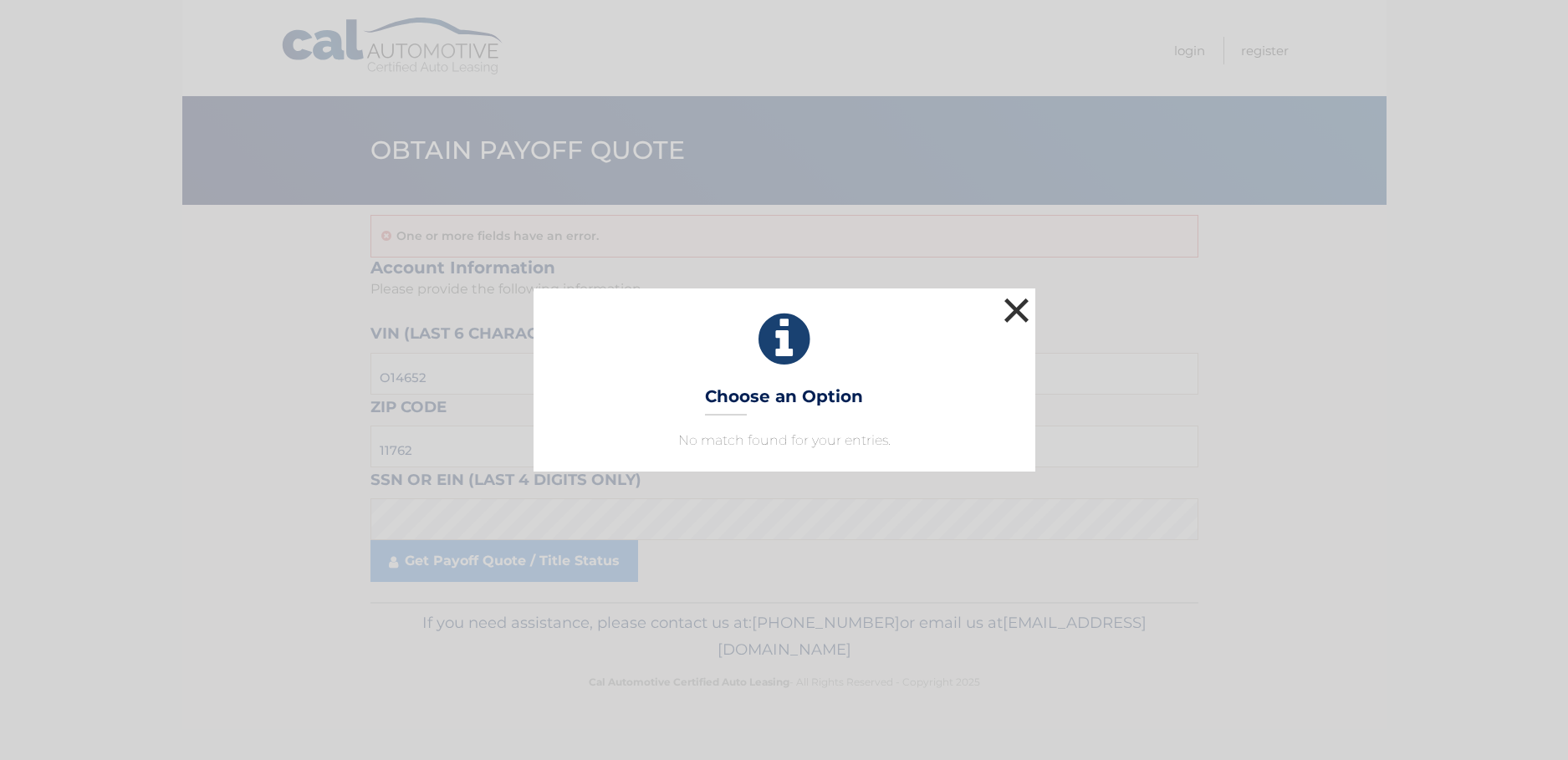
click at [1015, 307] on button "×" at bounding box center [1017, 310] width 33 height 33
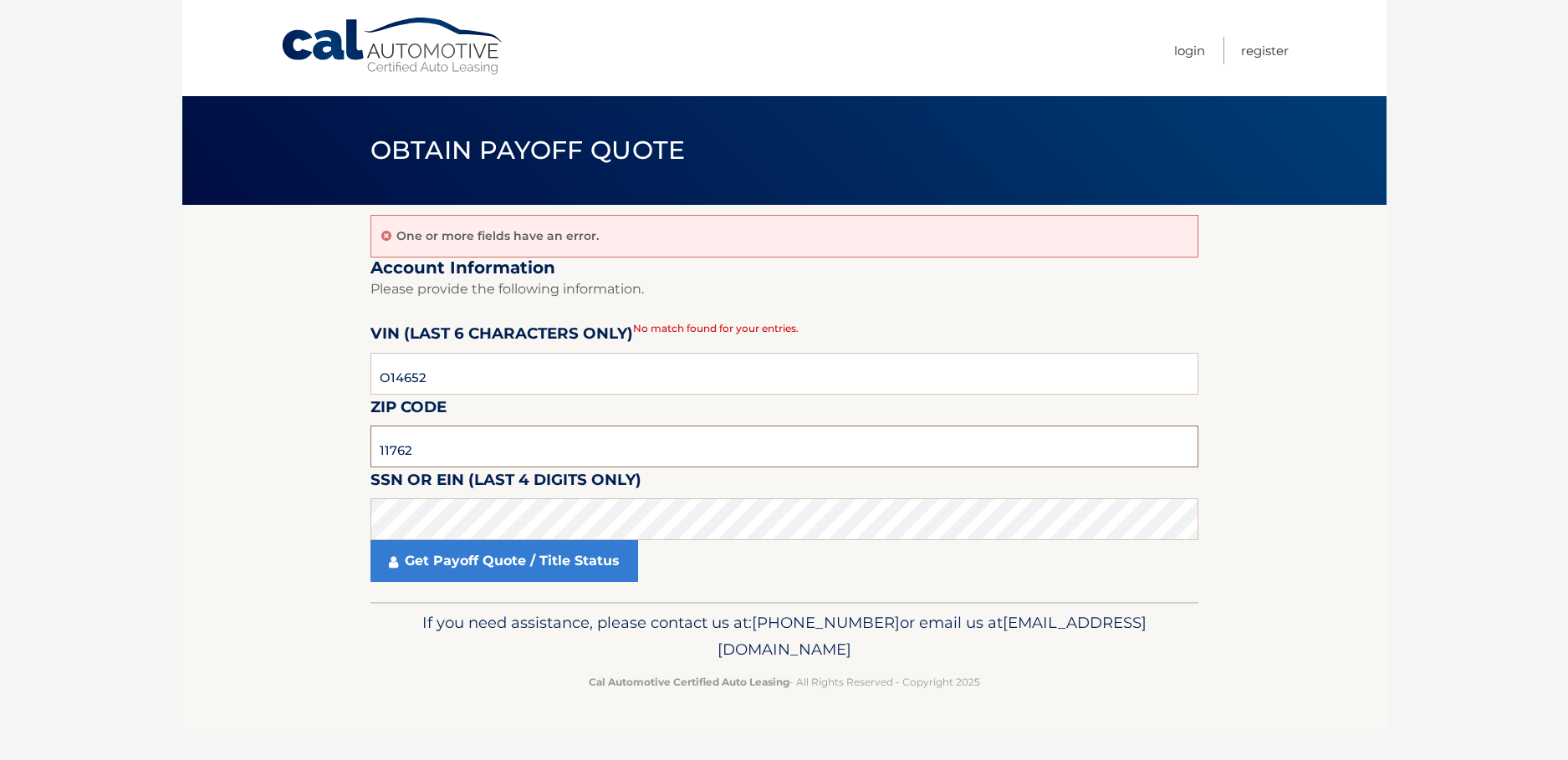
drag, startPoint x: 418, startPoint y: 448, endPoint x: 364, endPoint y: 444, distance: 54.1
click at [364, 444] on section "One or more fields have an error. Account Information Please provide the follow…" at bounding box center [784, 404] width 1204 height 397
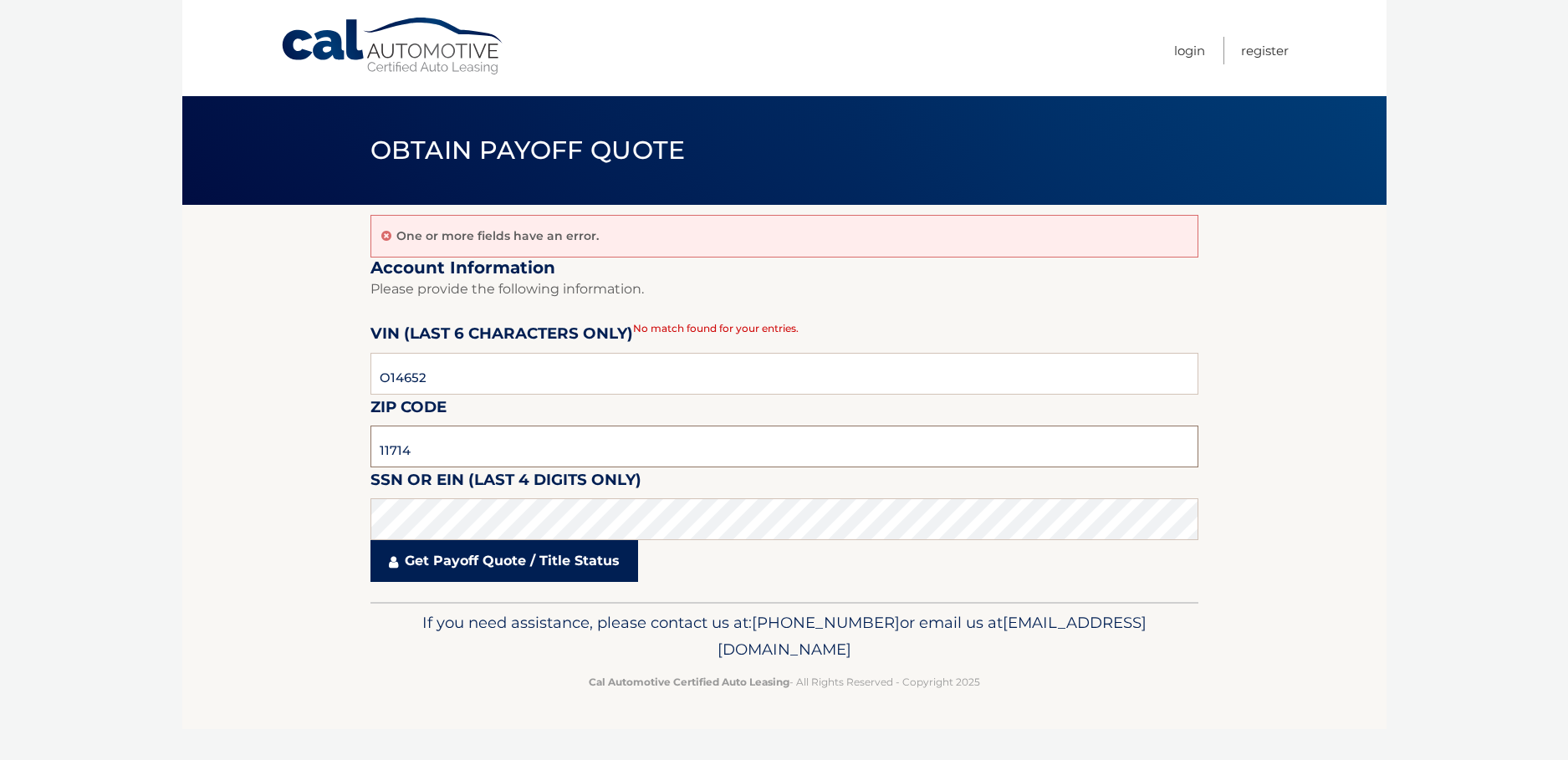
type input "11714"
click at [443, 566] on link "Get Payoff Quote / Title Status" at bounding box center [504, 560] width 267 height 42
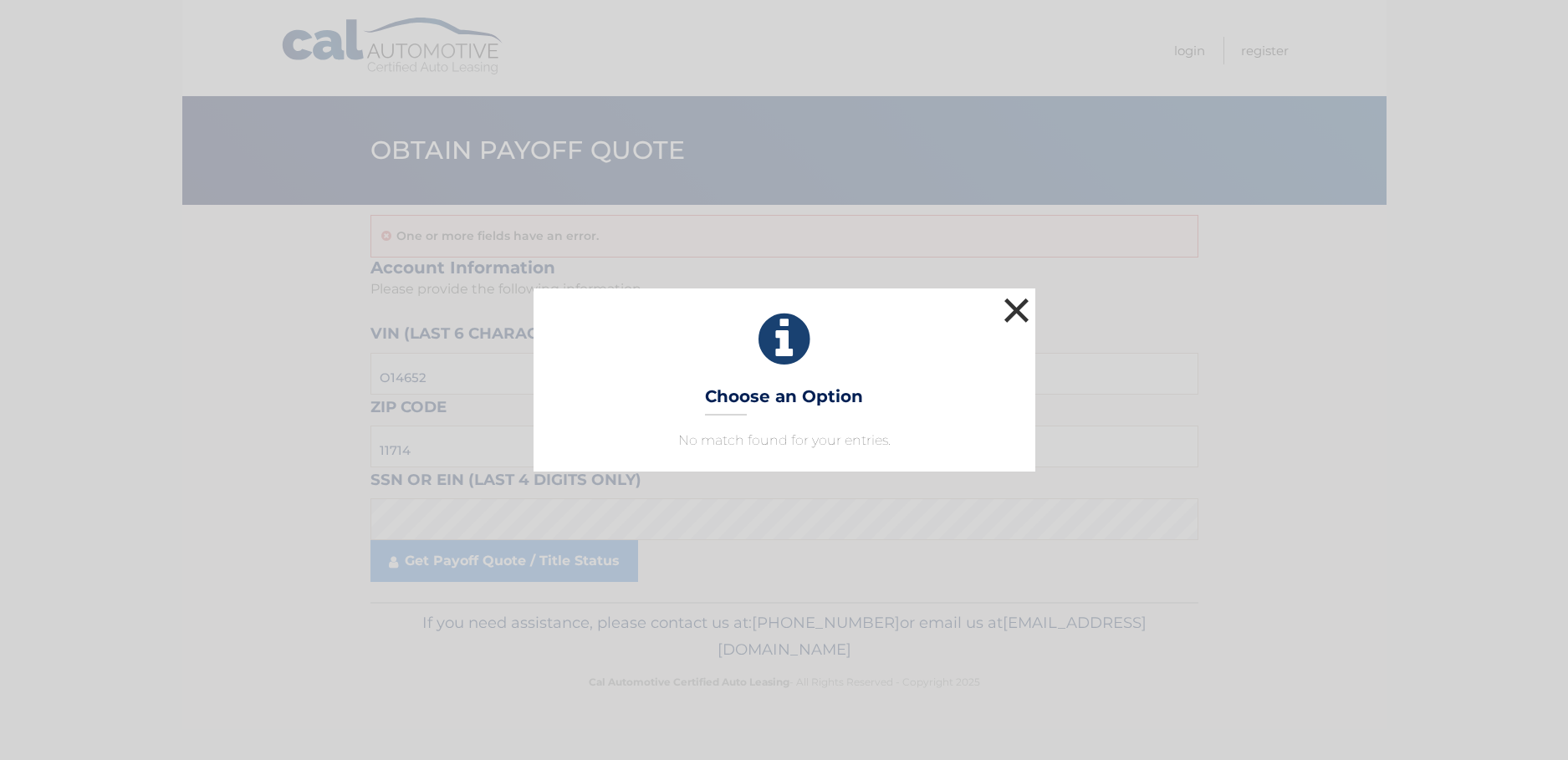
click at [1017, 312] on button "×" at bounding box center [1017, 310] width 33 height 33
